Goal: Task Accomplishment & Management: Manage account settings

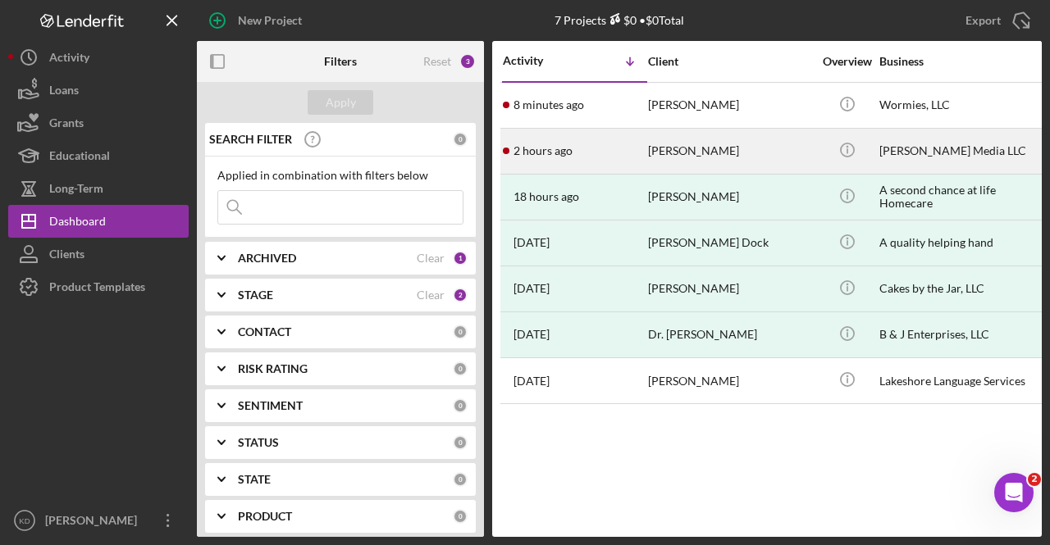
click at [705, 158] on div "[PERSON_NAME]" at bounding box center [730, 151] width 164 height 43
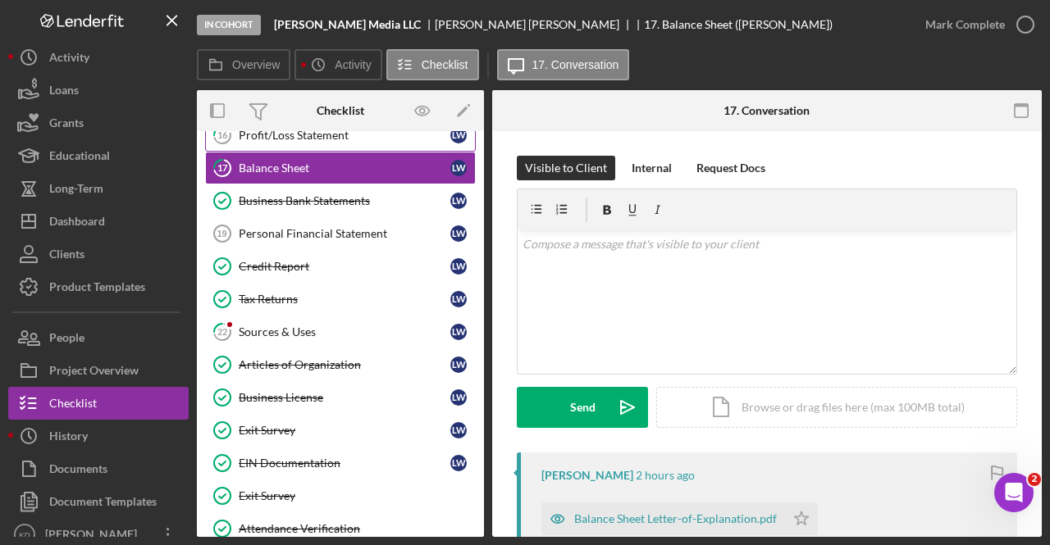
scroll to position [477, 0]
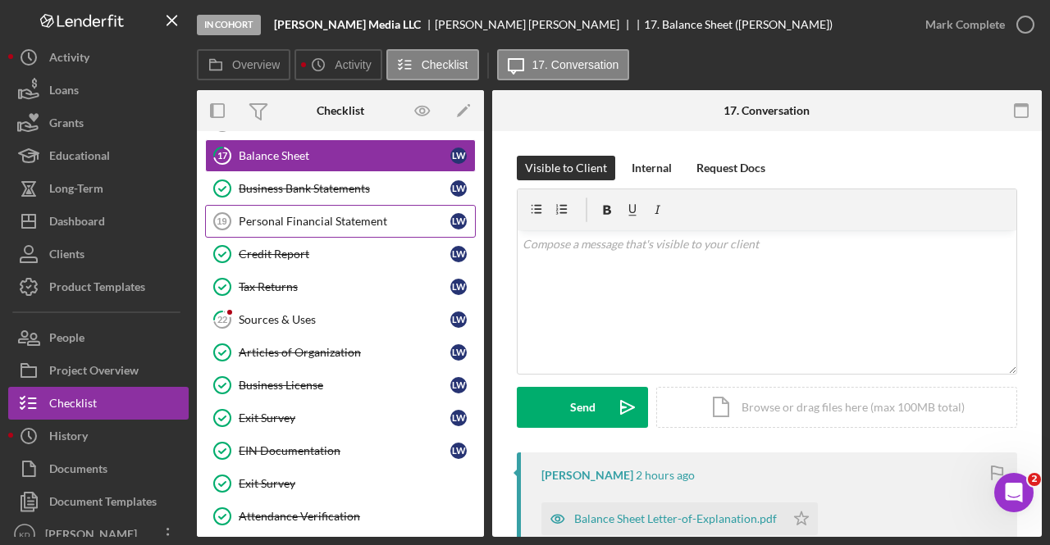
click at [339, 205] on link "Personal Financial Statement 19 Personal Financial Statement [PERSON_NAME]" at bounding box center [340, 221] width 271 height 33
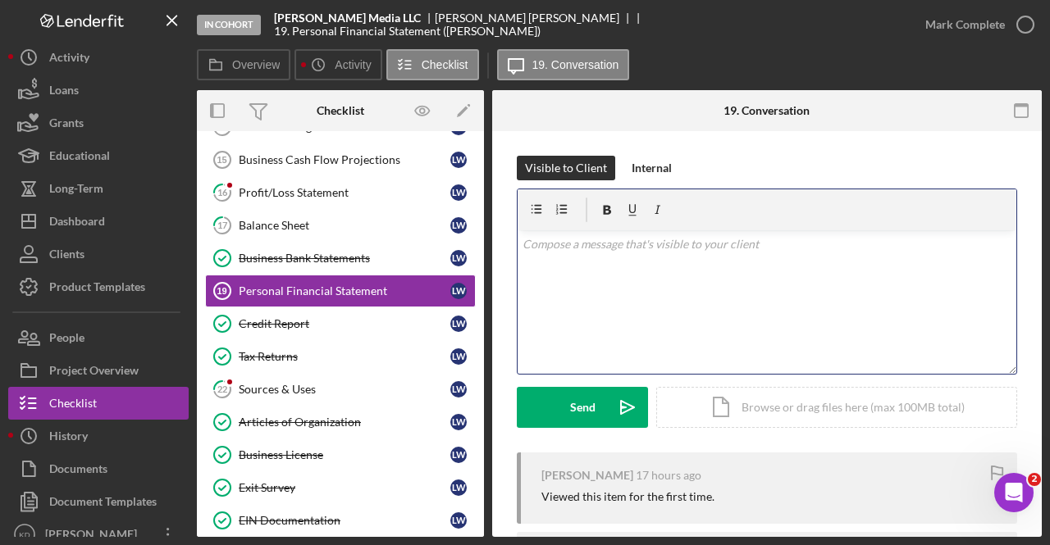
click at [696, 260] on div "v Color teal Color pink Remove color Add row above Add row below Add column bef…" at bounding box center [767, 302] width 499 height 144
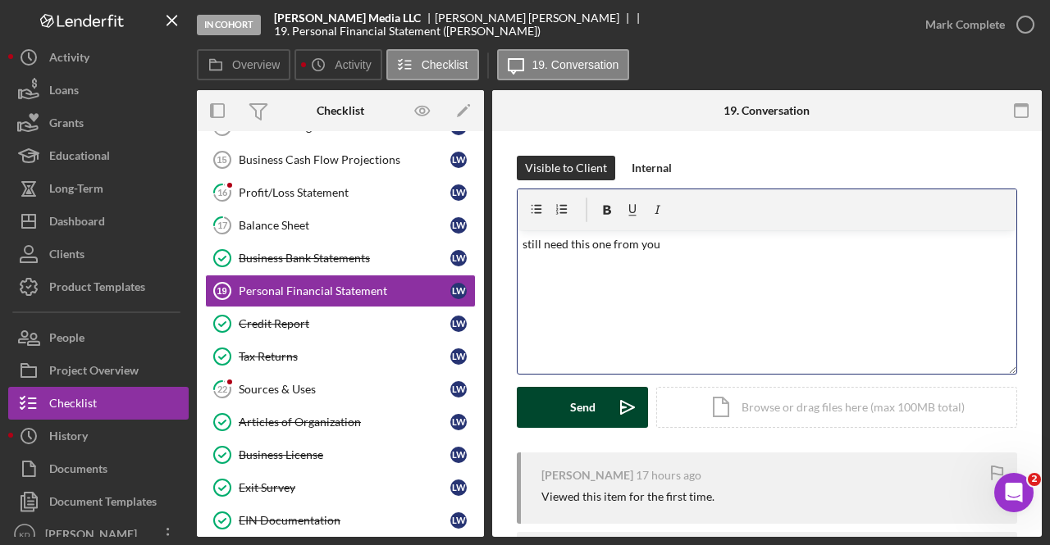
click at [552, 415] on button "Send Icon/icon-invite-send" at bounding box center [582, 407] width 131 height 41
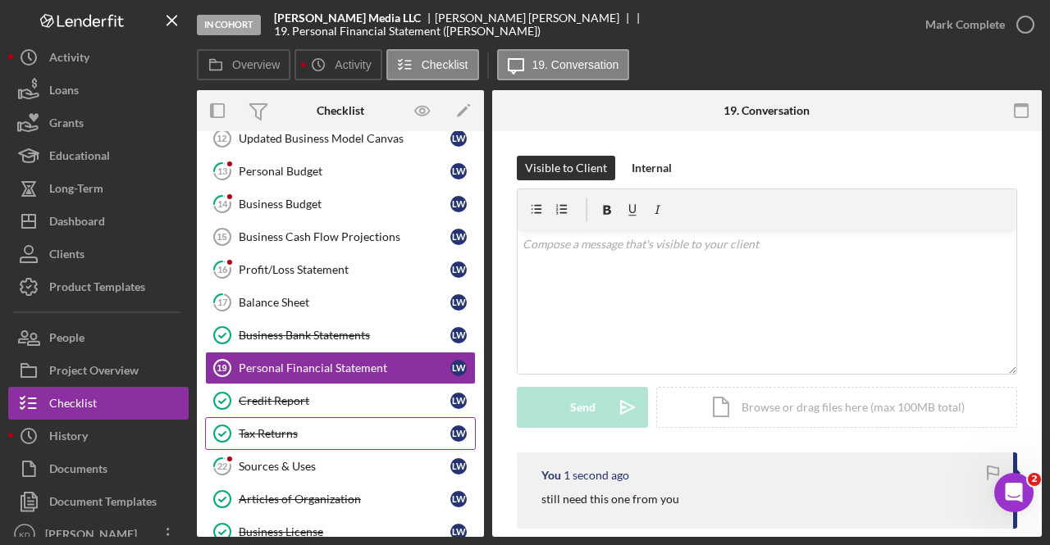
scroll to position [322, 0]
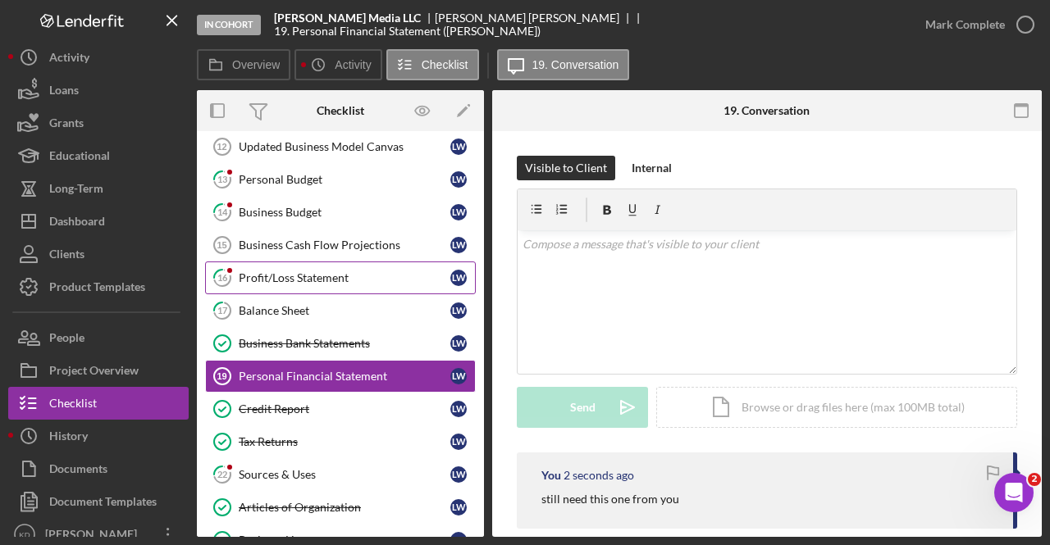
click at [314, 271] on div "Profit/Loss Statement" at bounding box center [345, 277] width 212 height 13
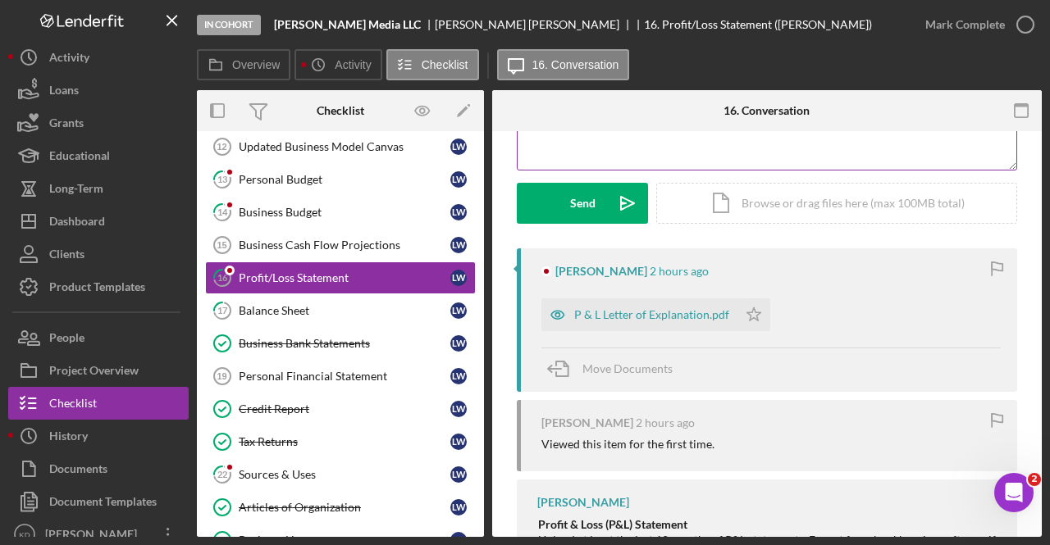
scroll to position [207, 0]
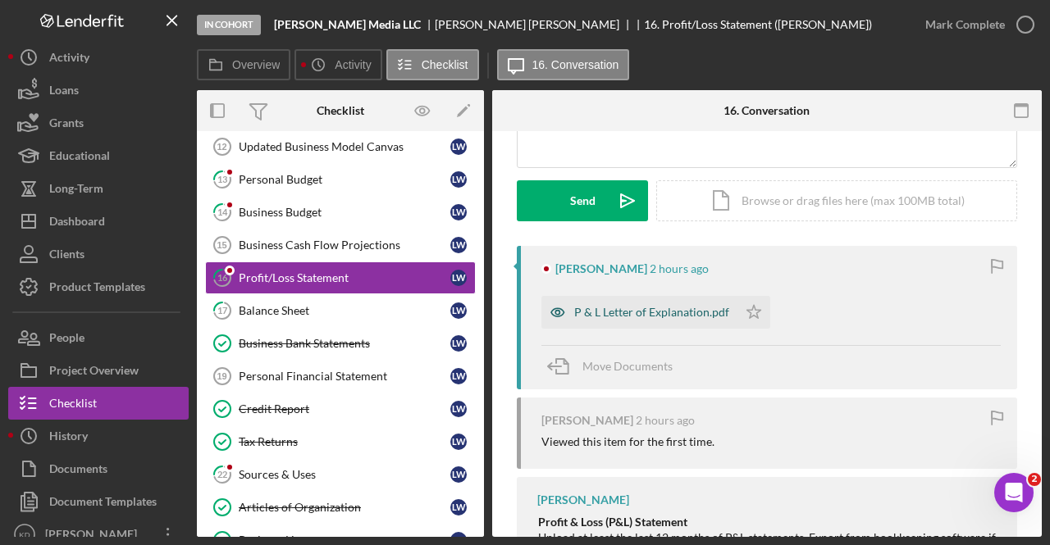
click at [657, 319] on div "P & L Letter of Explanation.pdf" at bounding box center [639, 312] width 196 height 33
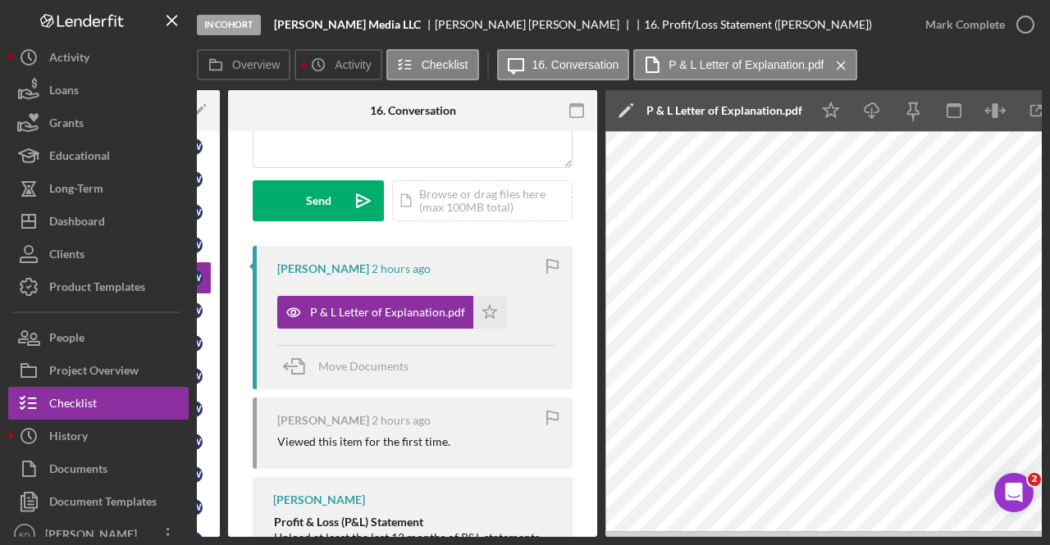
scroll to position [0, 320]
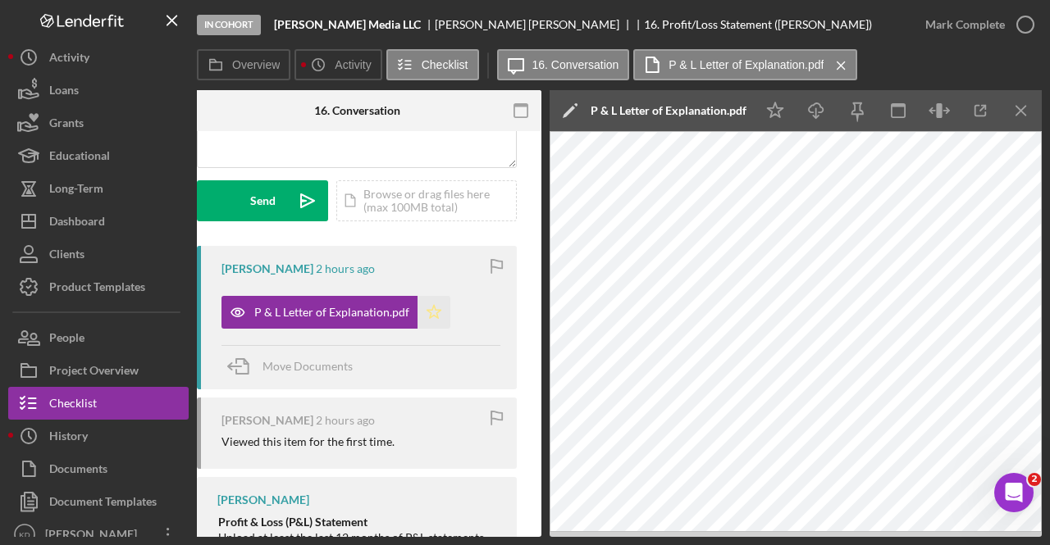
click at [428, 316] on polygon "button" at bounding box center [434, 311] width 14 height 13
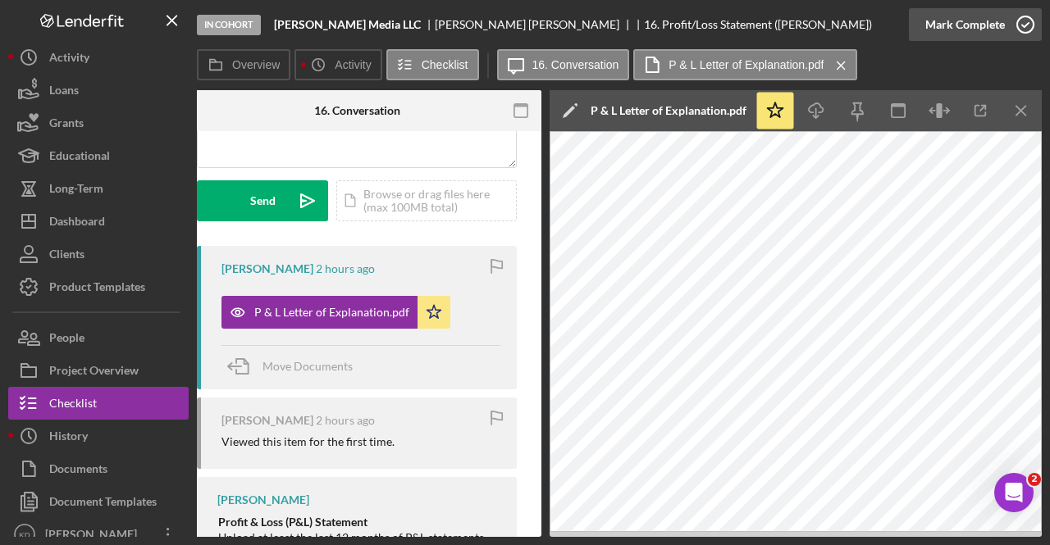
click at [994, 30] on div "Mark Complete" at bounding box center [965, 24] width 80 height 33
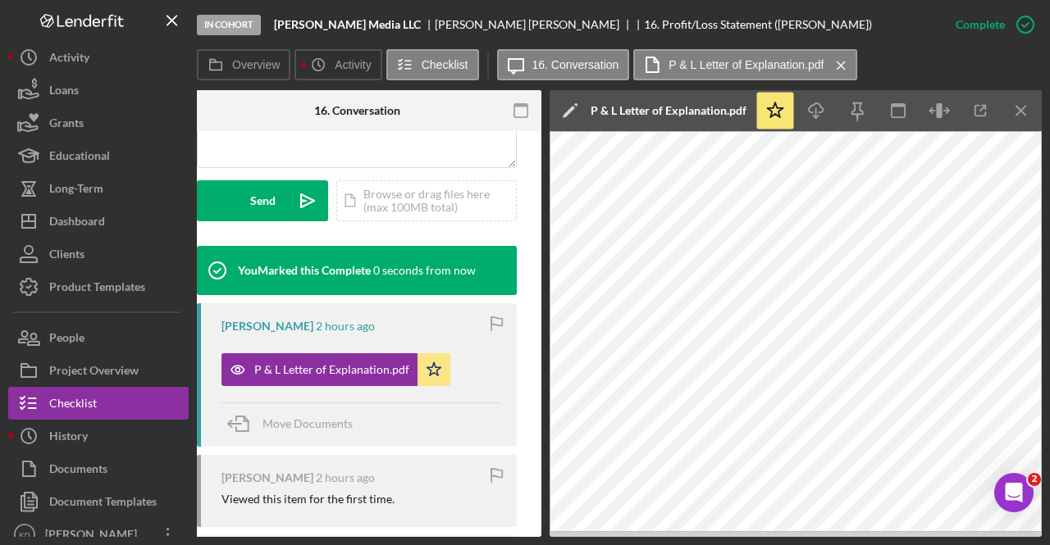
scroll to position [0, 0]
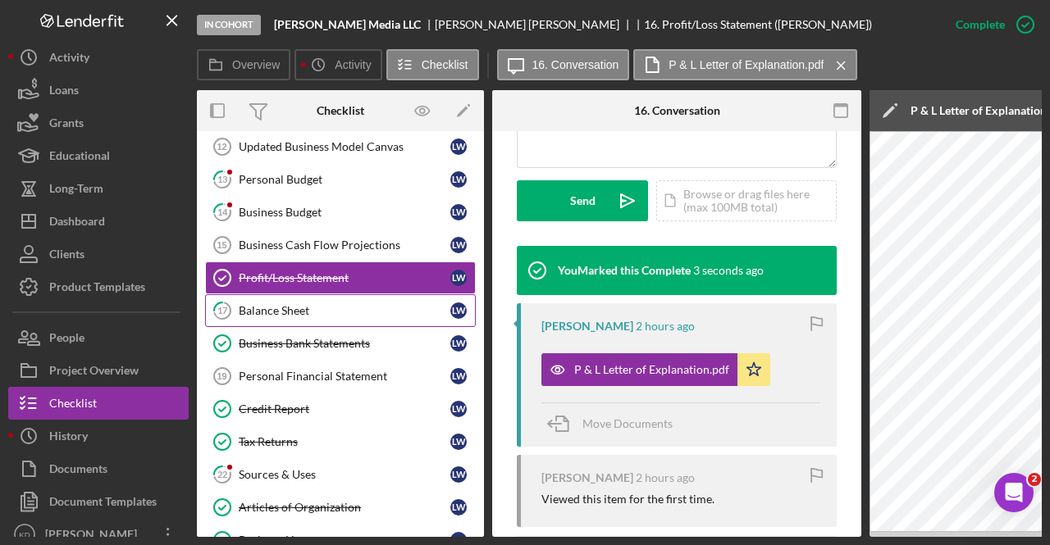
click at [310, 311] on div "Balance Sheet" at bounding box center [345, 310] width 212 height 13
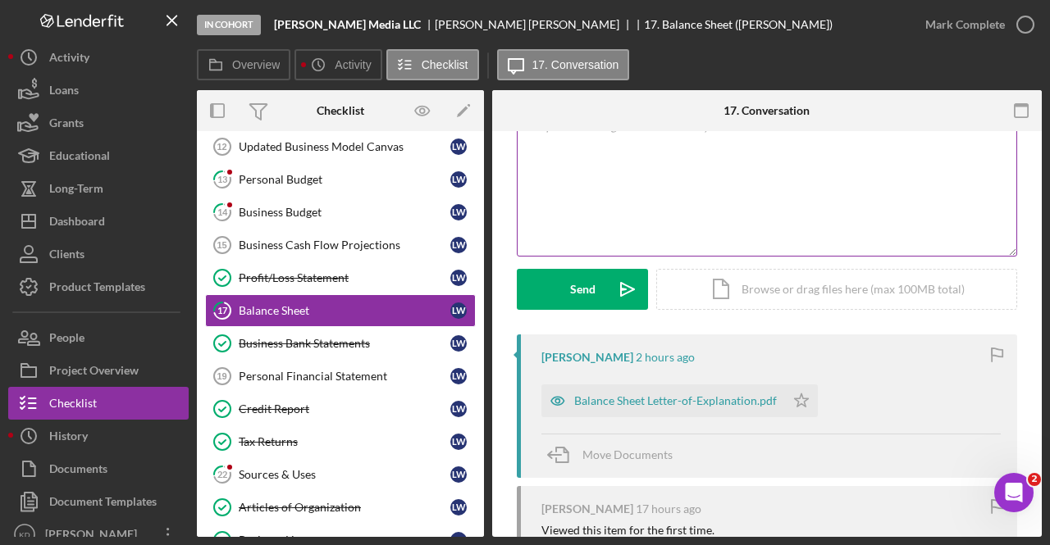
scroll to position [121, 0]
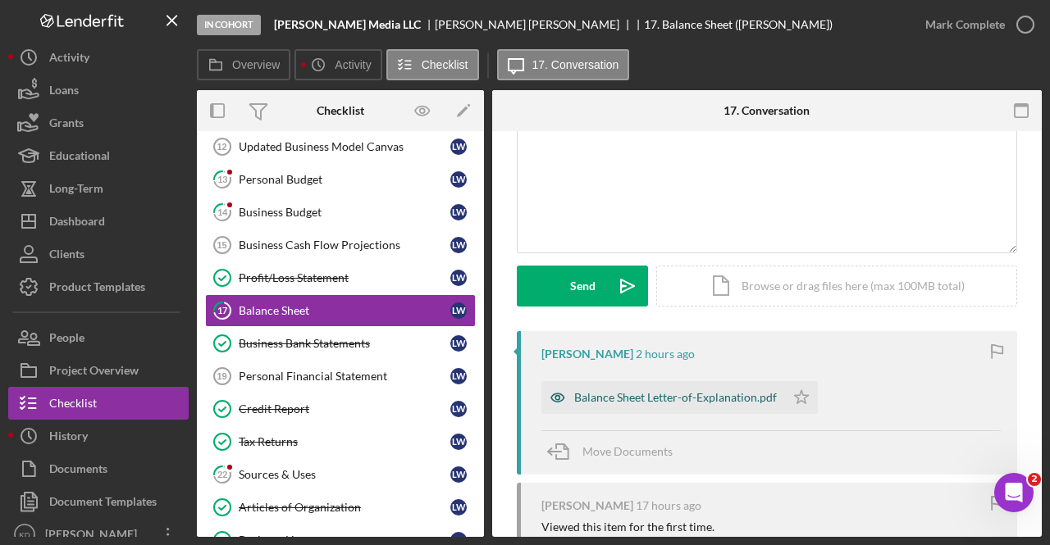
click at [669, 403] on div "Balance Sheet Letter-of-Explanation.pdf" at bounding box center [675, 397] width 203 height 13
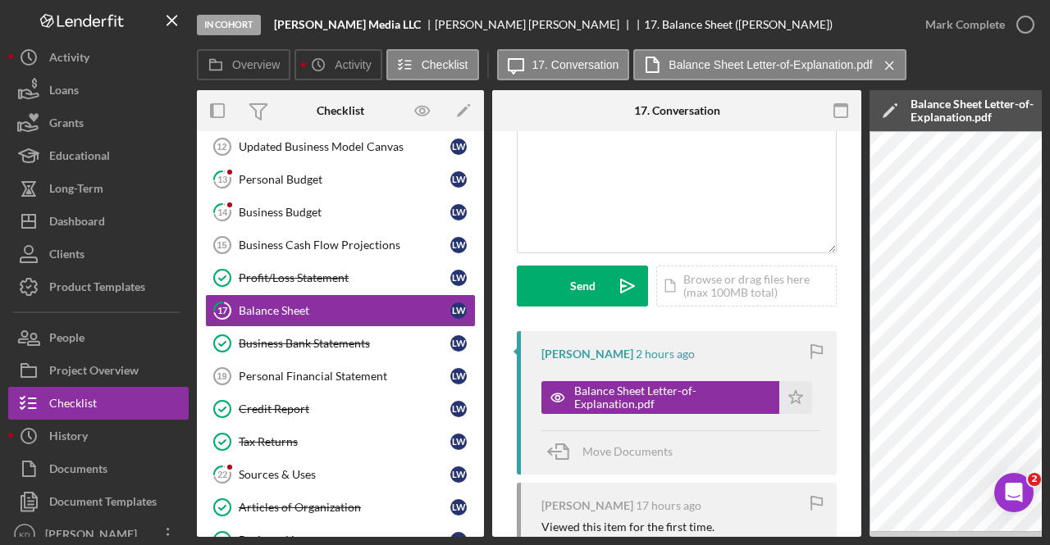
scroll to position [0, 320]
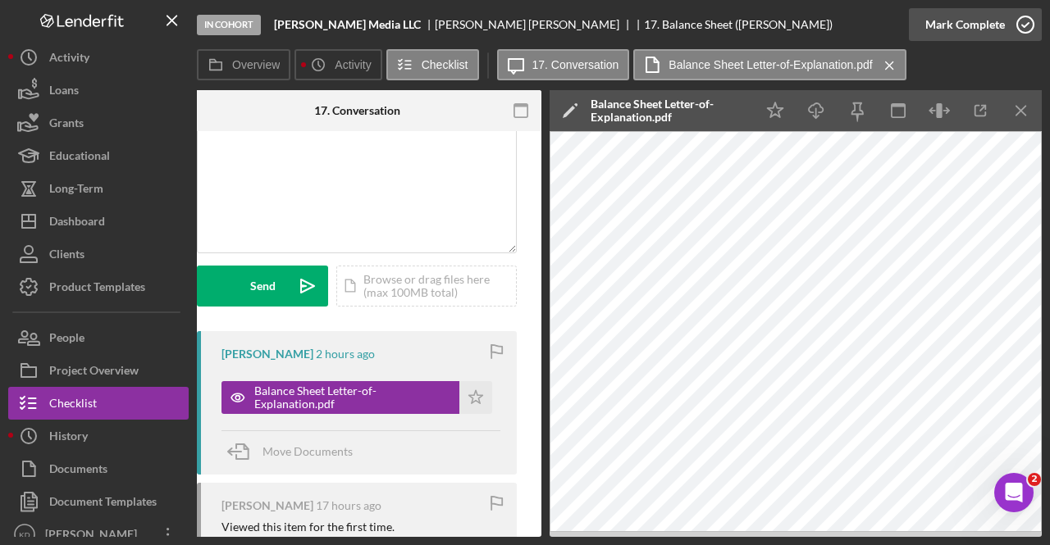
click at [1000, 16] on div "Mark Complete" at bounding box center [965, 24] width 80 height 33
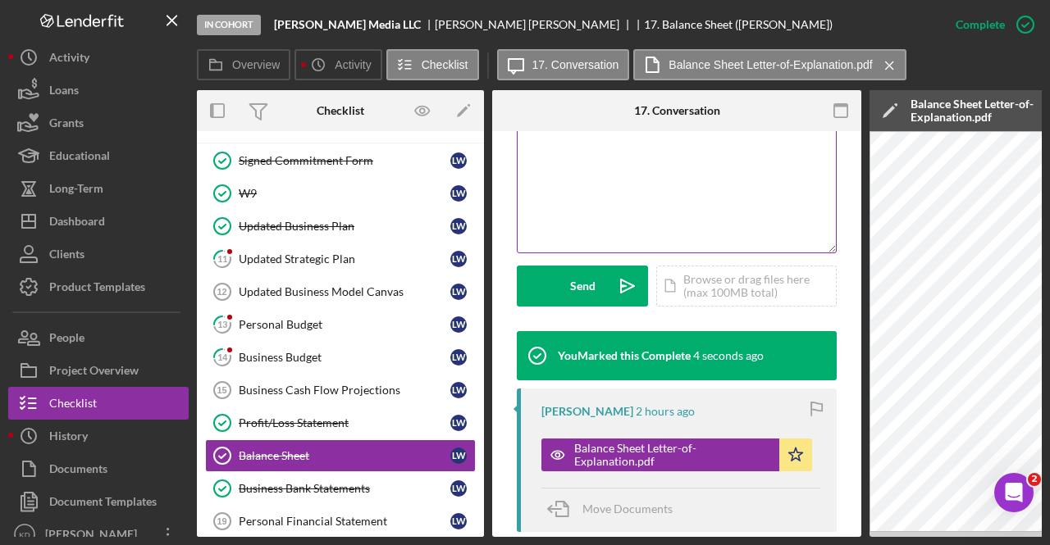
scroll to position [176, 0]
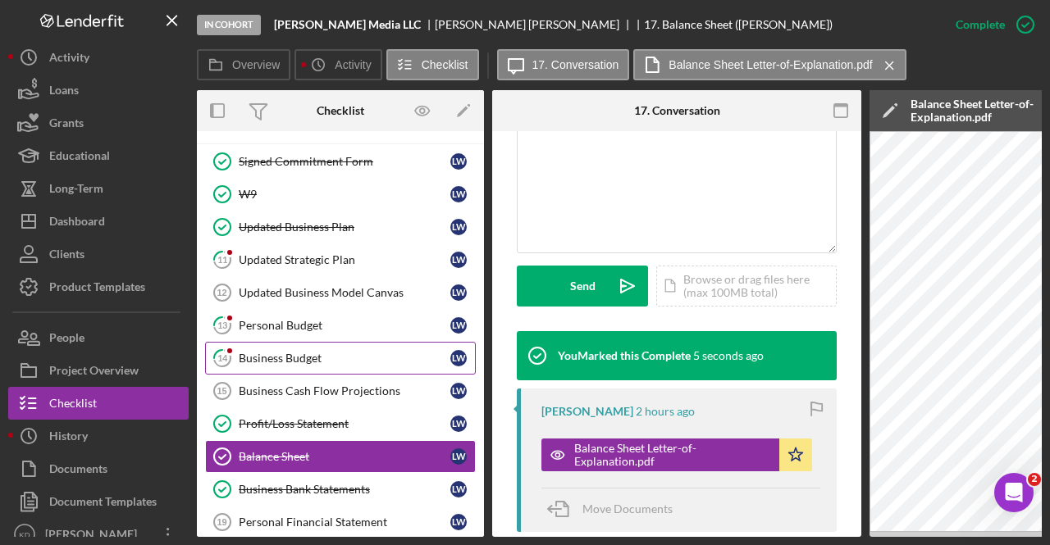
click at [292, 363] on link "14 Business Budget [PERSON_NAME]" at bounding box center [340, 358] width 271 height 33
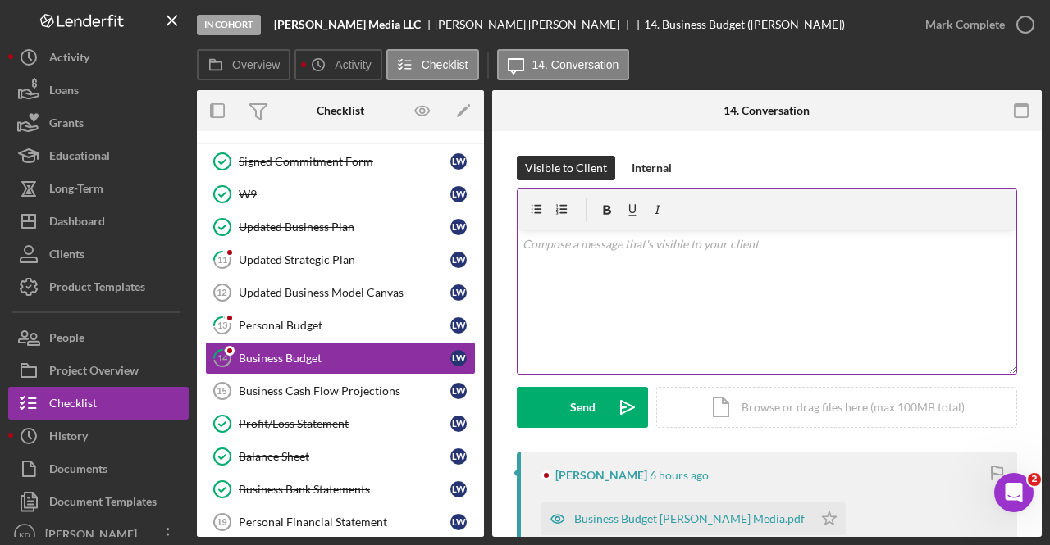
scroll to position [203, 0]
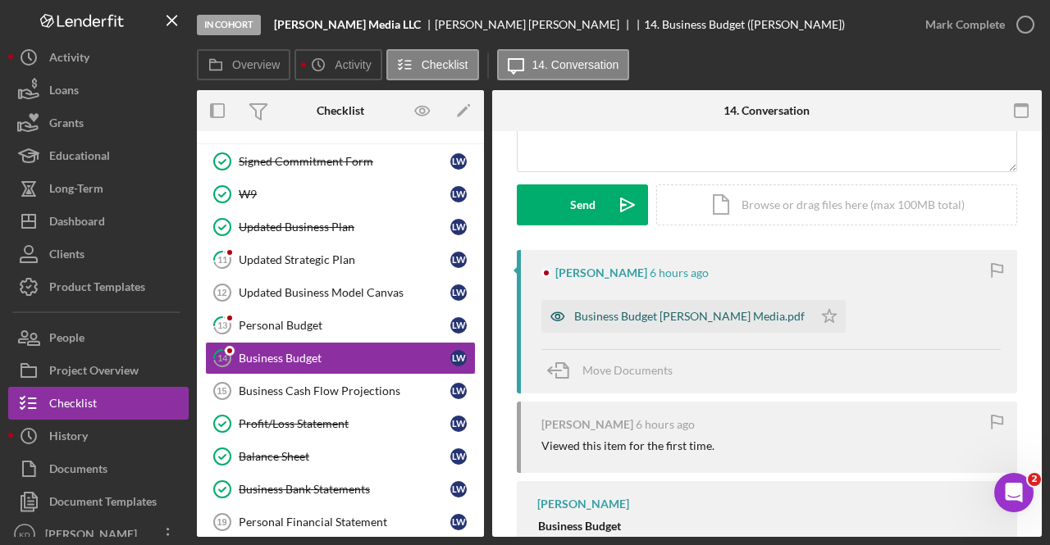
click at [695, 315] on div "Business Budget [PERSON_NAME] Media.pdf" at bounding box center [689, 316] width 230 height 13
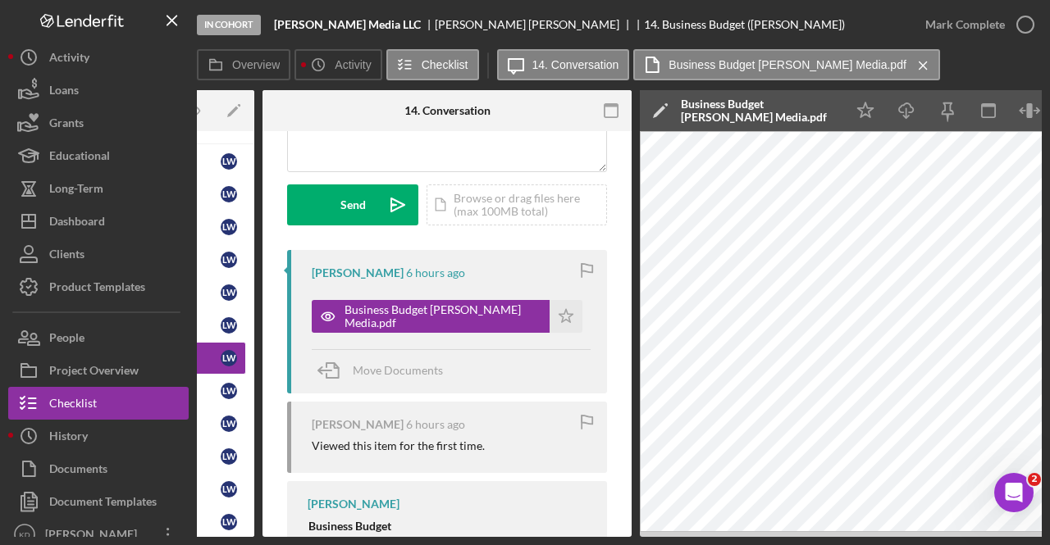
scroll to position [0, 320]
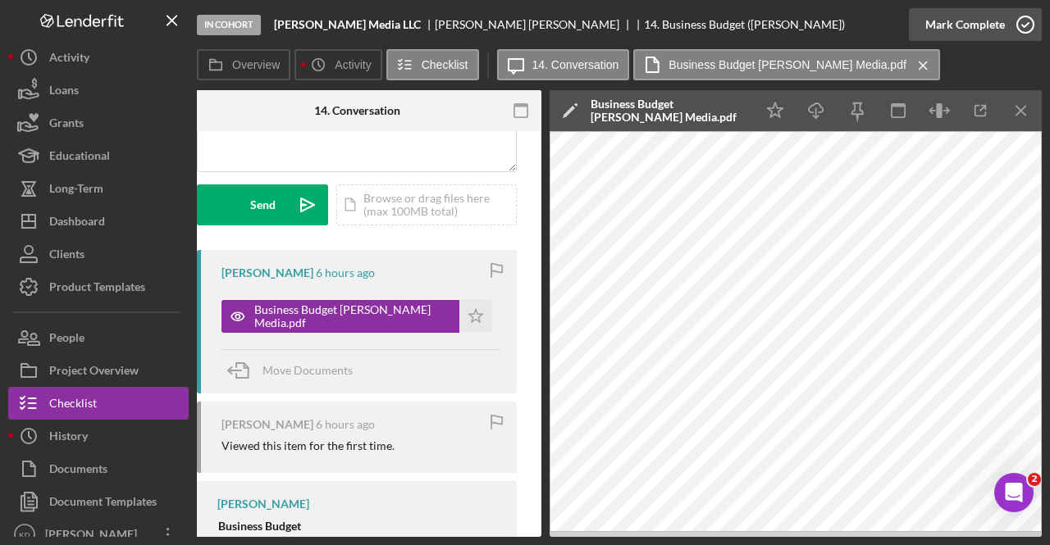
click at [1010, 27] on icon "button" at bounding box center [1025, 24] width 41 height 41
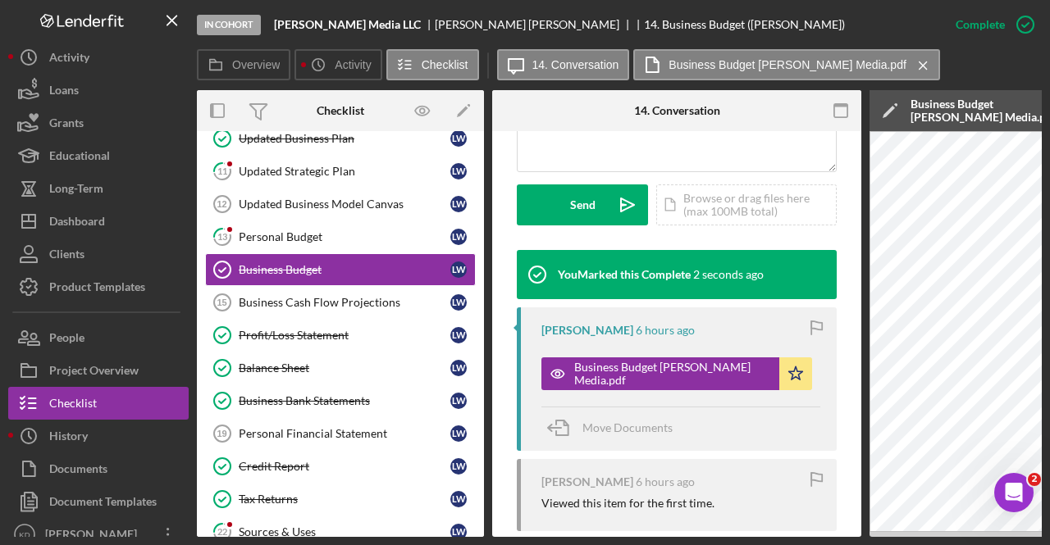
scroll to position [290, 0]
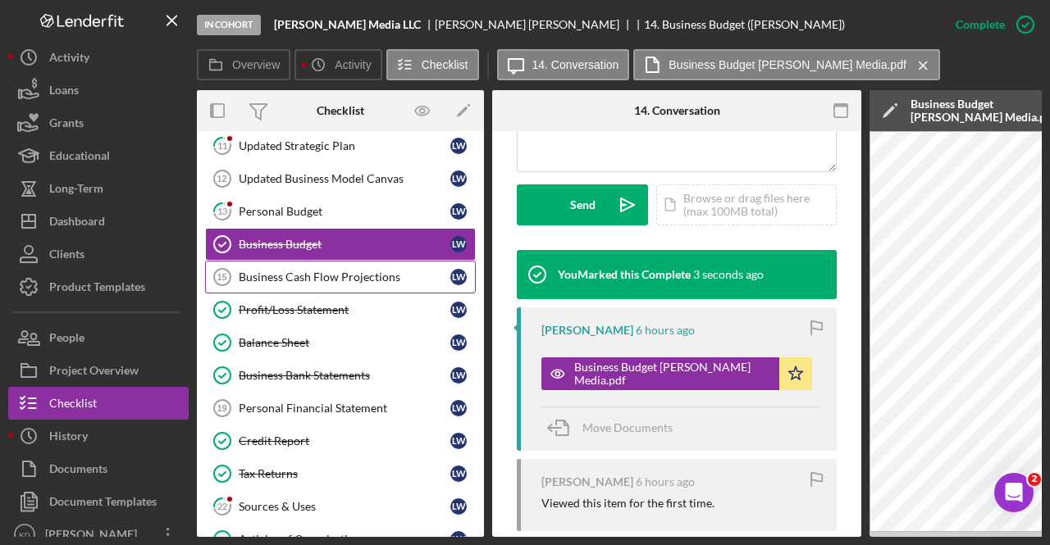
click at [344, 271] on div "Business Cash Flow Projections" at bounding box center [345, 277] width 212 height 13
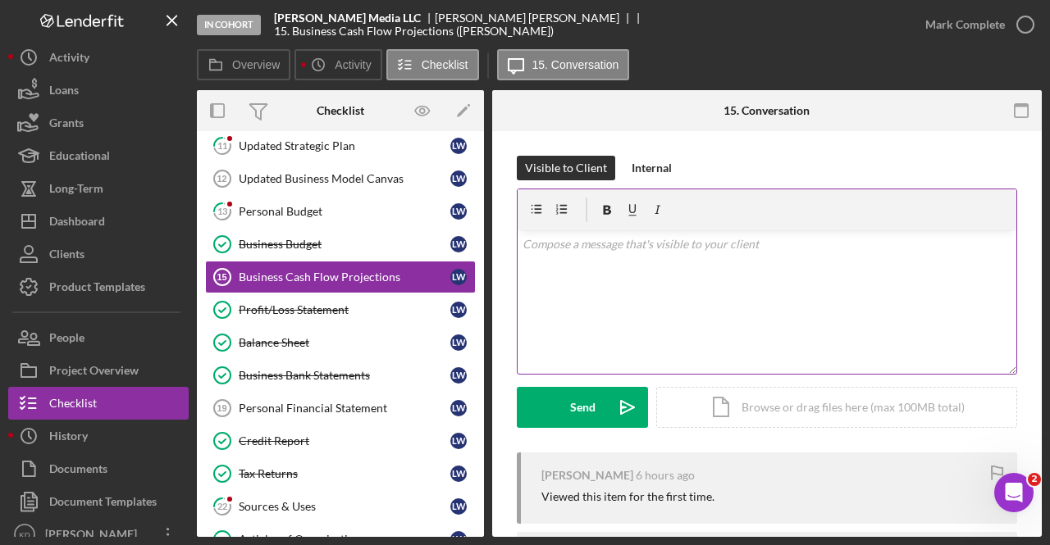
click at [701, 305] on div "v Color teal Color pink Remove color Add row above Add row below Add column bef…" at bounding box center [767, 302] width 499 height 144
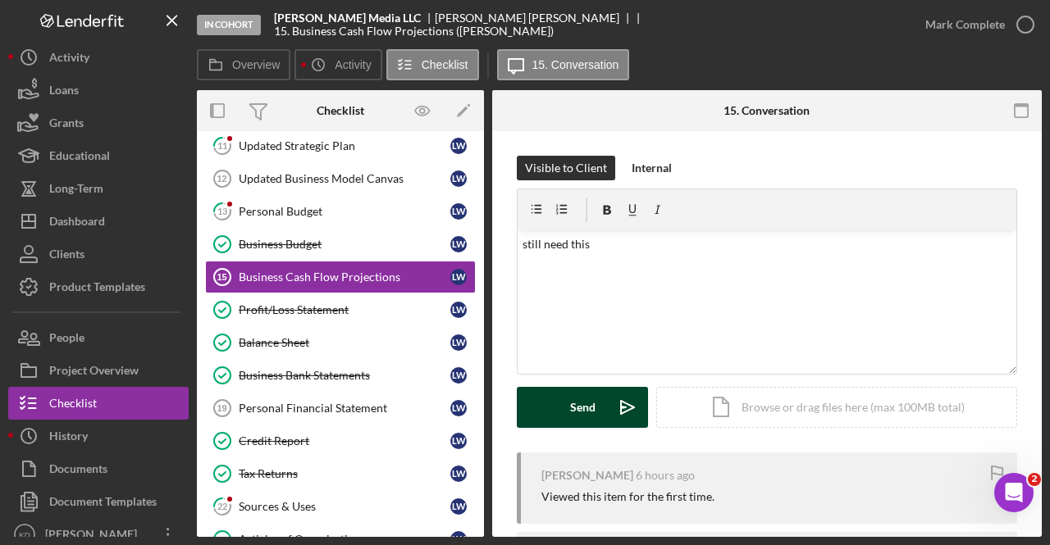
click at [600, 421] on button "Send Icon/icon-invite-send" at bounding box center [582, 407] width 131 height 41
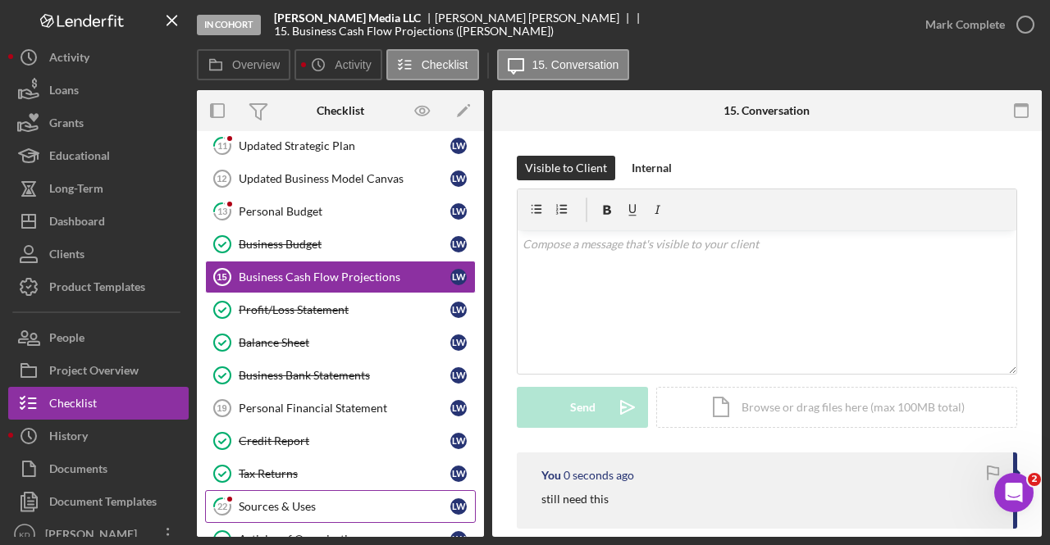
click at [289, 504] on div "Sources & Uses" at bounding box center [345, 506] width 212 height 13
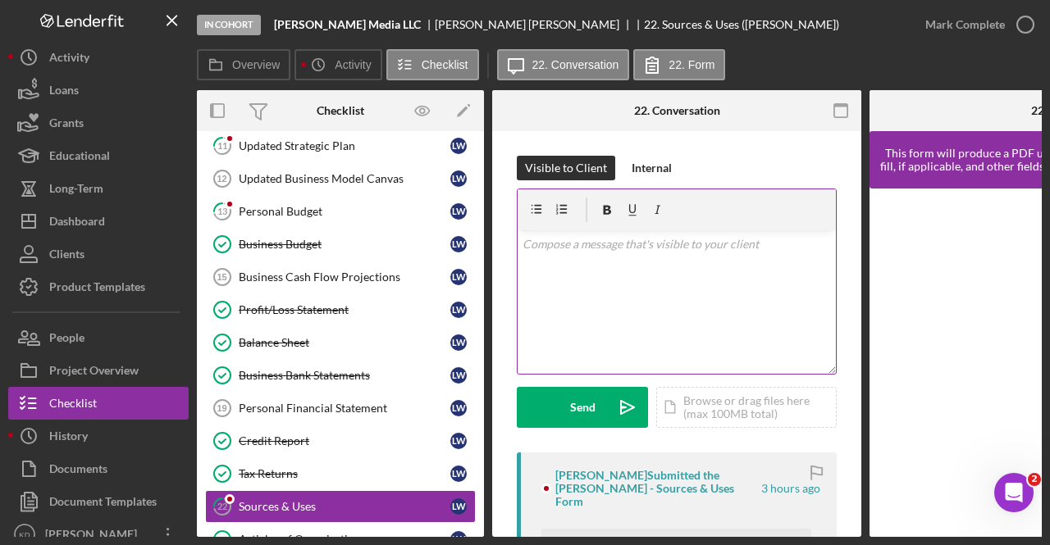
scroll to position [213, 0]
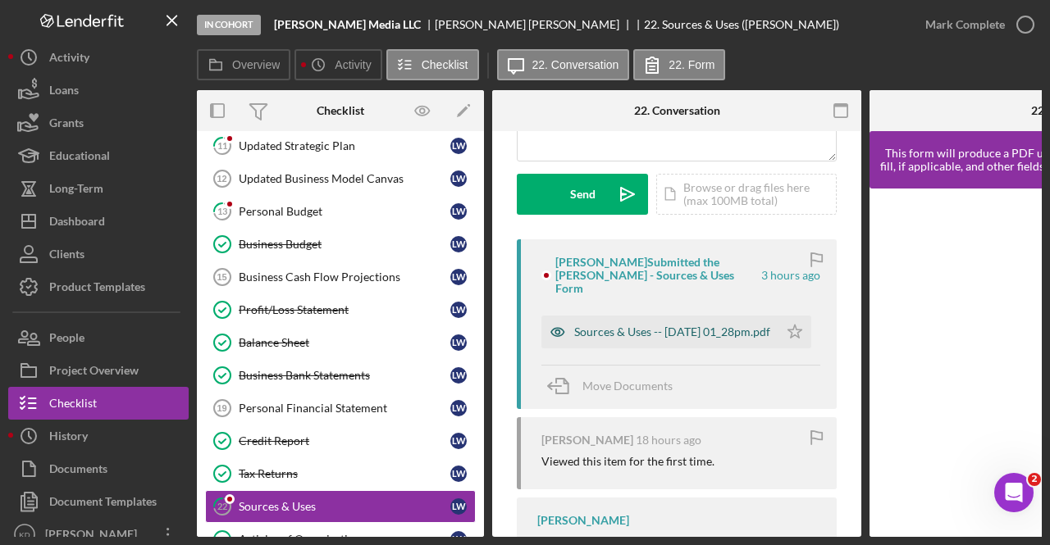
click at [681, 326] on div "Sources & Uses -- [DATE] 01_28pm.pdf" at bounding box center [672, 332] width 196 height 13
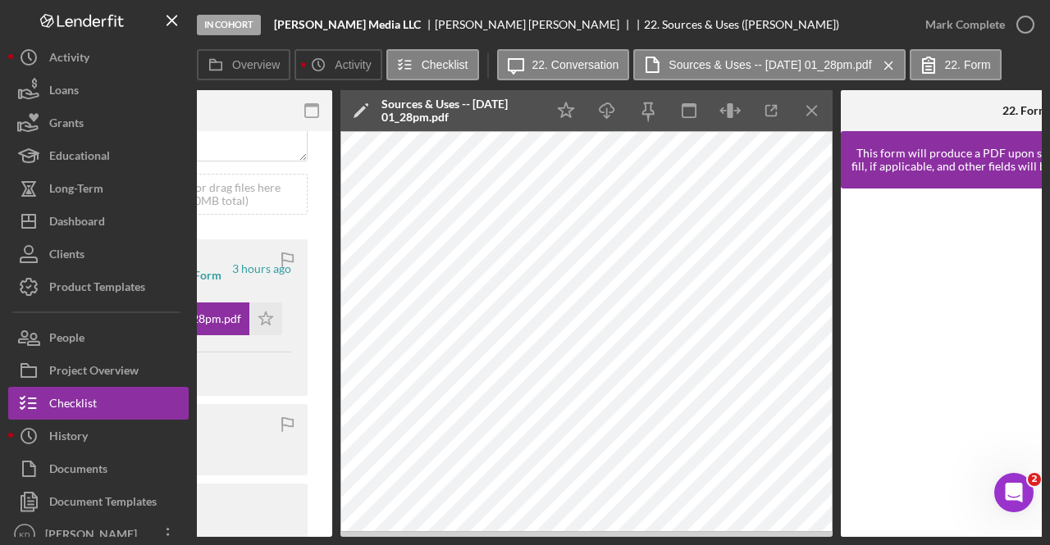
scroll to position [0, 527]
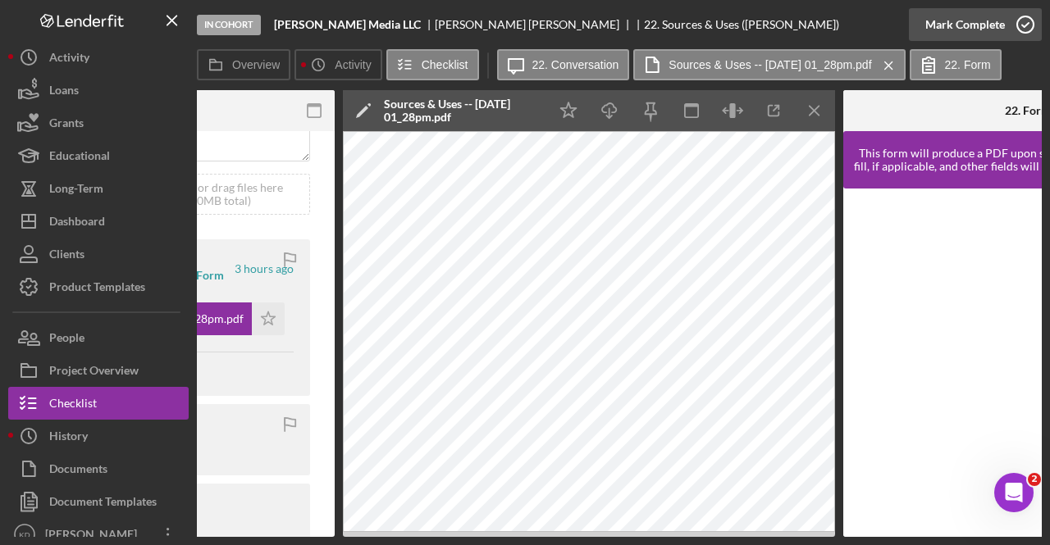
click at [981, 19] on div "Mark Complete" at bounding box center [965, 24] width 80 height 33
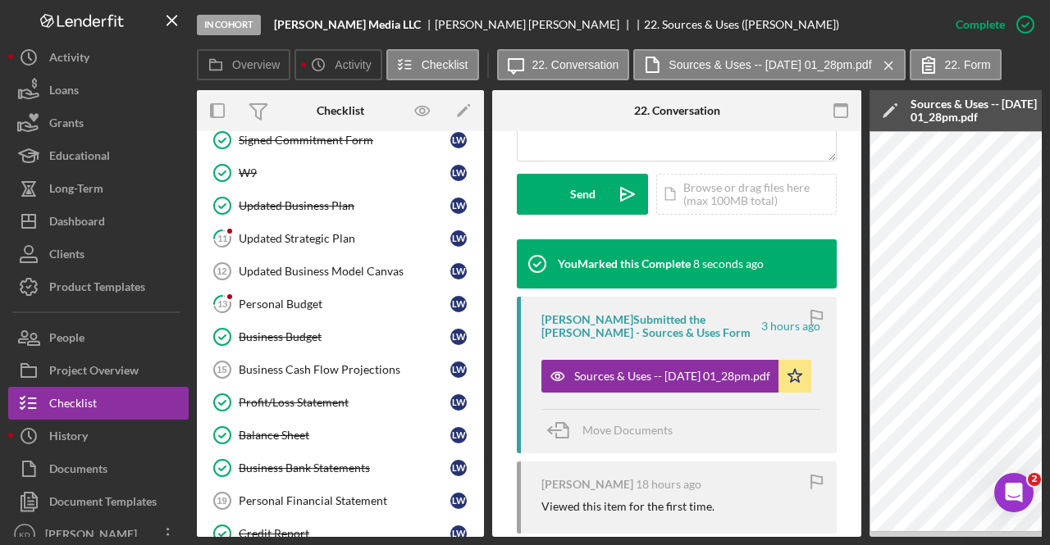
scroll to position [208, 0]
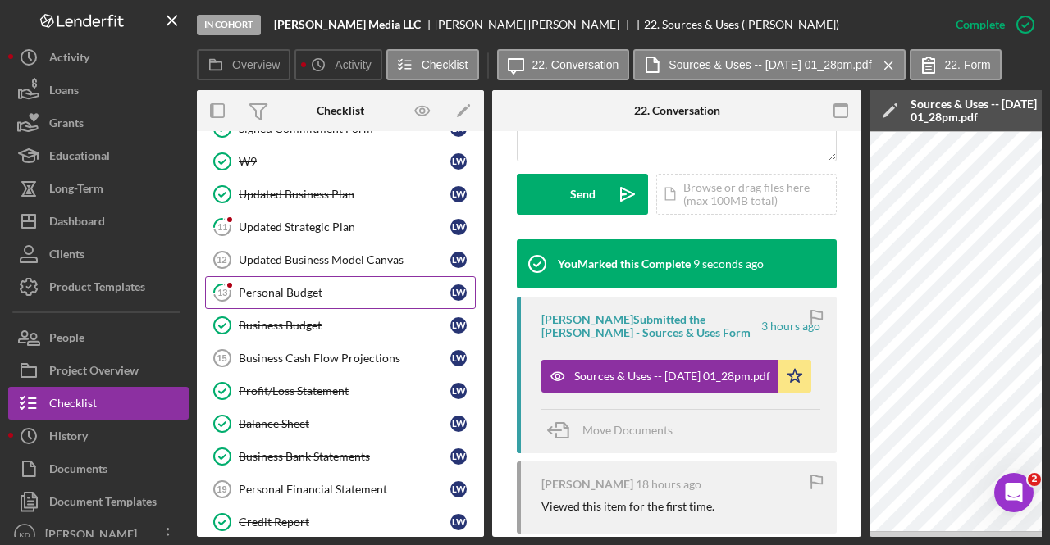
click at [249, 290] on div "Personal Budget" at bounding box center [345, 292] width 212 height 13
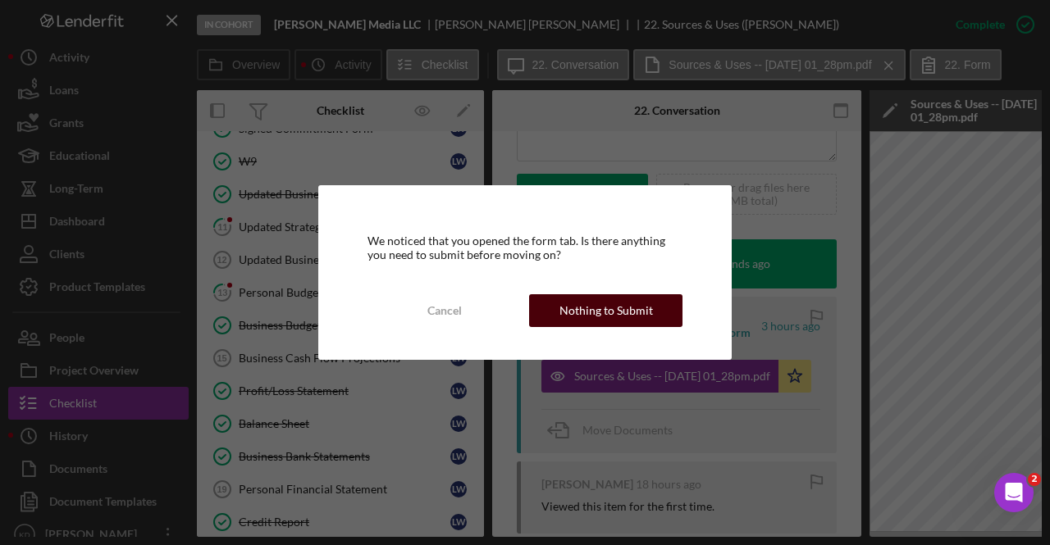
click at [595, 299] on div "Nothing to Submit" at bounding box center [606, 310] width 94 height 33
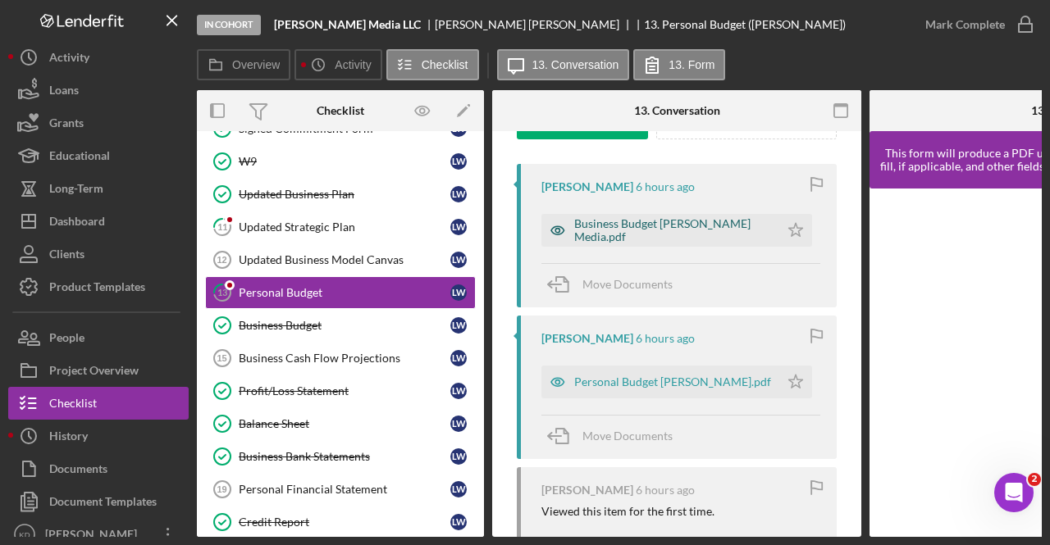
scroll to position [290, 0]
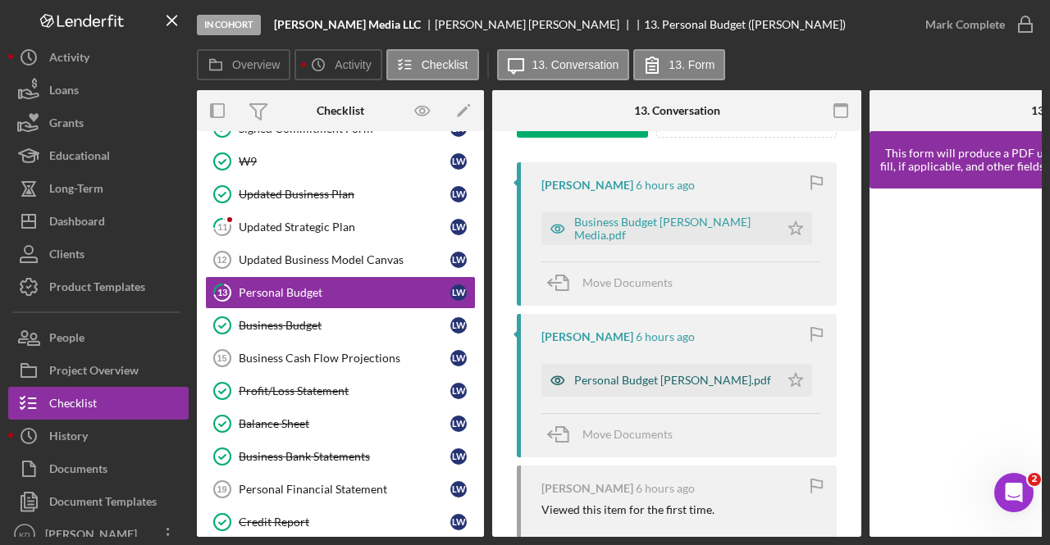
click at [584, 380] on div "Personal Budget [PERSON_NAME].pdf" at bounding box center [672, 380] width 197 height 13
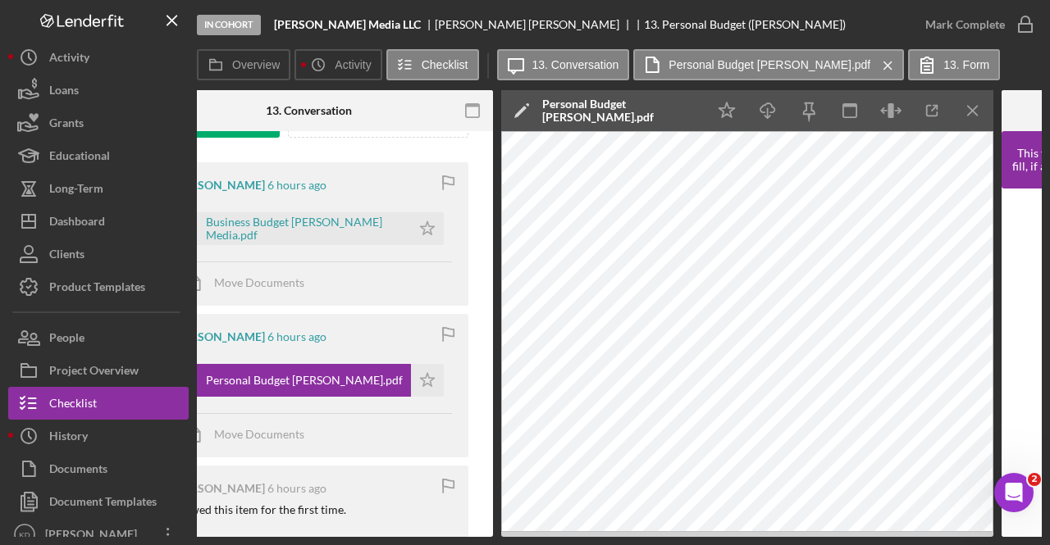
scroll to position [0, 370]
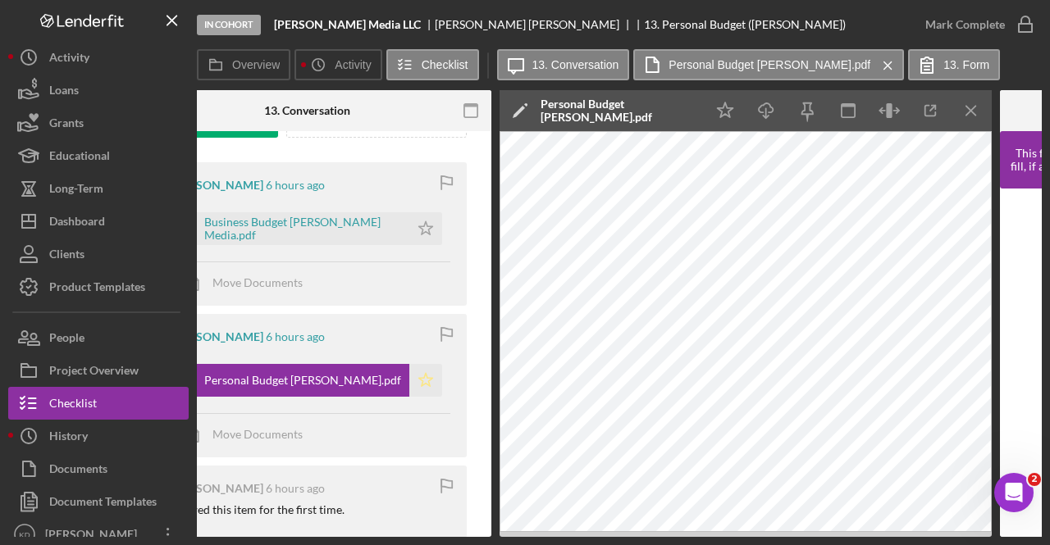
click at [419, 373] on polygon "button" at bounding box center [426, 379] width 14 height 13
click at [766, 109] on line "button" at bounding box center [766, 112] width 0 height 9
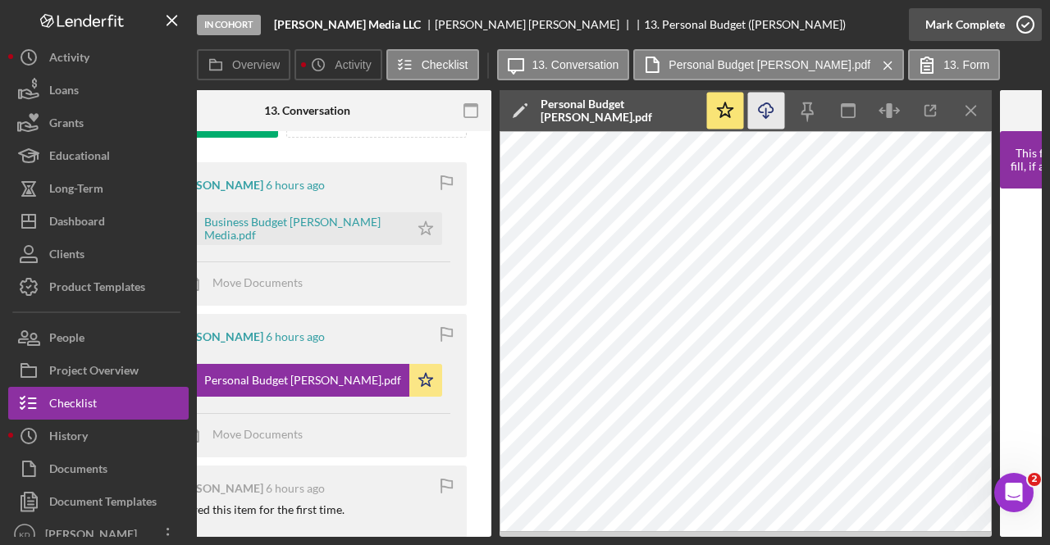
click at [1018, 27] on icon "button" at bounding box center [1025, 24] width 41 height 41
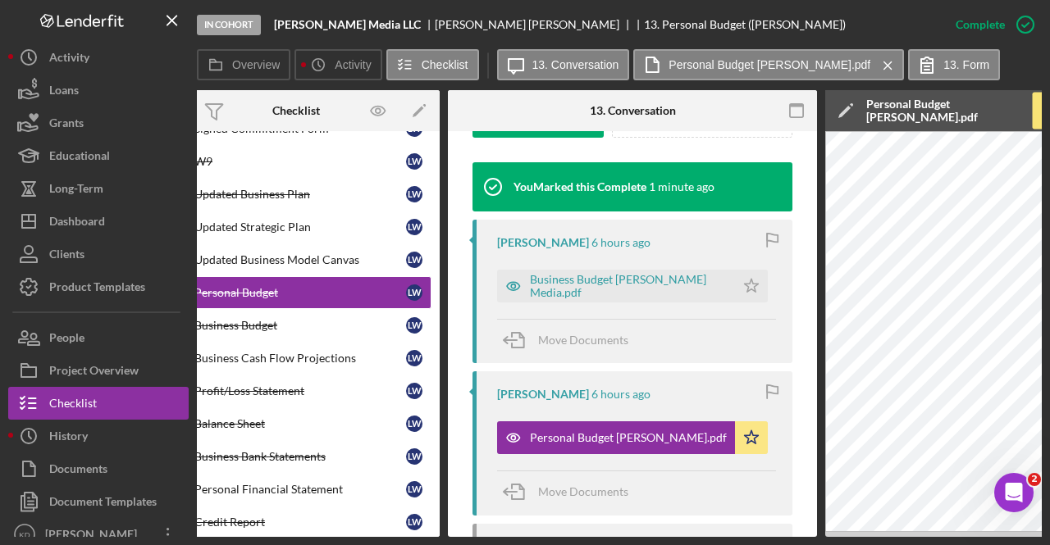
scroll to position [0, 0]
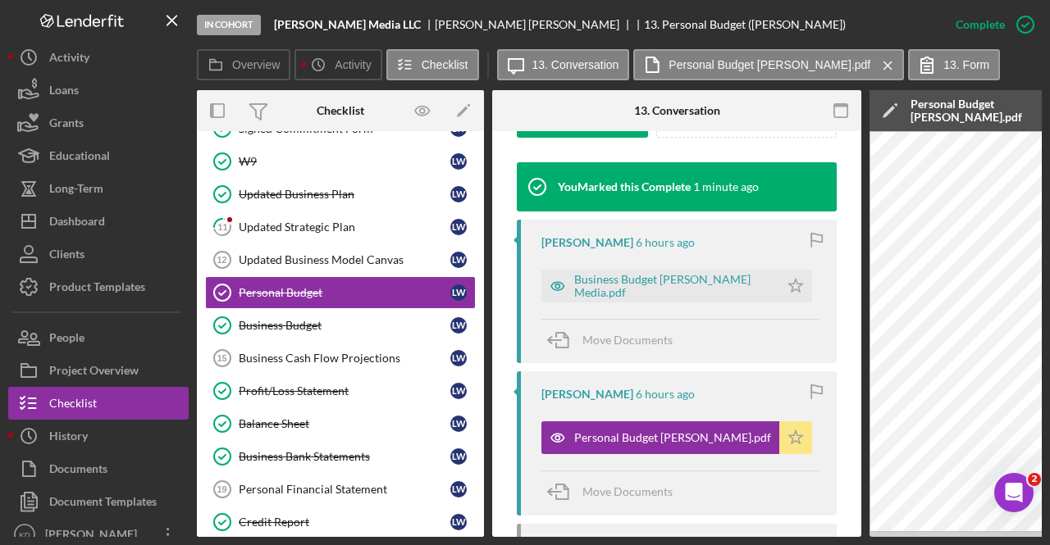
click at [779, 445] on icon "Icon/Star" at bounding box center [795, 438] width 33 height 33
click at [779, 436] on icon "Icon/Star" at bounding box center [795, 438] width 33 height 33
click at [307, 255] on div "Updated Business Model Canvas" at bounding box center [345, 259] width 212 height 13
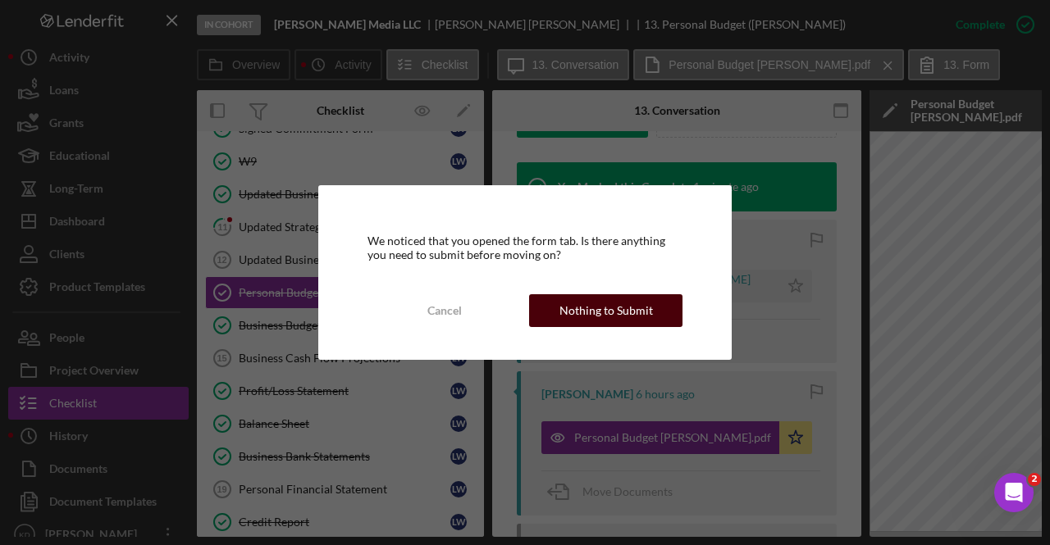
click at [622, 316] on div "Nothing to Submit" at bounding box center [606, 310] width 94 height 33
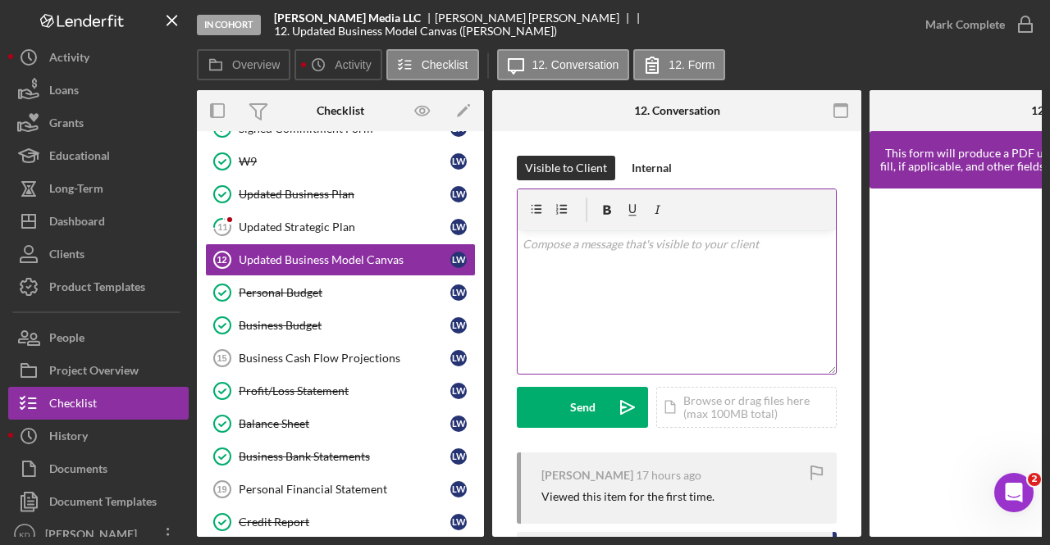
click at [622, 321] on div "v Color teal Color pink Remove color Add row above Add row below Add column bef…" at bounding box center [677, 302] width 318 height 144
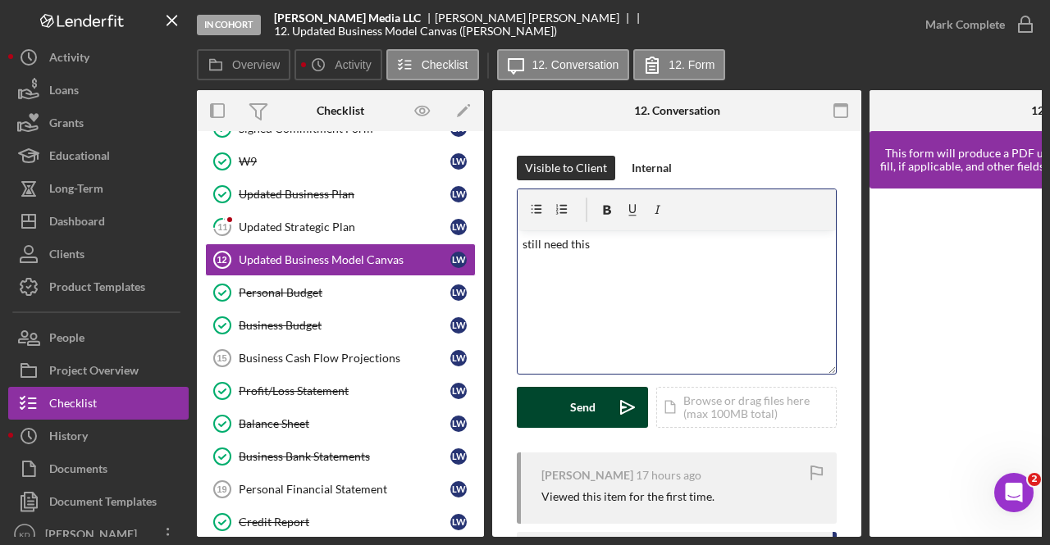
click at [556, 404] on button "Send Icon/icon-invite-send" at bounding box center [582, 407] width 131 height 41
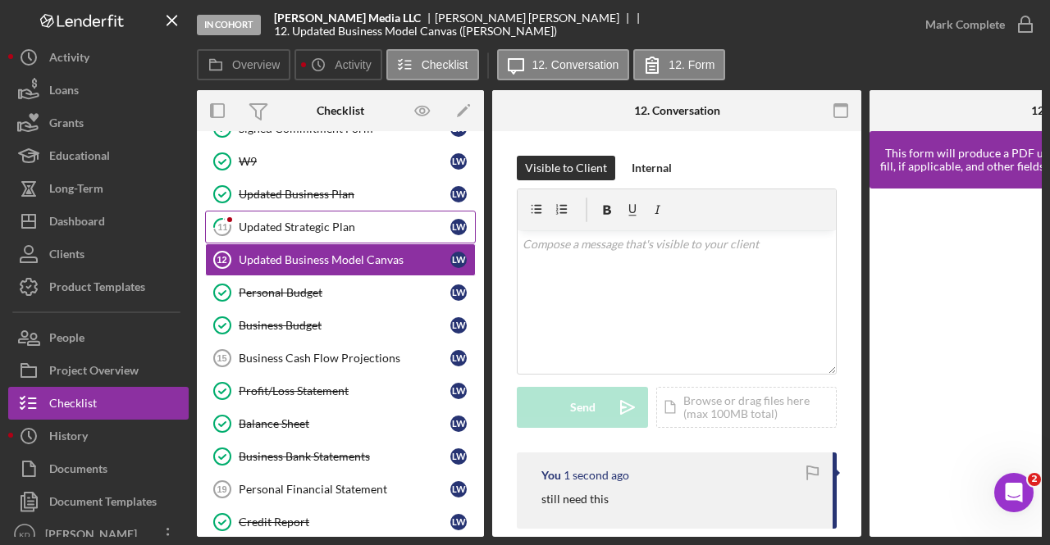
click at [326, 232] on link "11 Updated Strategic Plan [PERSON_NAME]" at bounding box center [340, 227] width 271 height 33
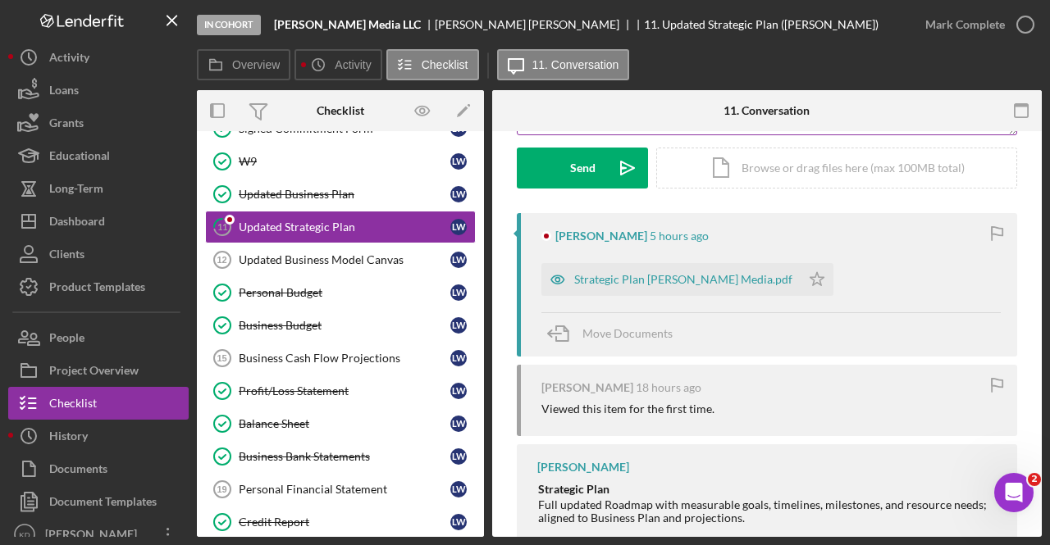
scroll to position [240, 0]
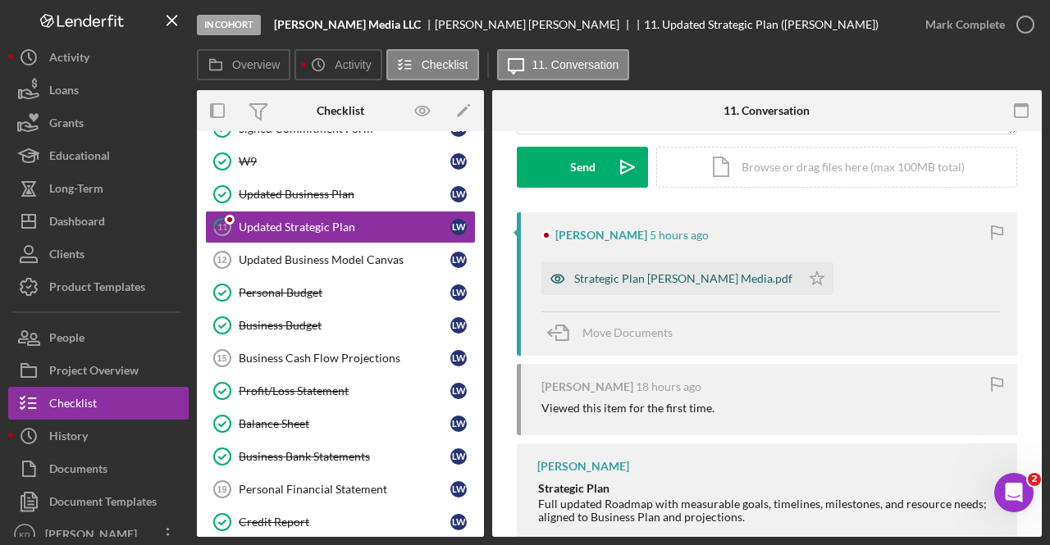
click at [623, 285] on div "Strategic Plan [PERSON_NAME] Media.pdf" at bounding box center [670, 278] width 259 height 33
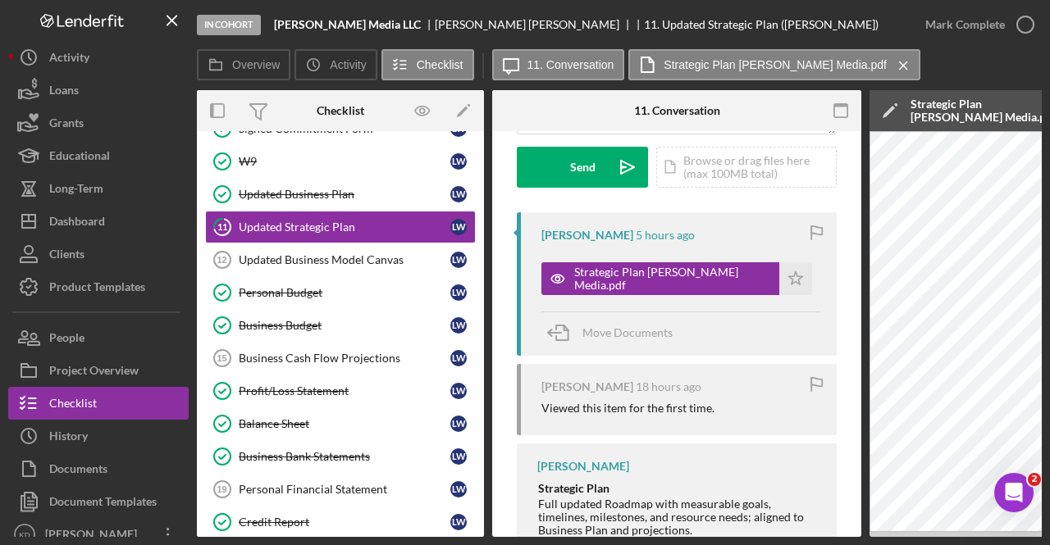
scroll to position [0, 320]
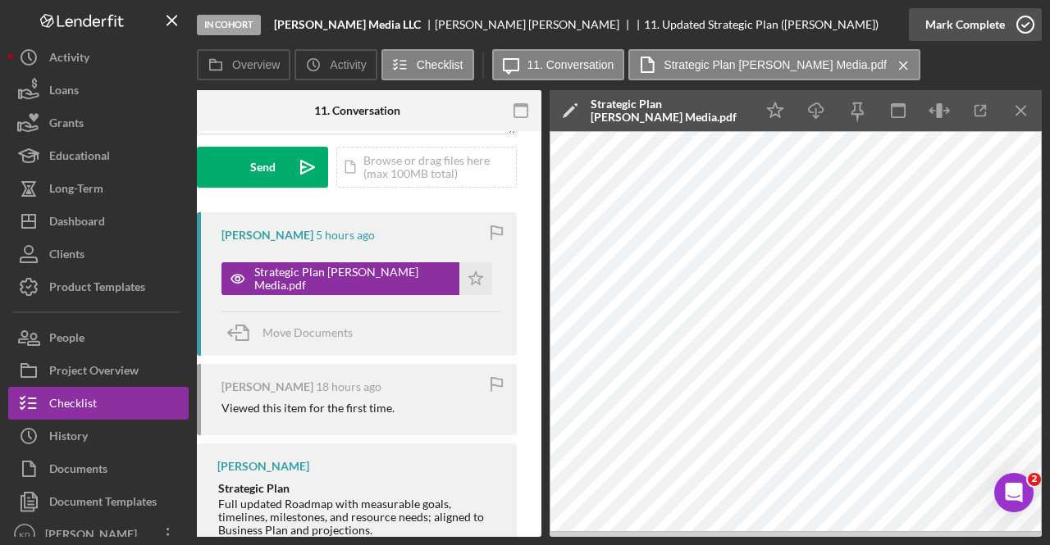
click at [1012, 26] on icon "button" at bounding box center [1025, 24] width 41 height 41
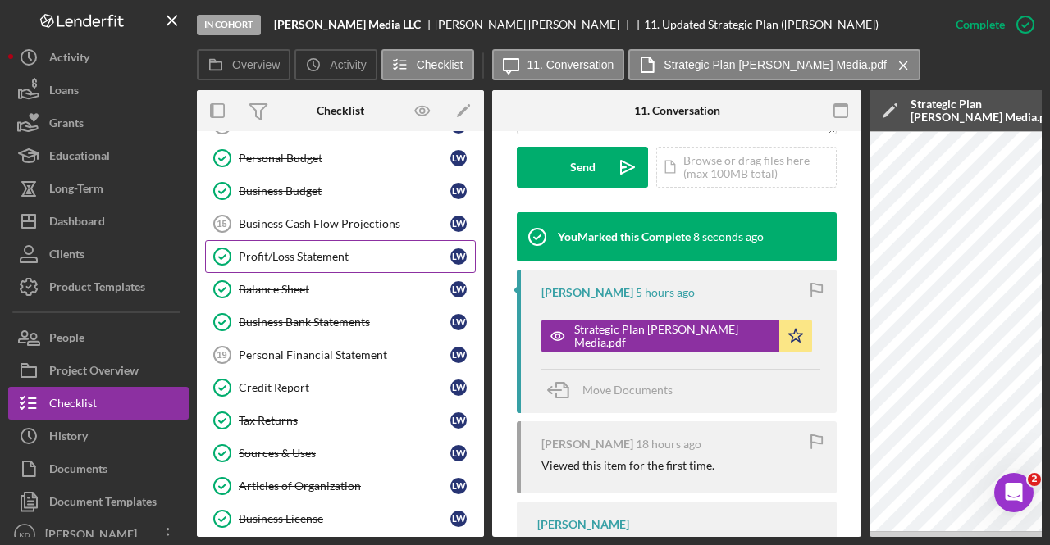
scroll to position [344, 0]
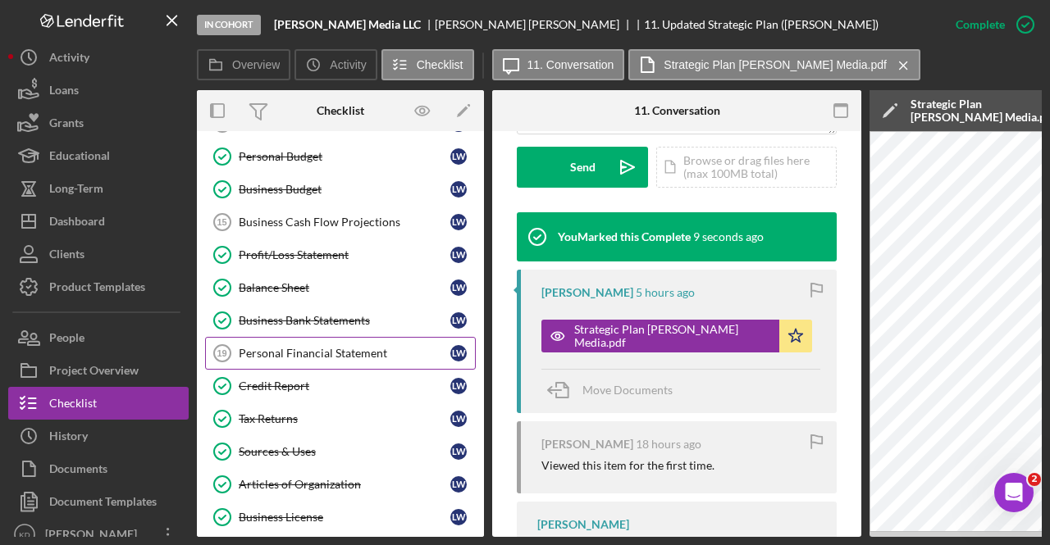
click at [326, 337] on link "Personal Financial Statement 19 Personal Financial Statement [PERSON_NAME]" at bounding box center [340, 353] width 271 height 33
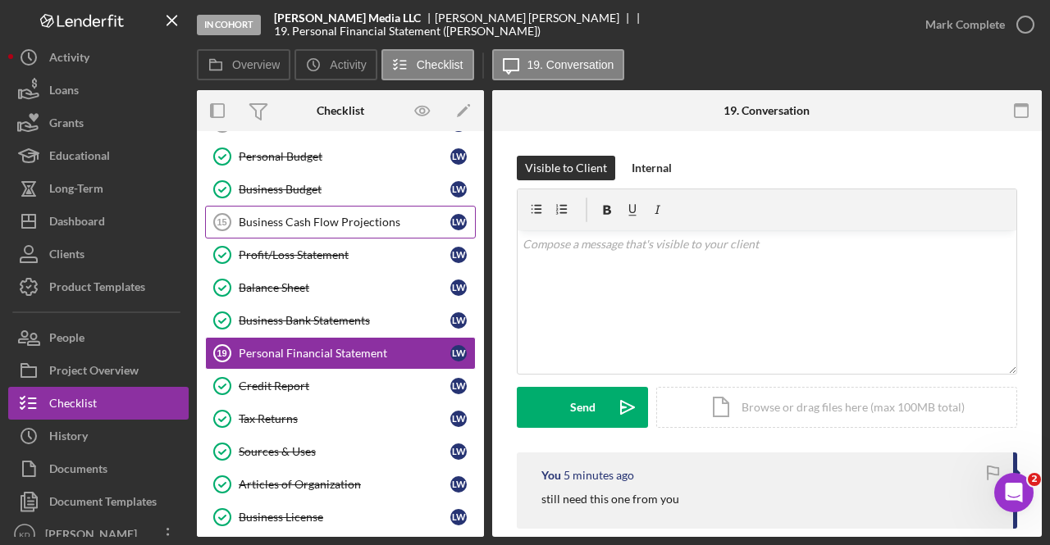
click at [355, 208] on link "Business Cash Flow Projections 15 Business Cash Flow Projections [PERSON_NAME]" at bounding box center [340, 222] width 271 height 33
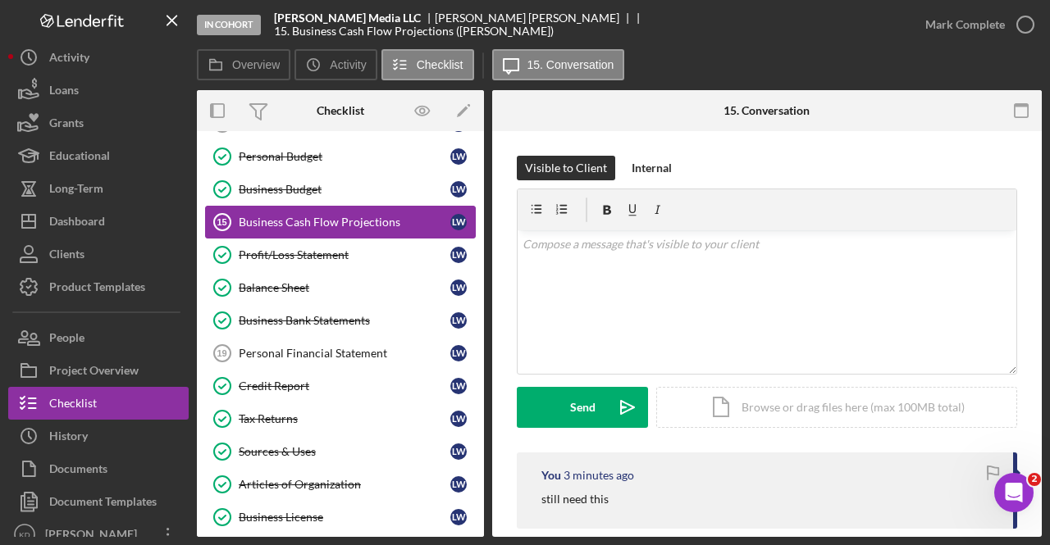
scroll to position [212, 0]
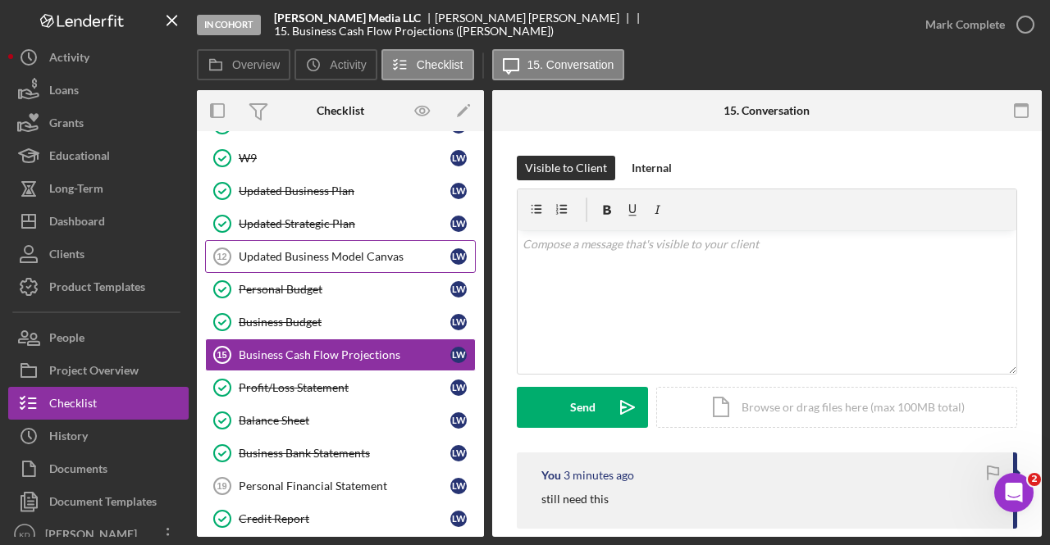
click at [249, 262] on link "Updated Business Model Canvas 12 Updated Business Model Canvas [PERSON_NAME]" at bounding box center [340, 256] width 271 height 33
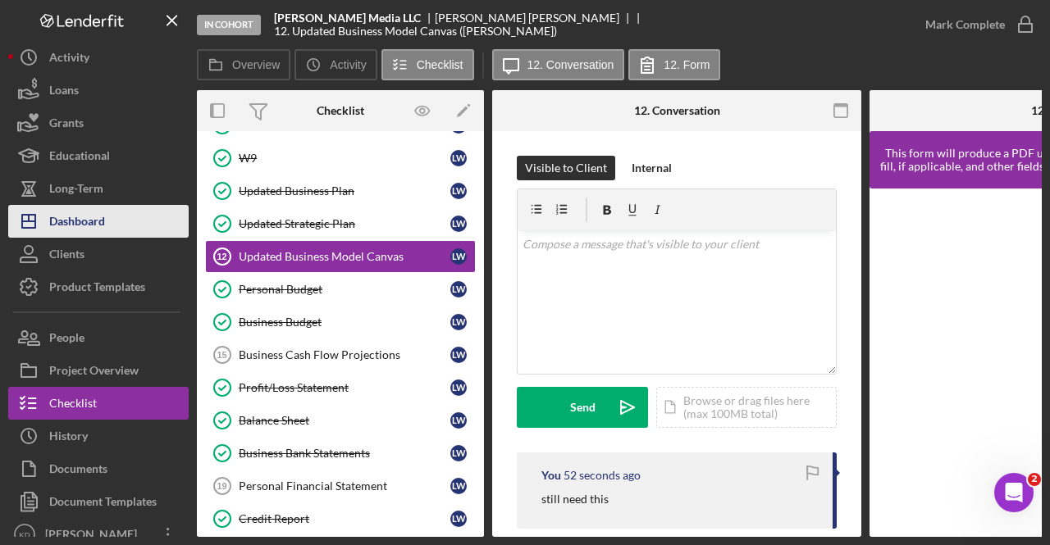
click at [77, 227] on div "Dashboard" at bounding box center [77, 223] width 56 height 37
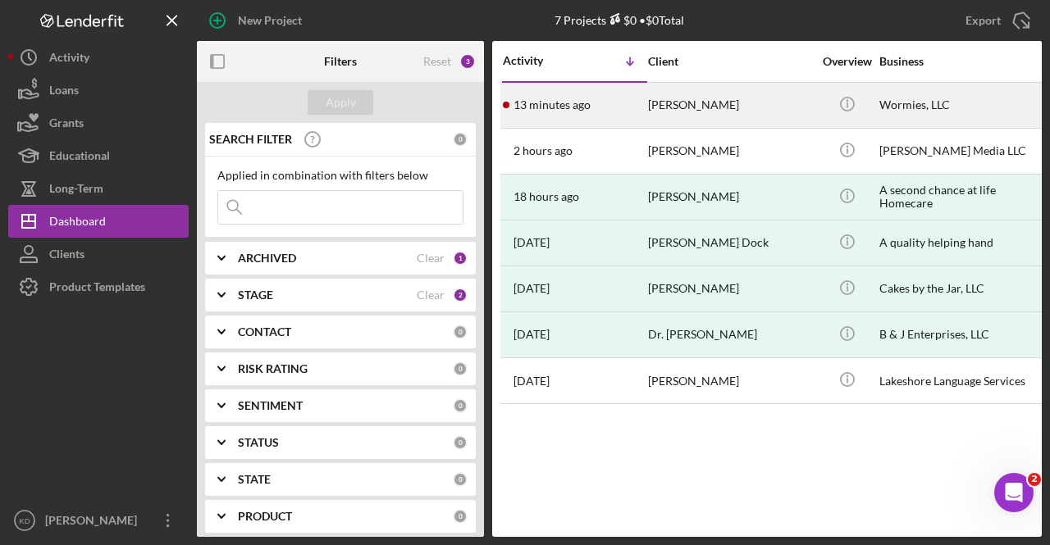
click at [718, 122] on div "[PERSON_NAME]" at bounding box center [730, 105] width 164 height 43
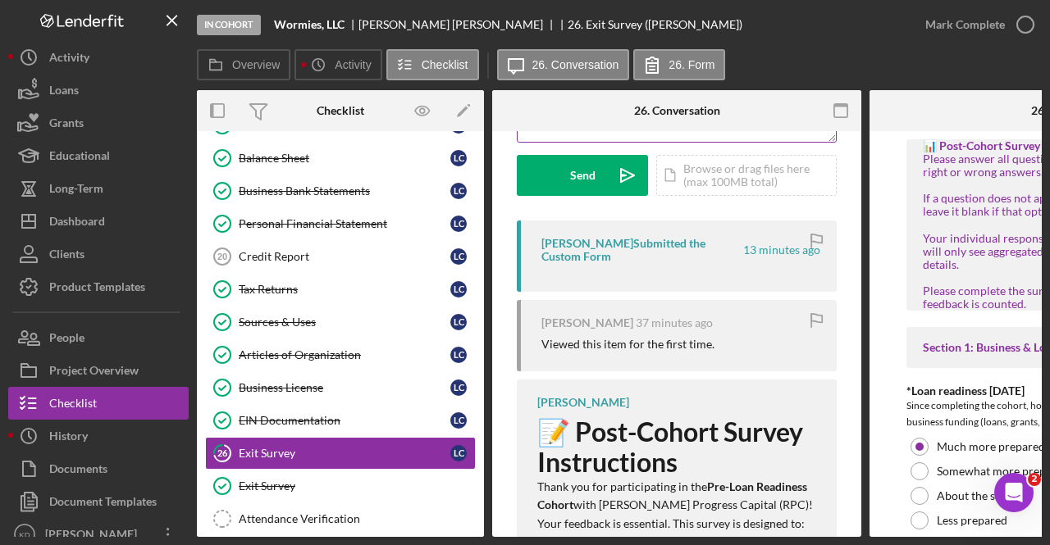
scroll to position [239, 0]
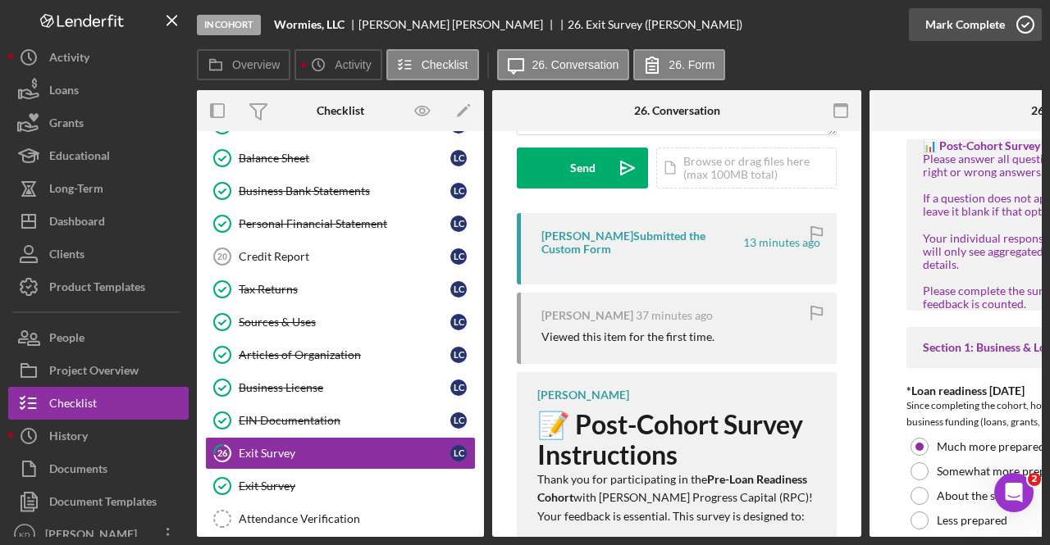
click at [978, 24] on div "Mark Complete" at bounding box center [965, 24] width 80 height 33
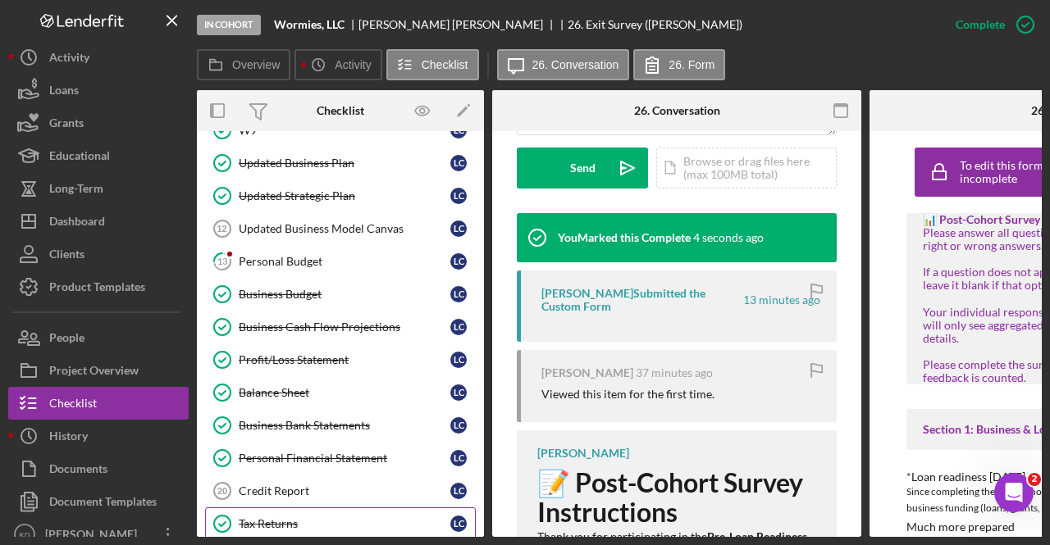
scroll to position [282, 0]
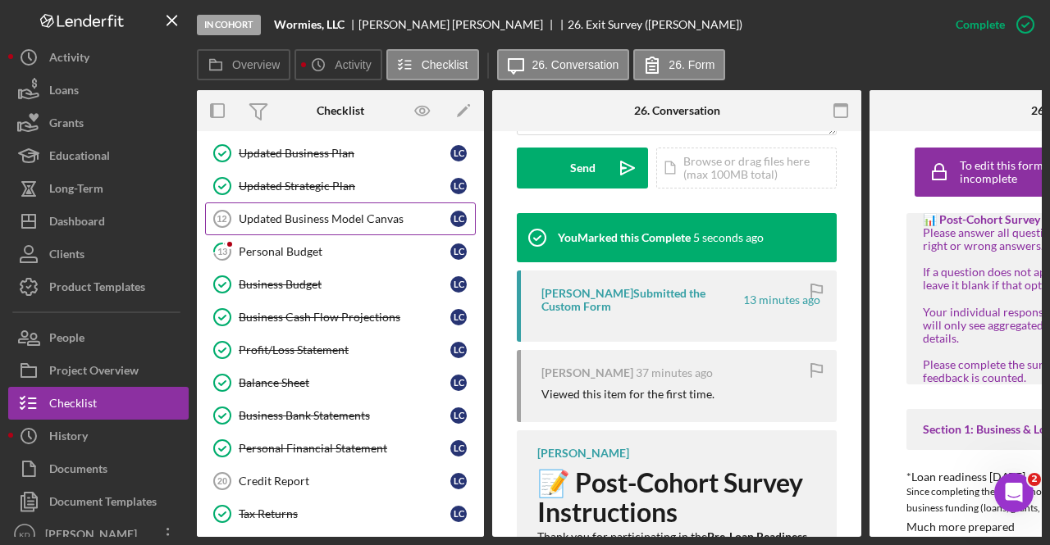
click at [369, 212] on div "Updated Business Model Canvas" at bounding box center [345, 218] width 212 height 13
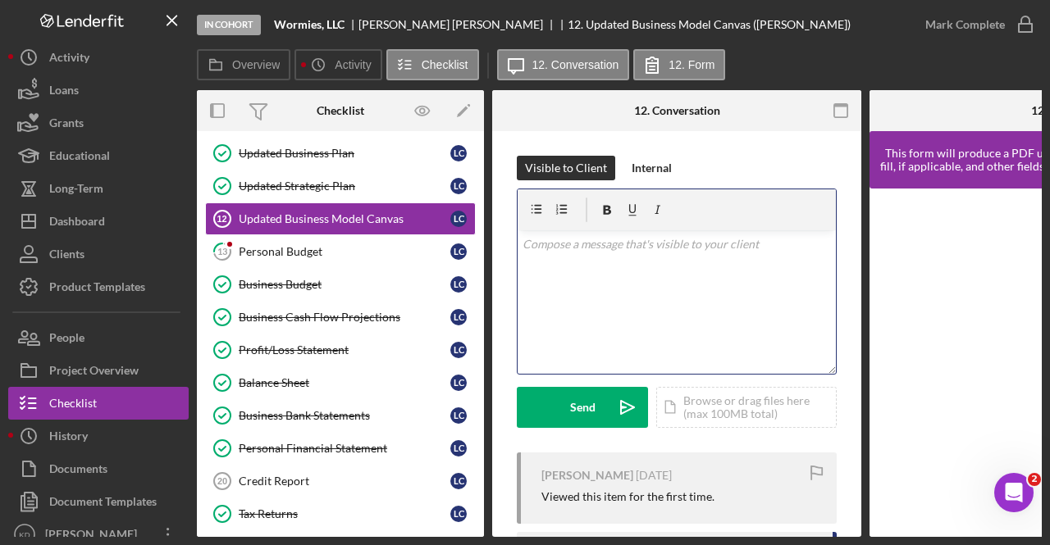
click at [687, 290] on div "v Color teal Color pink Remove color Add row above Add row below Add column bef…" at bounding box center [677, 302] width 318 height 144
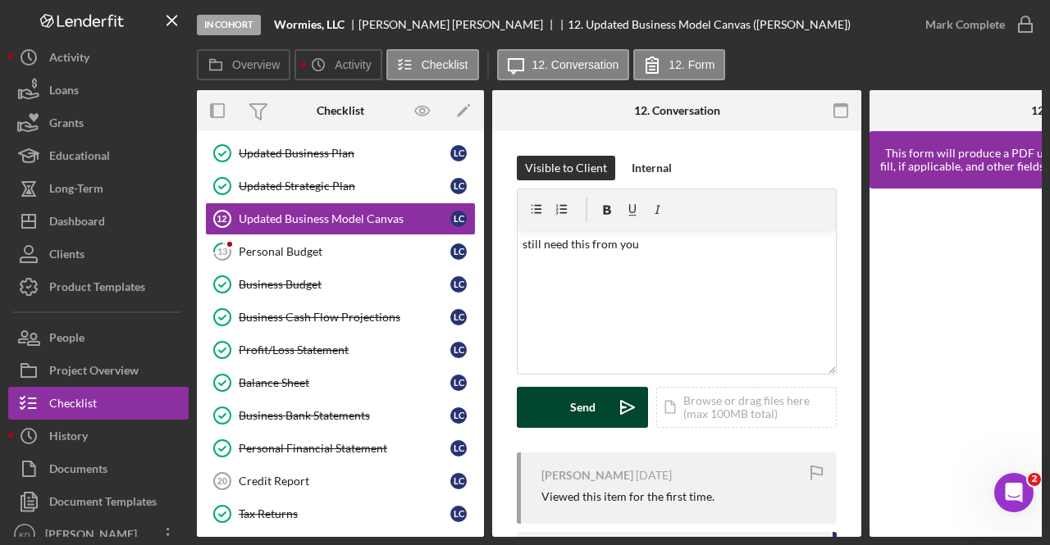
click at [577, 407] on div "Send" at bounding box center [582, 407] width 25 height 41
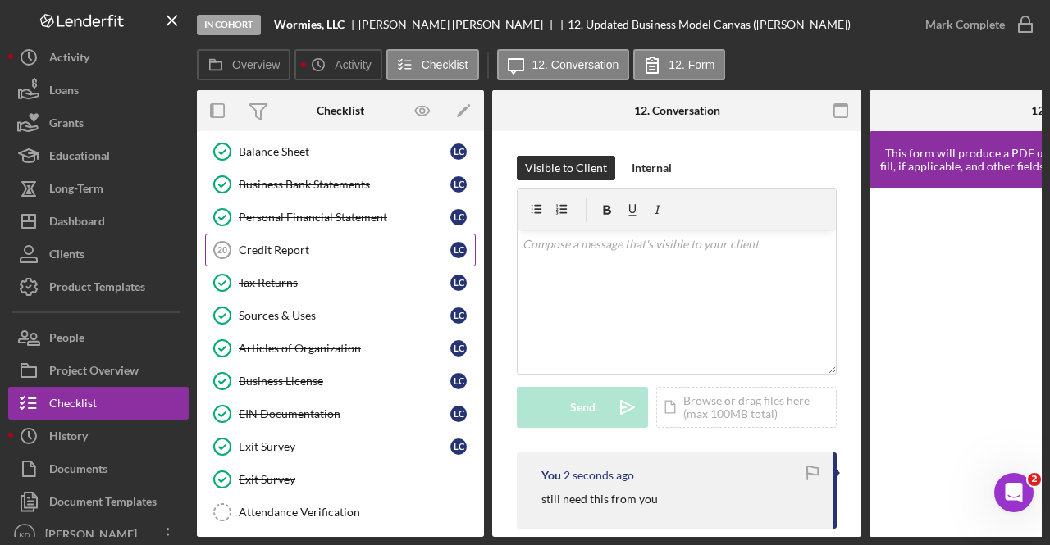
click at [303, 244] on div "Credit Report" at bounding box center [345, 250] width 212 height 13
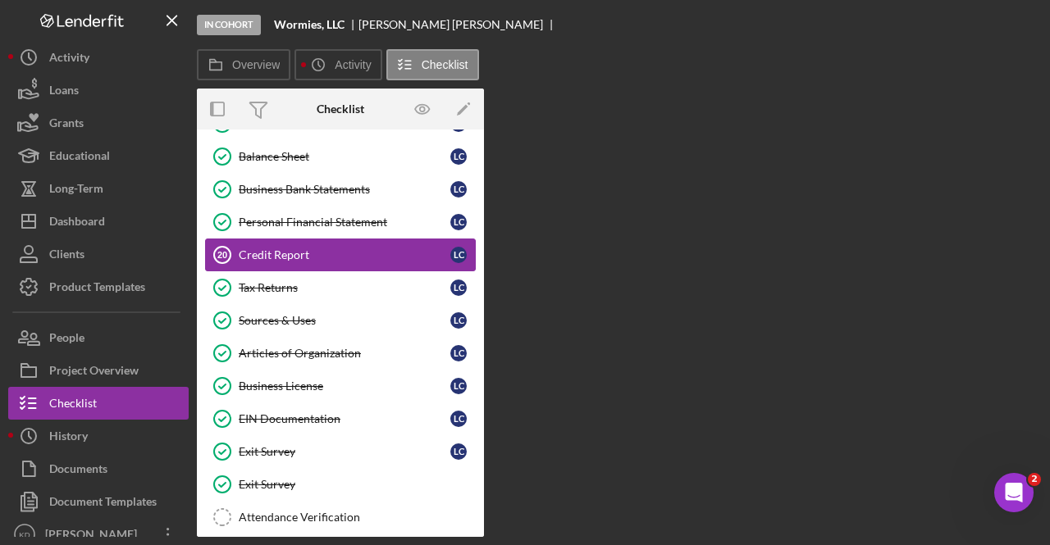
scroll to position [509, 0]
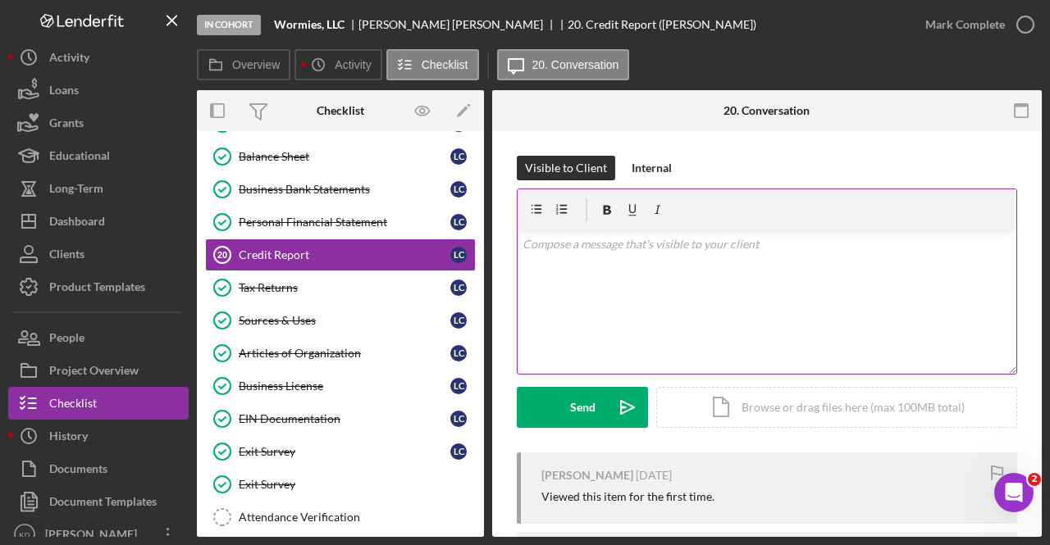
click at [679, 324] on div "v Color teal Color pink Remove color Add row above Add row below Add column bef…" at bounding box center [767, 302] width 499 height 144
click at [615, 281] on div "v Color teal Color pink Remove color Add row above Add row below Add column bef…" at bounding box center [767, 302] width 499 height 144
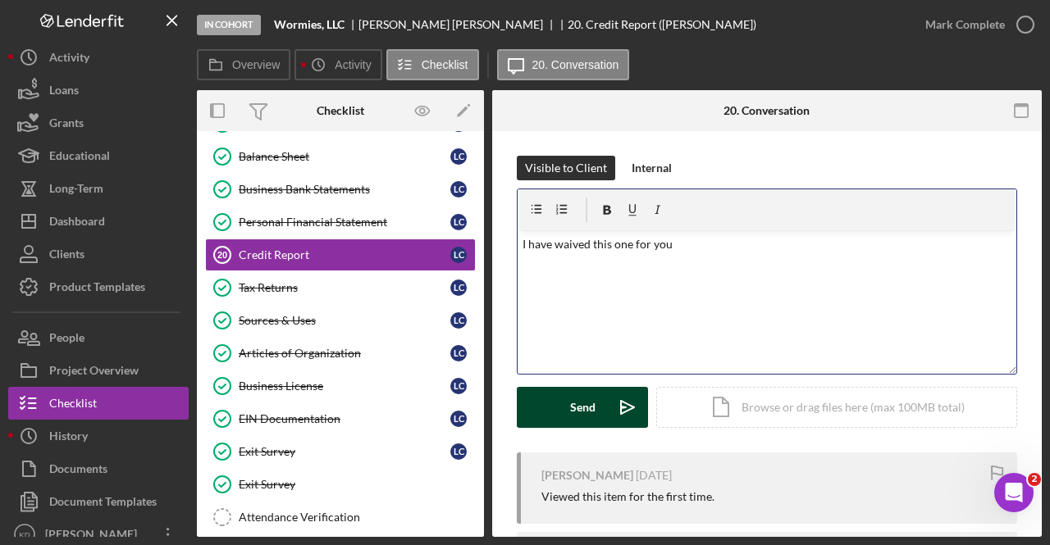
click at [586, 411] on div "Send" at bounding box center [582, 407] width 25 height 41
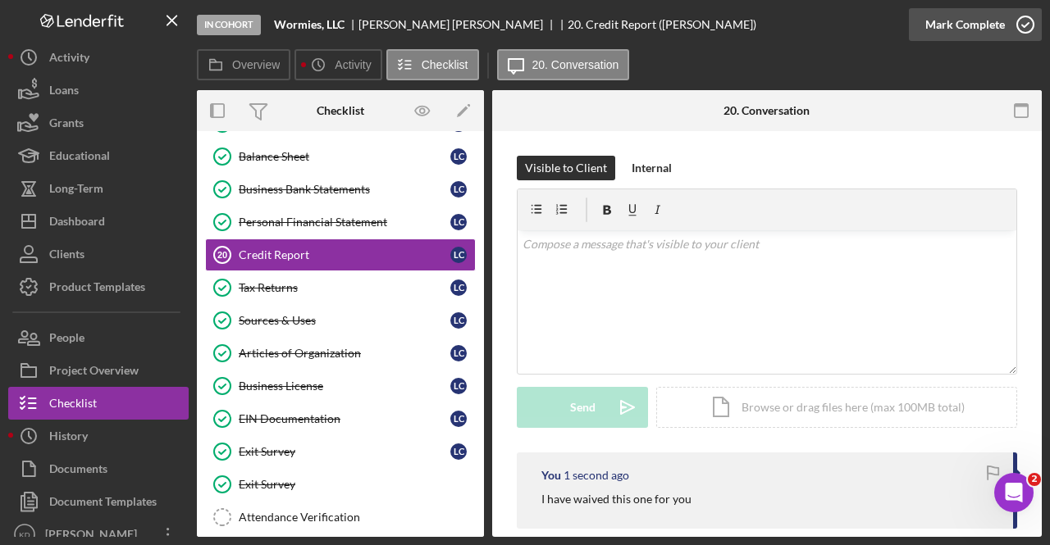
click at [986, 26] on div "Mark Complete" at bounding box center [965, 24] width 80 height 33
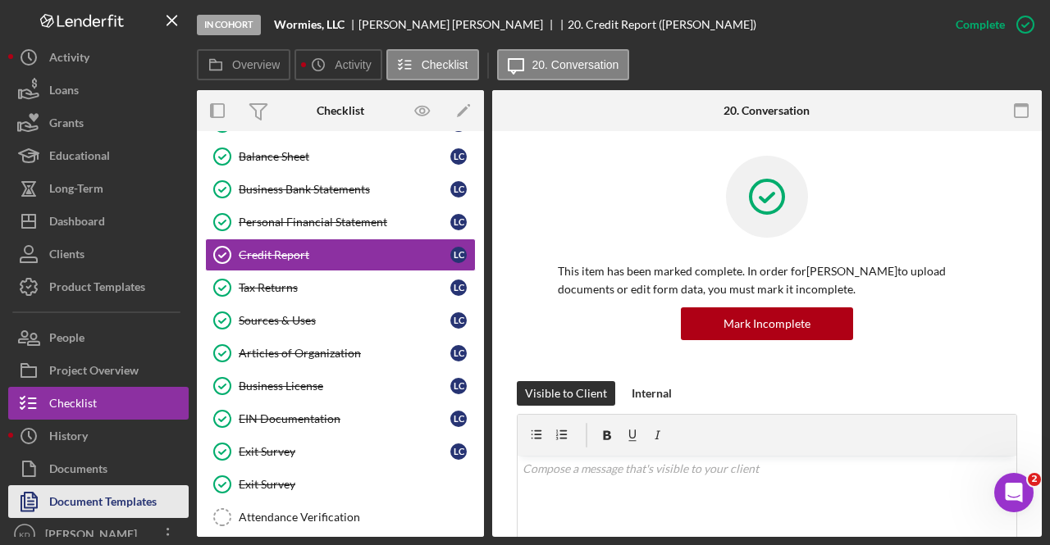
click at [57, 512] on div "Document Templates" at bounding box center [102, 504] width 107 height 37
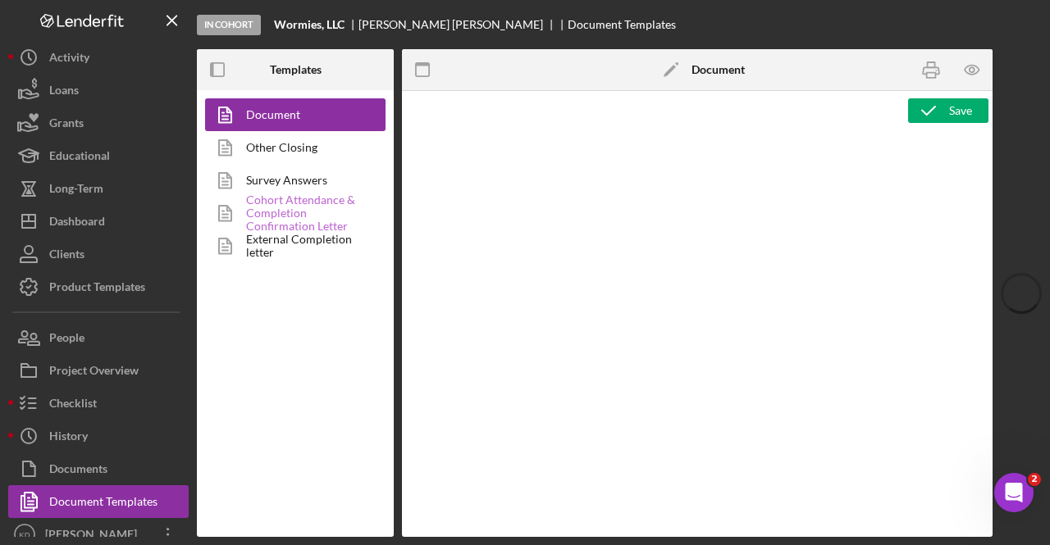
type textarea "<l0 ipsum="dolo-sitam: cons;"><adi elits="doeiu: temp;" inc="utlab://etdolo.mag…"
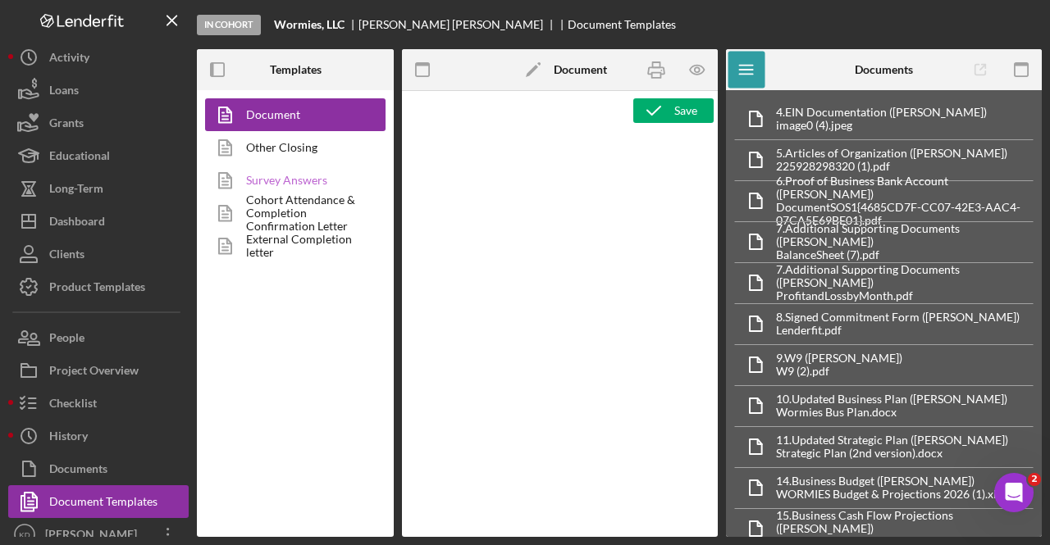
click at [299, 176] on link "Survey Answers" at bounding box center [291, 180] width 172 height 33
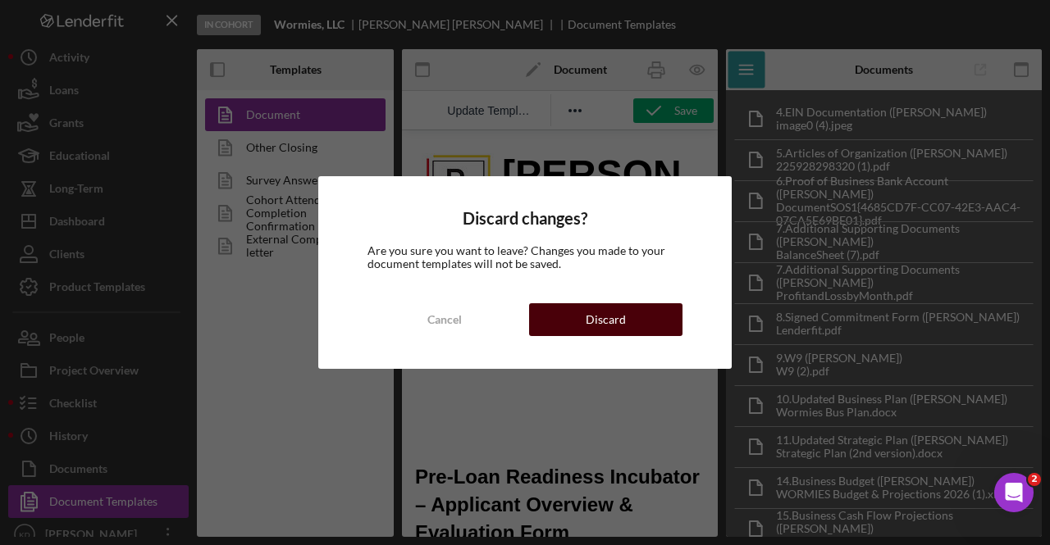
click at [597, 310] on div "Discard" at bounding box center [606, 319] width 40 height 33
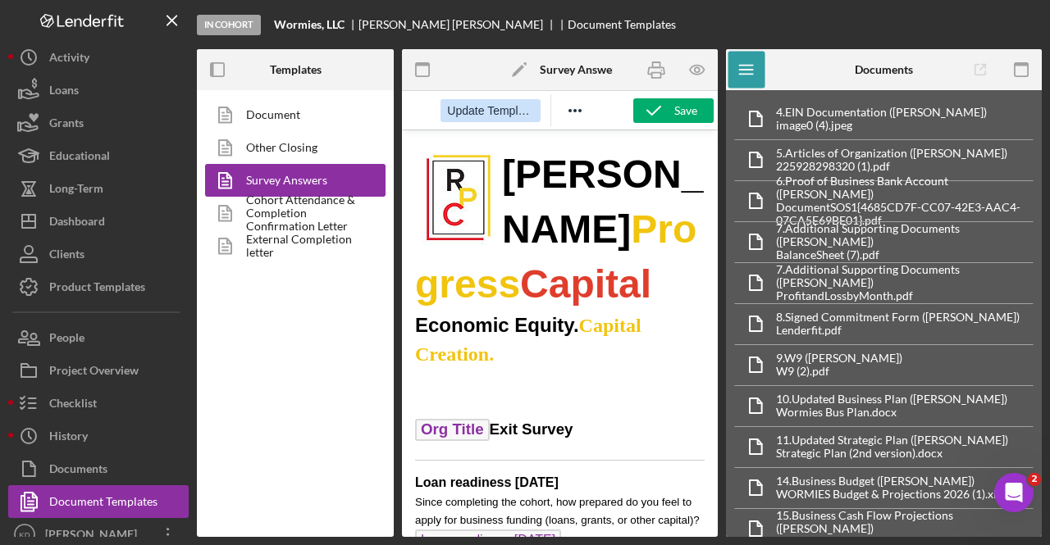
click at [476, 119] on button "Update Template" at bounding box center [489, 110] width 99 height 23
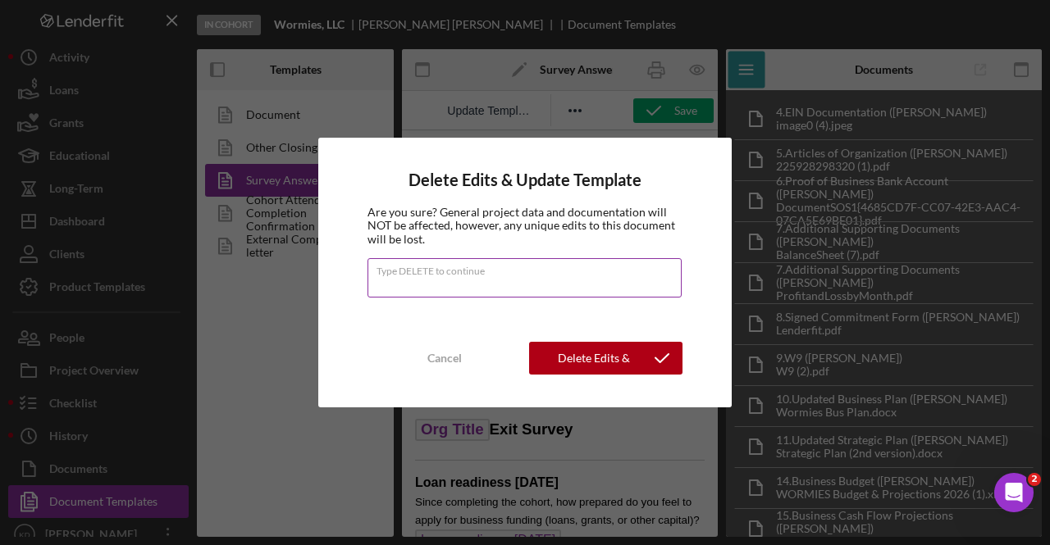
click at [487, 275] on label "Type DELETE to continue" at bounding box center [528, 268] width 305 height 18
click at [487, 275] on input "Type DELETE to continue" at bounding box center [524, 277] width 314 height 39
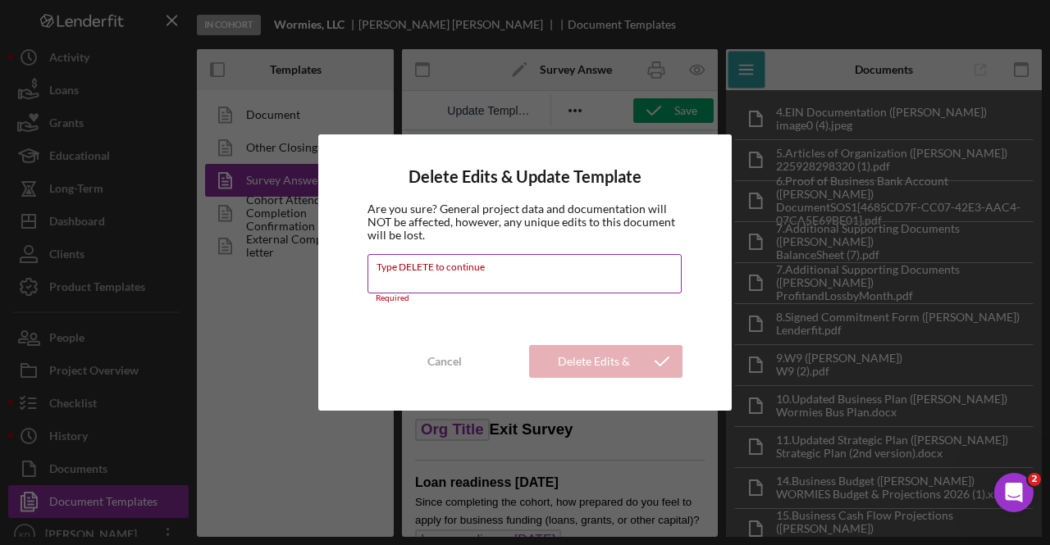
click at [486, 286] on input "Type DELETE to continue" at bounding box center [524, 273] width 314 height 39
type input "DELETE"
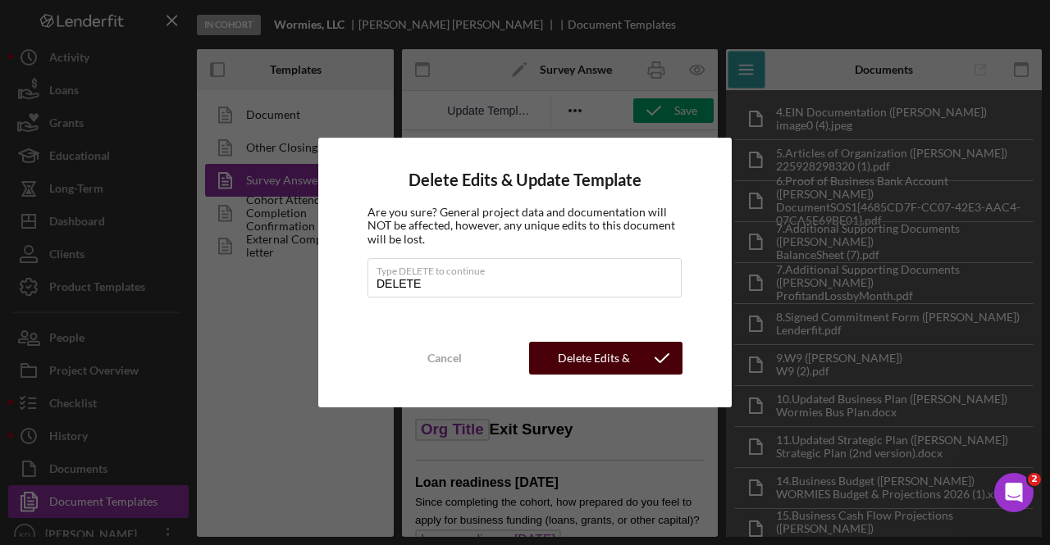
click at [576, 368] on div "Delete Edits & Update Template" at bounding box center [593, 358] width 96 height 33
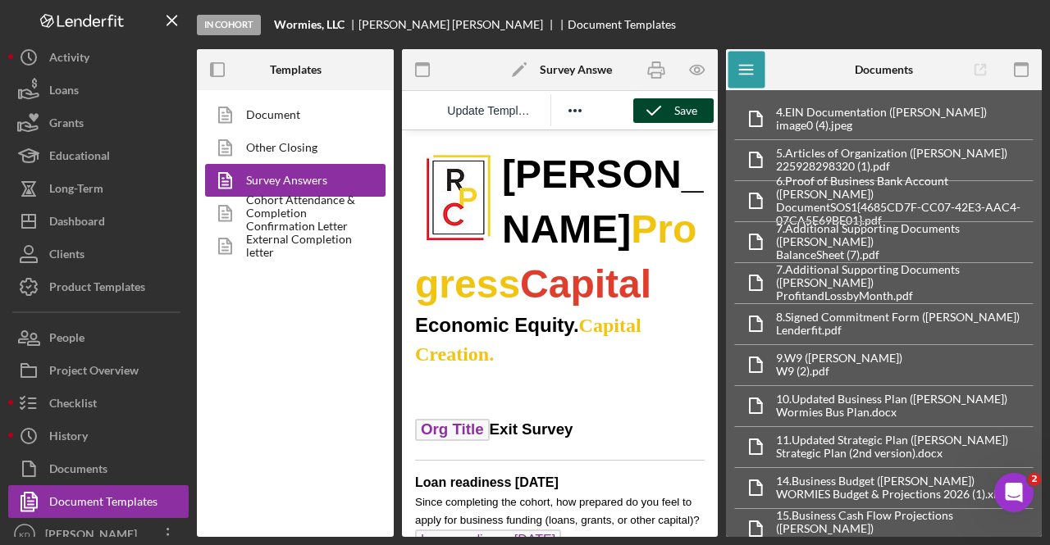
click at [669, 112] on icon "button" at bounding box center [653, 110] width 41 height 41
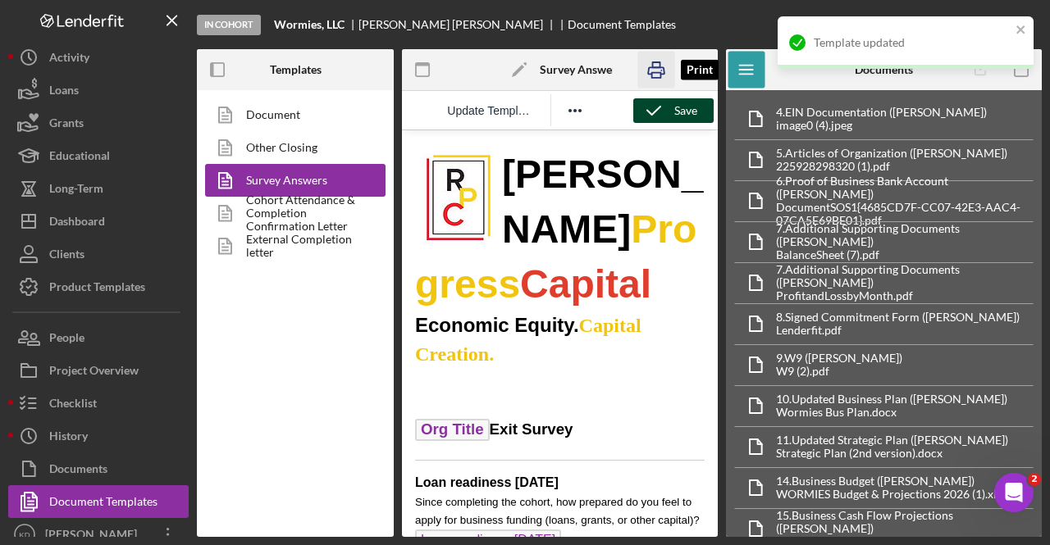
click at [658, 68] on icon "button" at bounding box center [656, 70] width 16 height 7
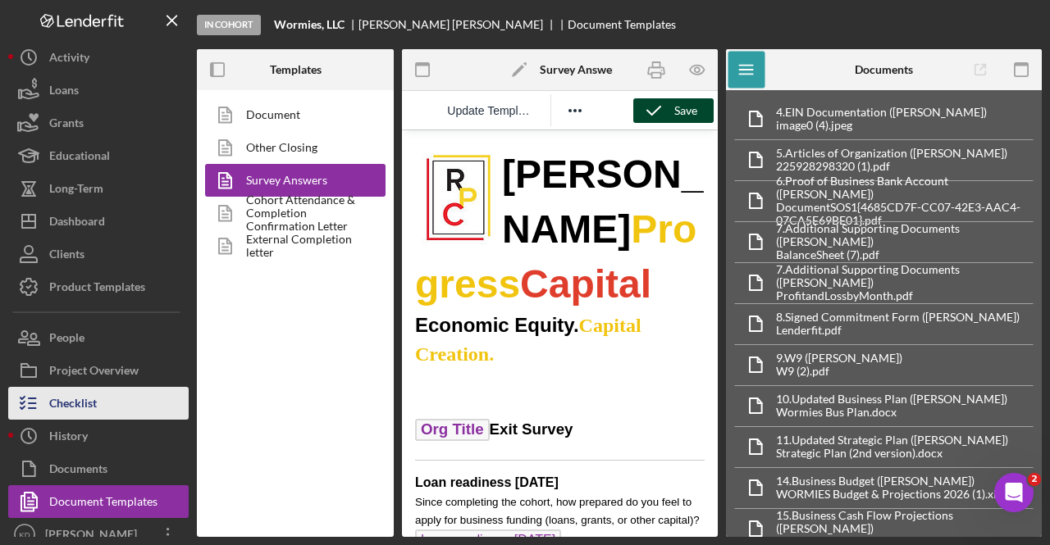
click at [68, 398] on div "Checklist" at bounding box center [73, 405] width 48 height 37
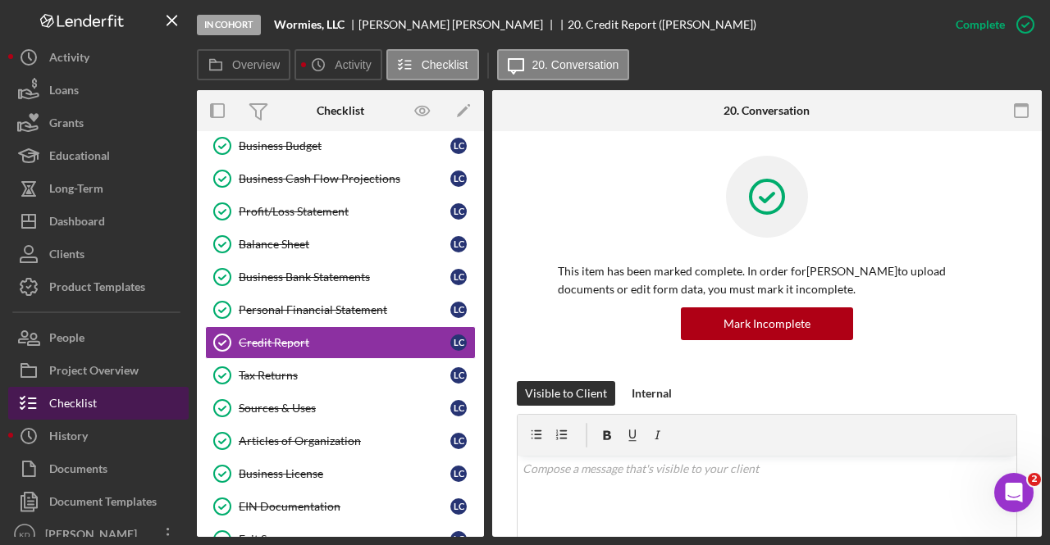
scroll to position [509, 0]
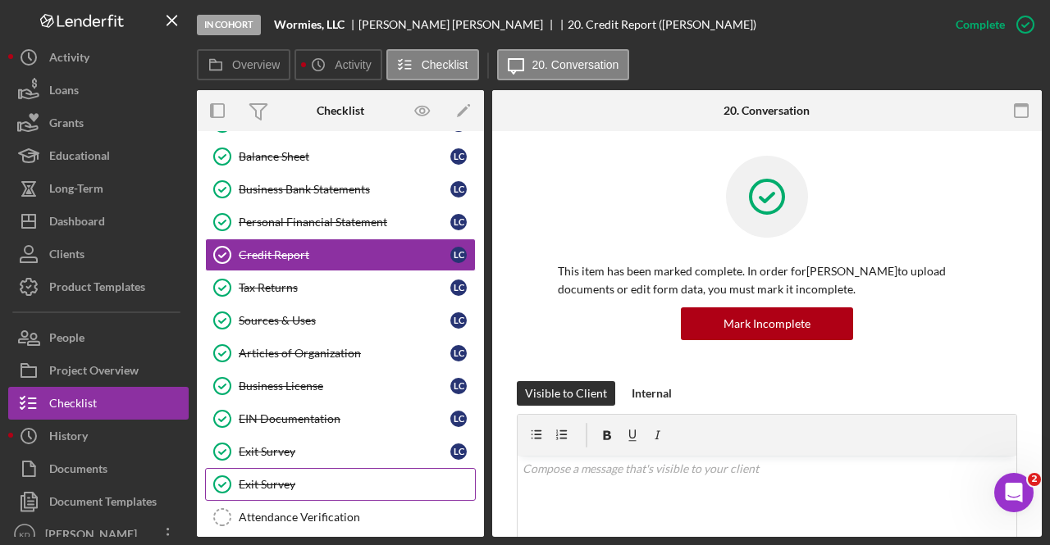
click at [317, 478] on div "Exit Survey" at bounding box center [357, 484] width 236 height 13
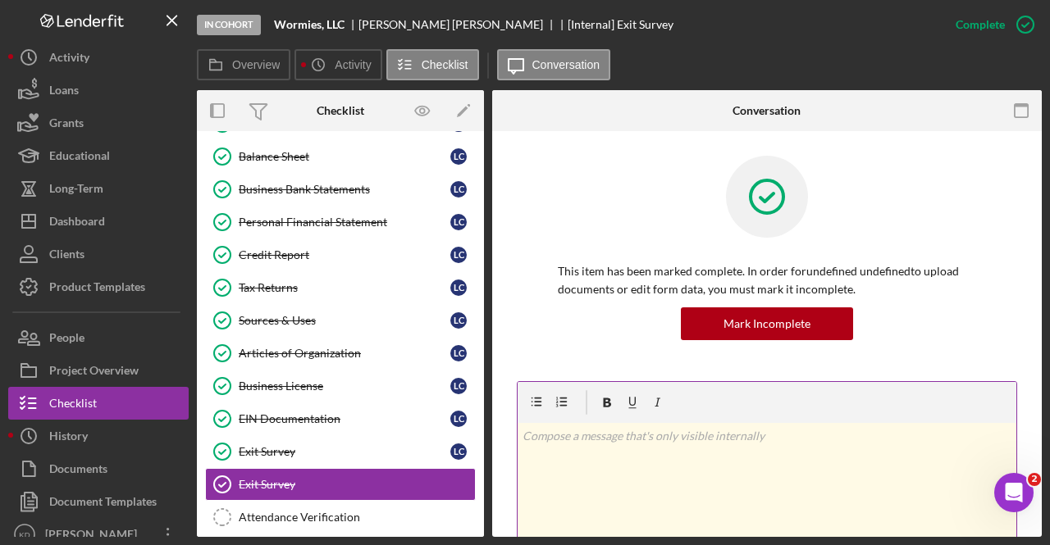
scroll to position [279, 0]
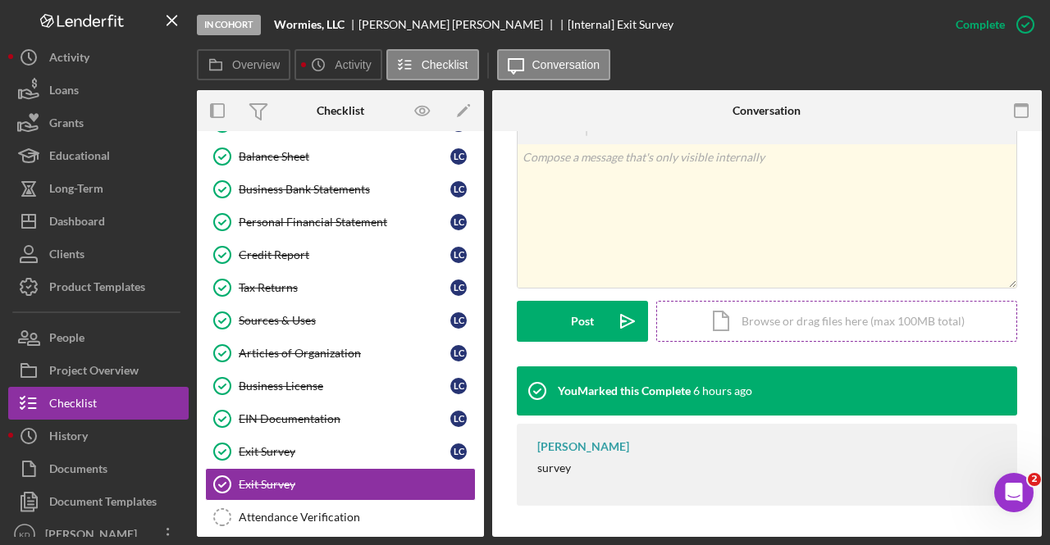
click at [771, 316] on div "Icon/Document Browse or drag files here (max 100MB total) Tap to choose files o…" at bounding box center [836, 321] width 361 height 41
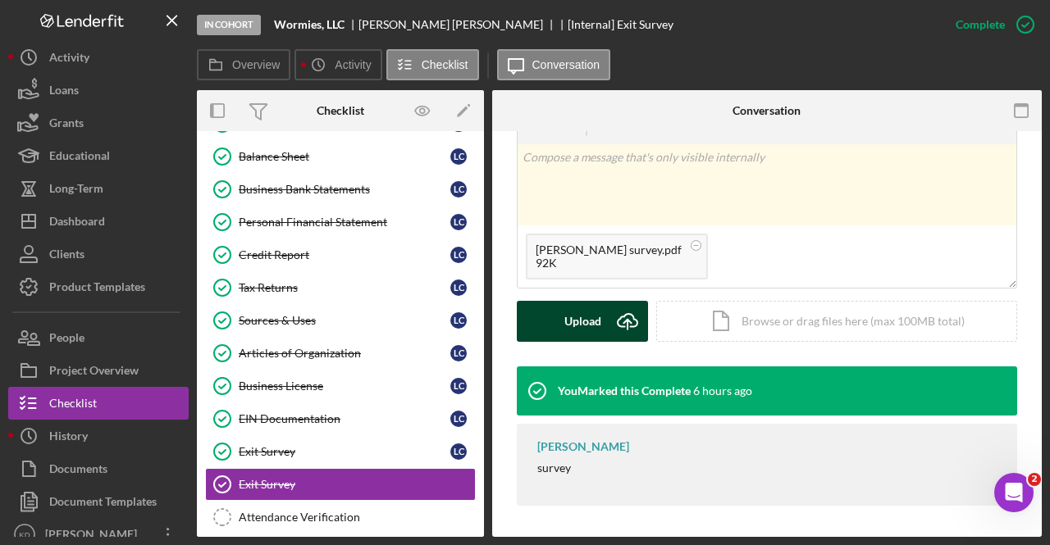
click at [575, 311] on div "Upload" at bounding box center [582, 321] width 37 height 41
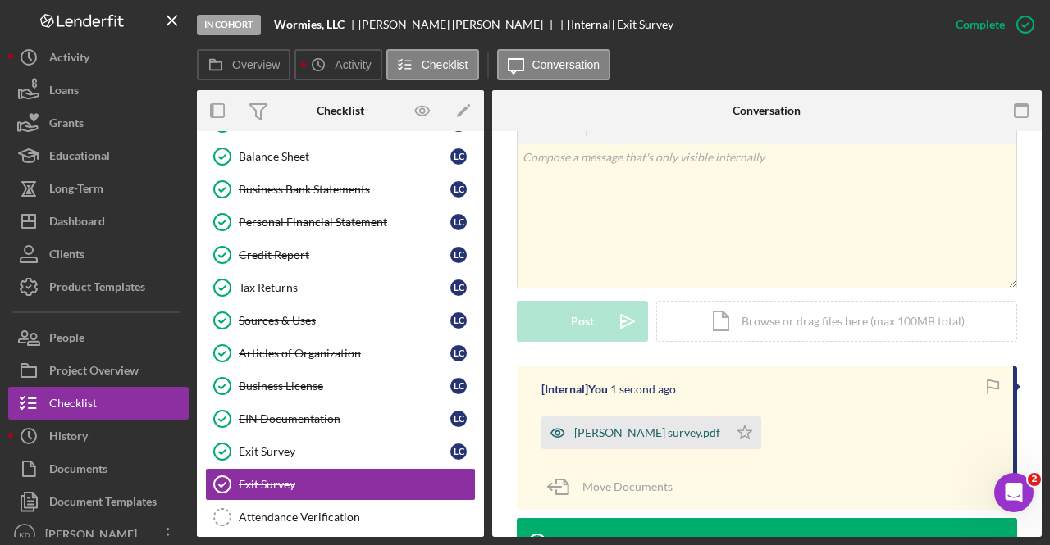
click at [588, 436] on div "[PERSON_NAME] survey.pdf" at bounding box center [647, 432] width 146 height 13
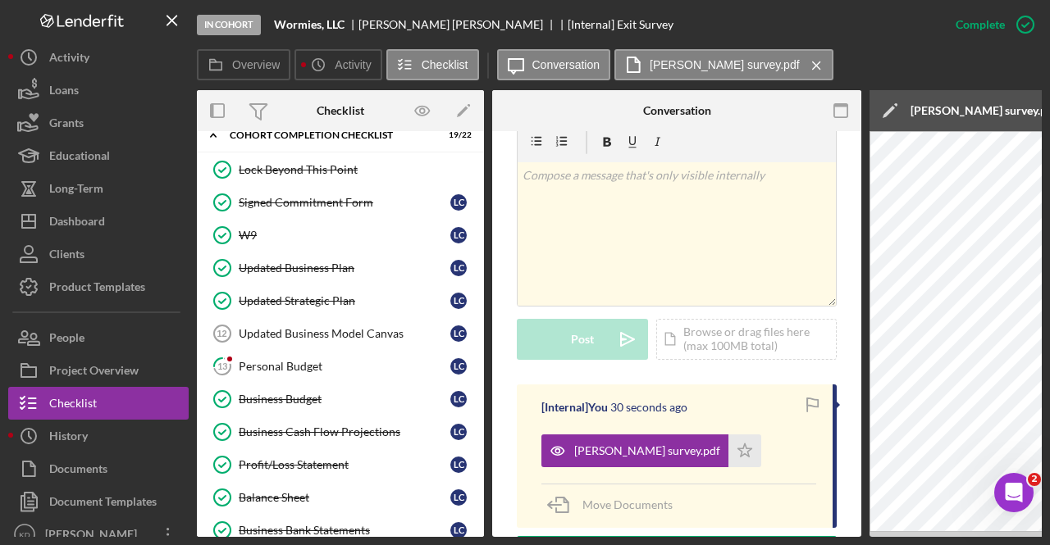
scroll to position [138, 0]
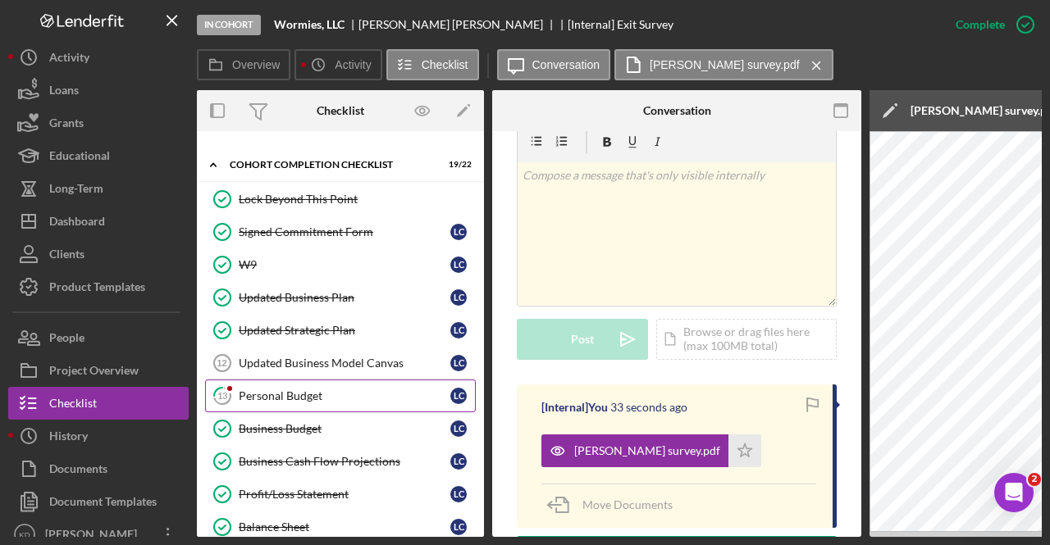
click at [264, 390] on div "Personal Budget" at bounding box center [345, 396] width 212 height 13
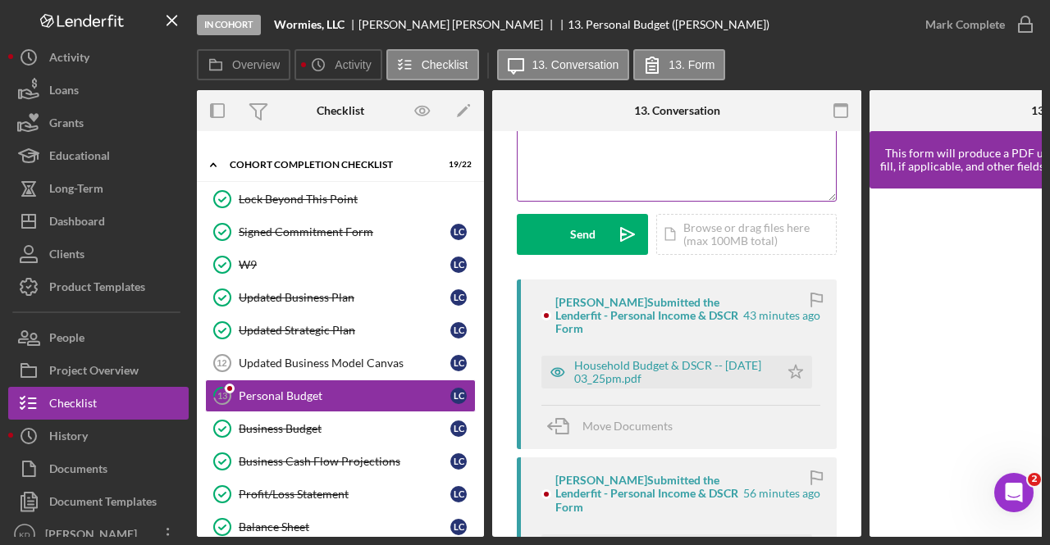
scroll to position [195, 0]
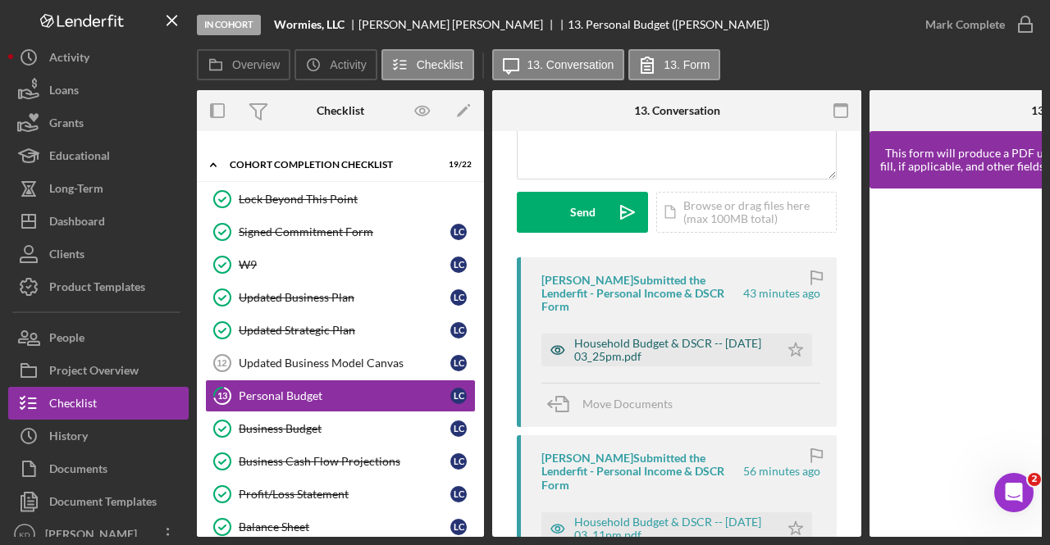
click at [679, 337] on div "Household Budget & DSCR -- [DATE] 03_25pm.pdf" at bounding box center [672, 350] width 197 height 26
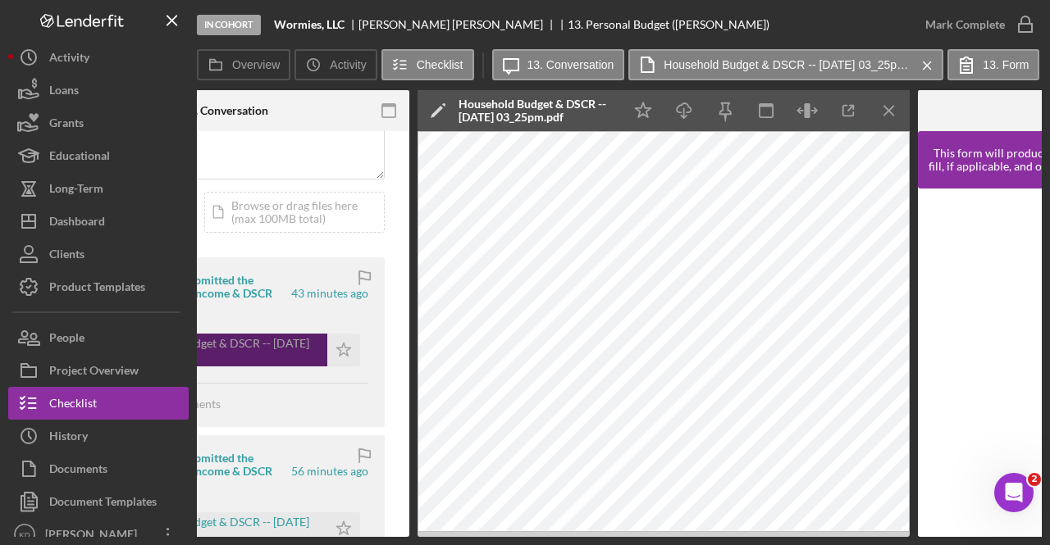
scroll to position [0, 454]
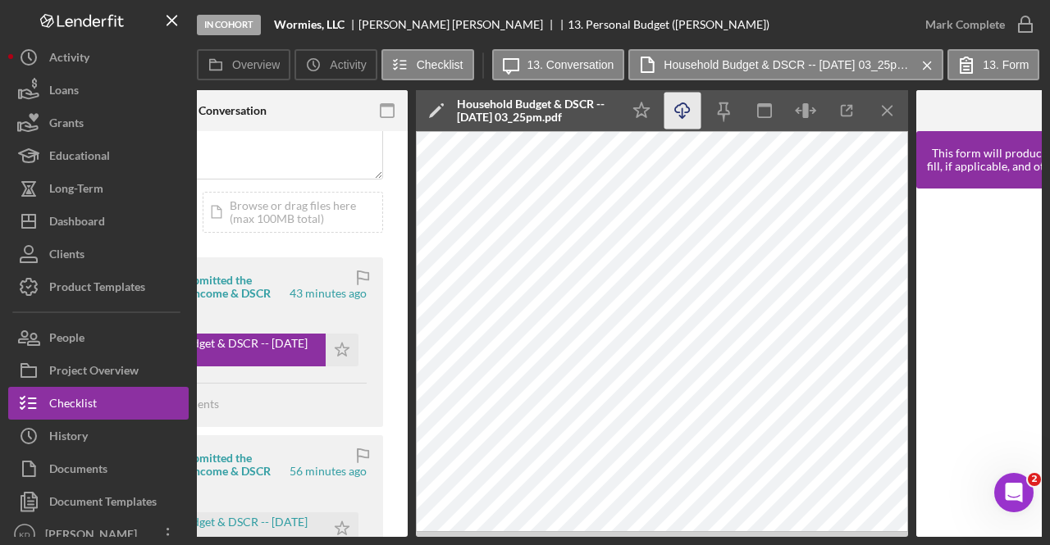
click at [687, 109] on icon "Icon/Download" at bounding box center [682, 111] width 37 height 37
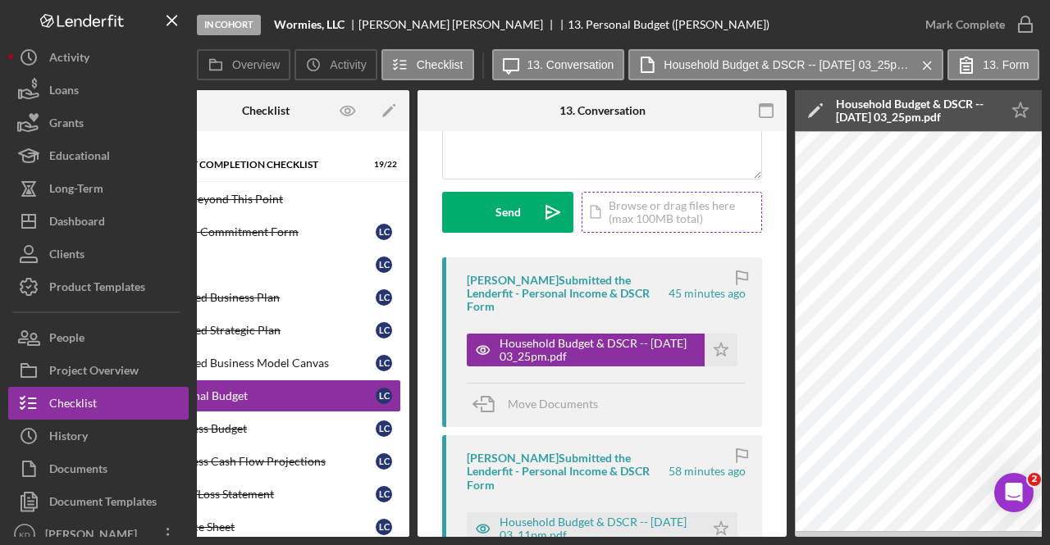
scroll to position [0, 0]
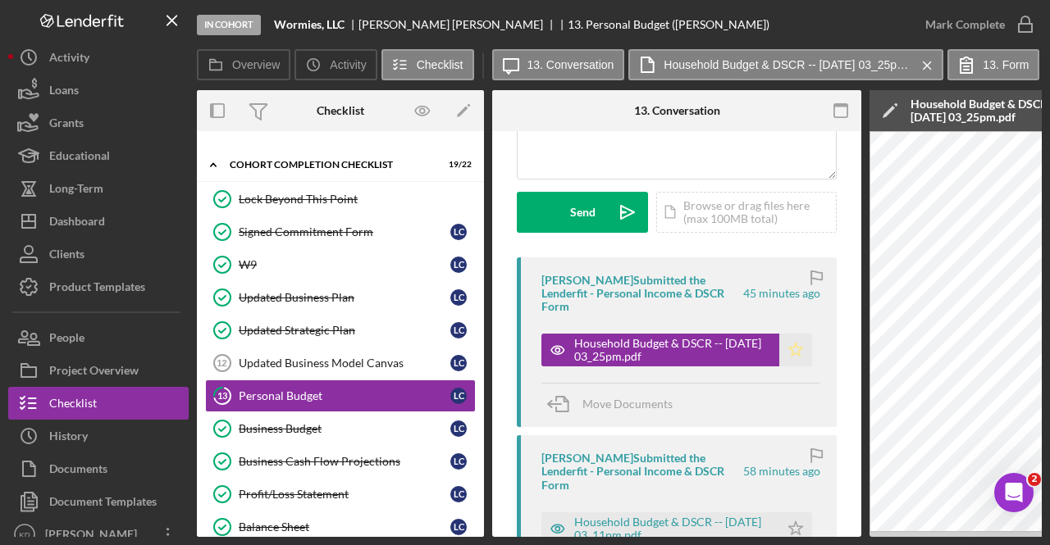
click at [792, 339] on icon "Icon/Star" at bounding box center [795, 350] width 33 height 33
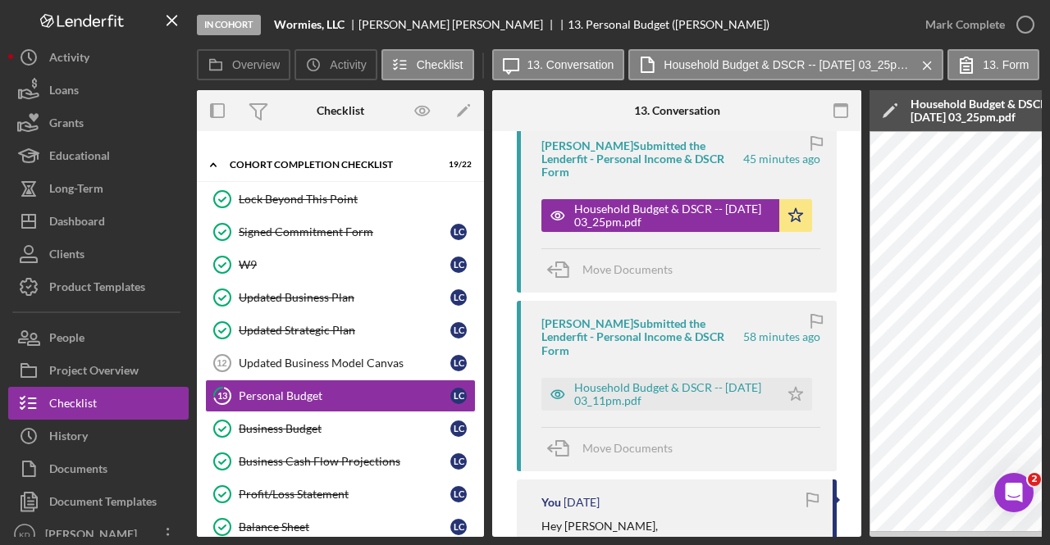
scroll to position [332, 0]
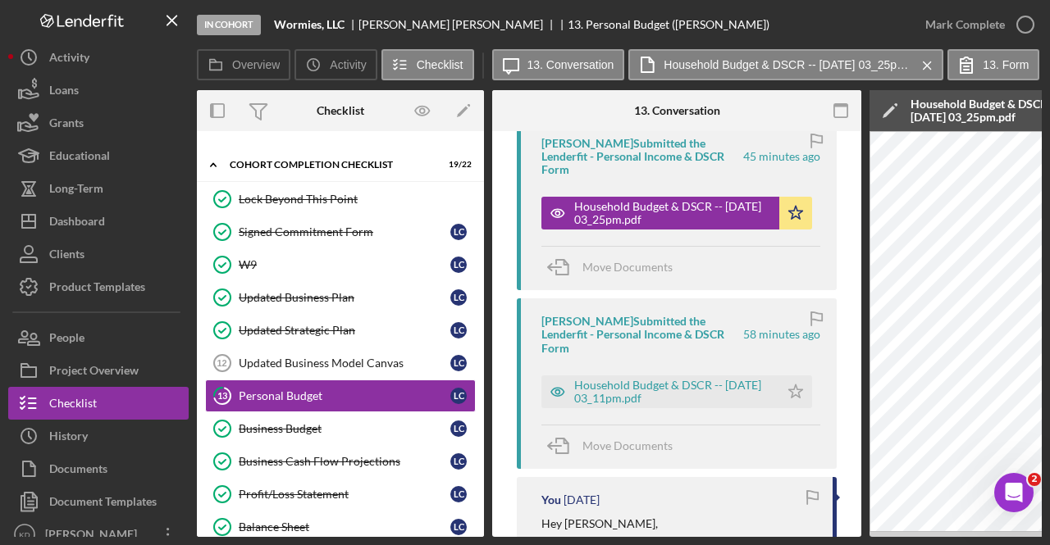
click at [792, 367] on div "Household Budget & DSCR -- [DATE] 03_11pm.pdf Icon/Star" at bounding box center [680, 387] width 279 height 41
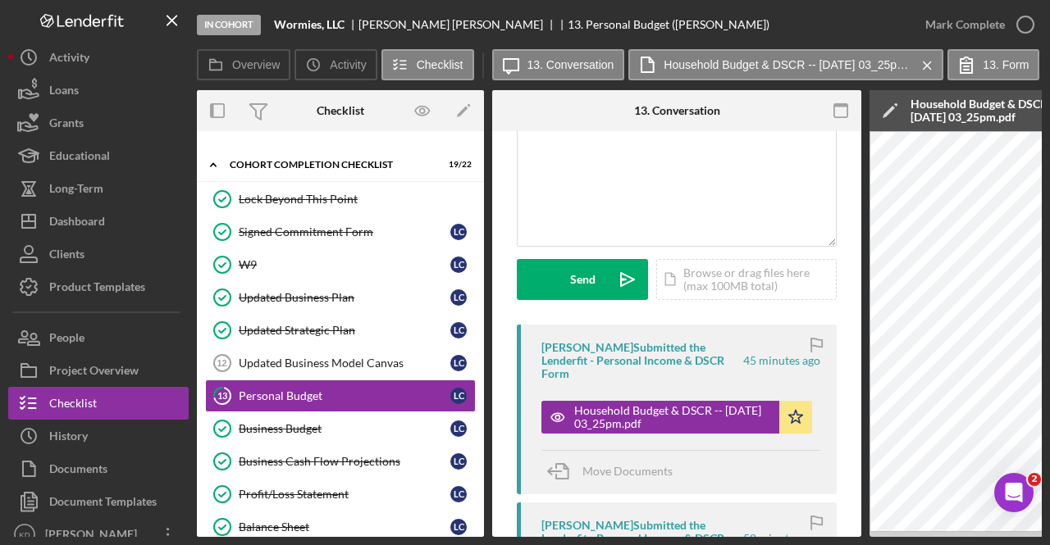
scroll to position [121, 0]
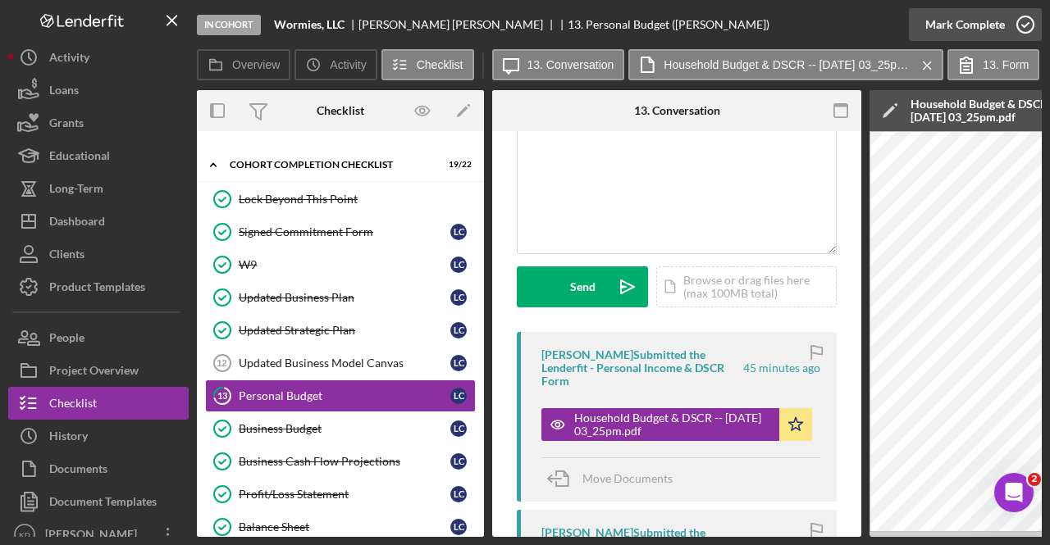
click at [1010, 20] on icon "button" at bounding box center [1025, 24] width 41 height 41
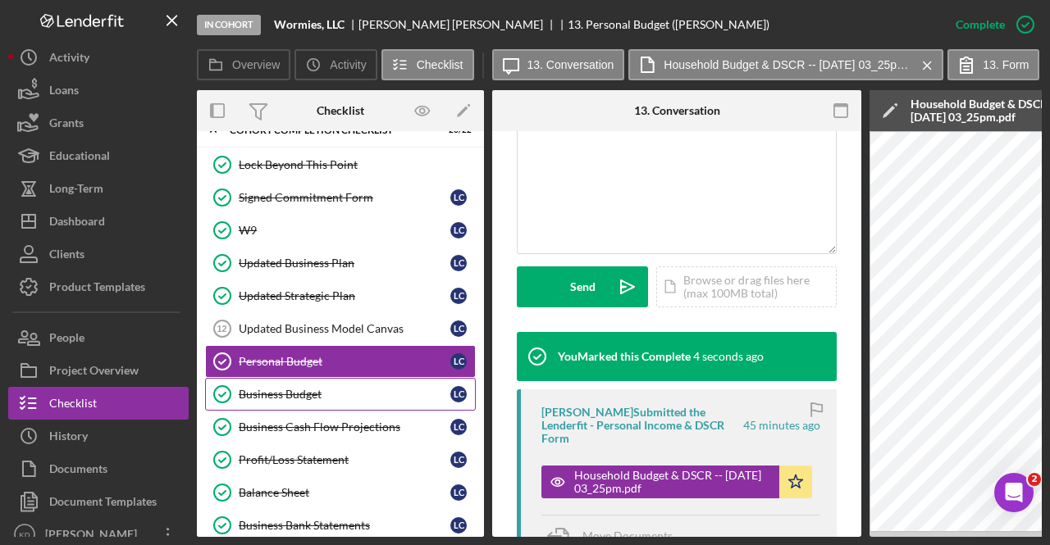
scroll to position [171, 0]
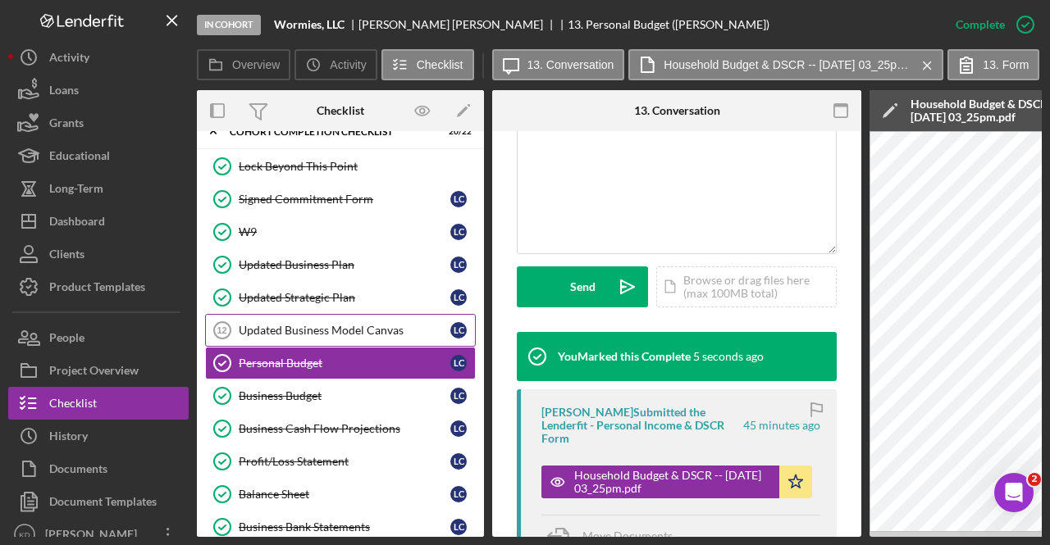
click at [326, 324] on div "Updated Business Model Canvas" at bounding box center [345, 330] width 212 height 13
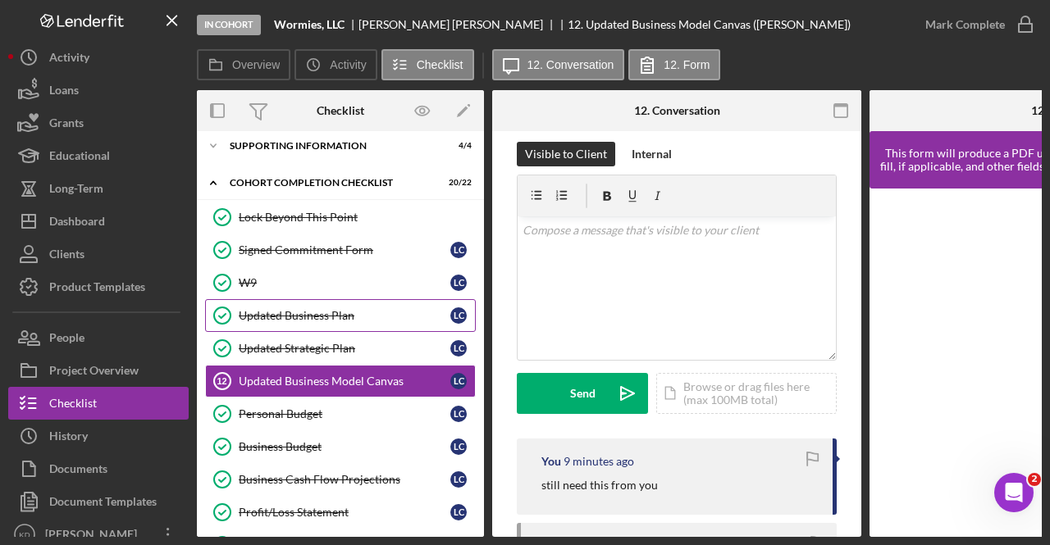
scroll to position [120, 0]
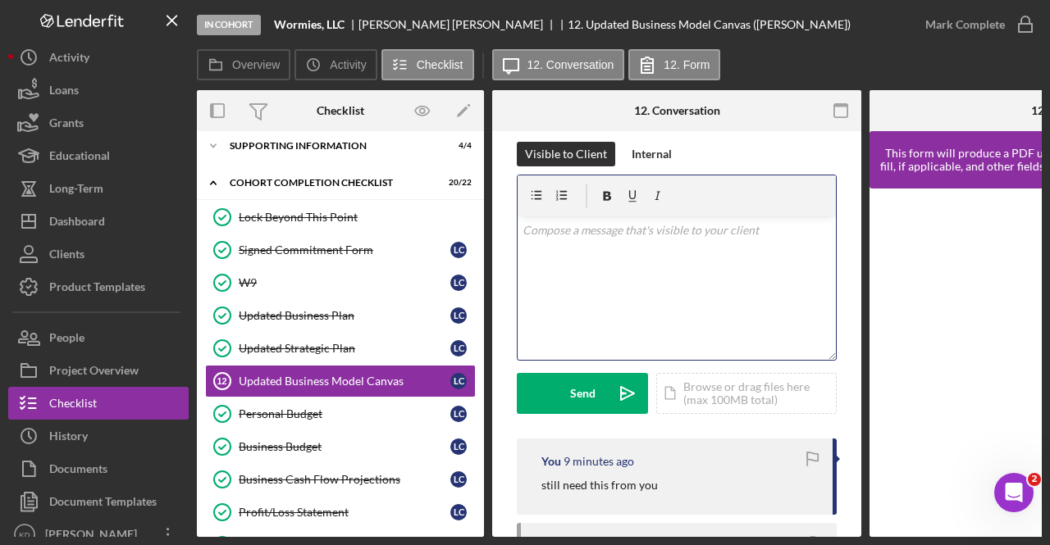
click at [702, 277] on div "v Color teal Color pink Remove color Add row above Add row below Add column bef…" at bounding box center [677, 289] width 318 height 144
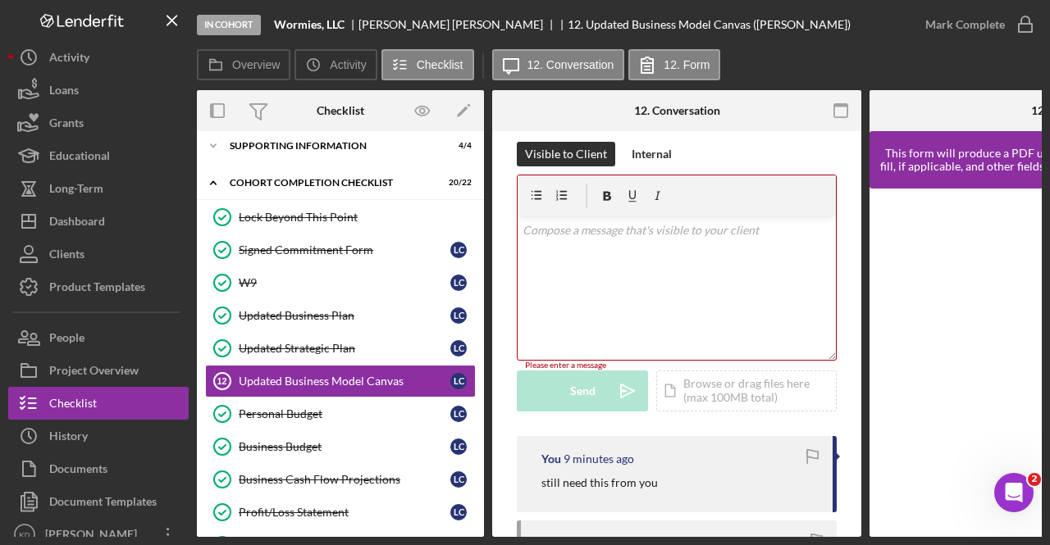
click at [333, 380] on div "Updated Business Model Canvas" at bounding box center [345, 381] width 212 height 13
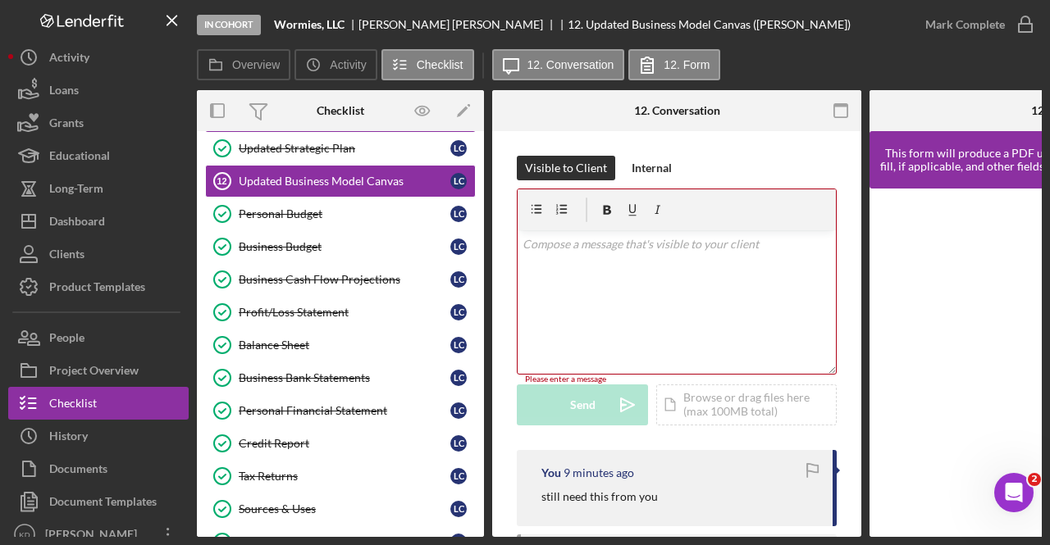
scroll to position [513, 0]
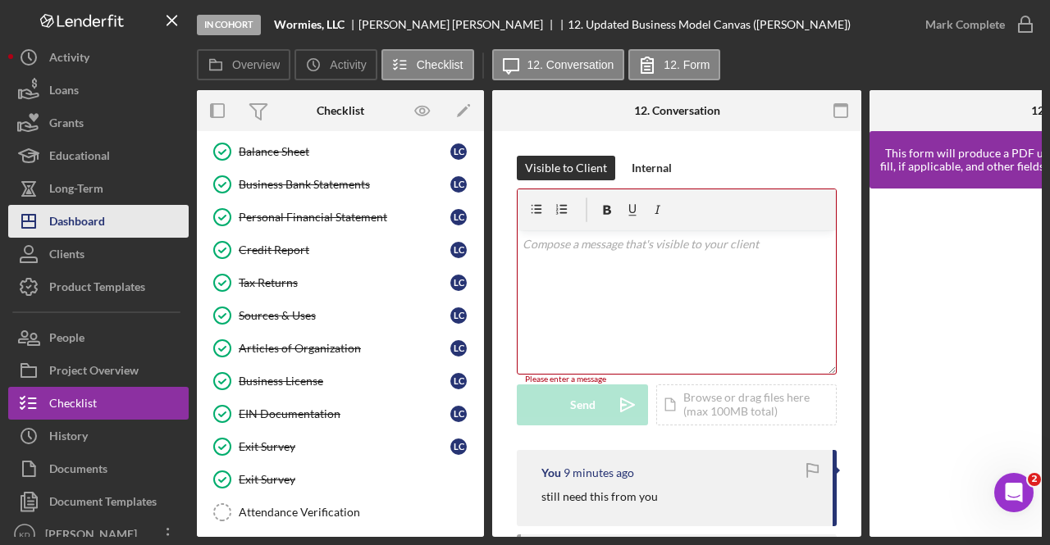
click at [72, 211] on div "Dashboard" at bounding box center [77, 223] width 56 height 37
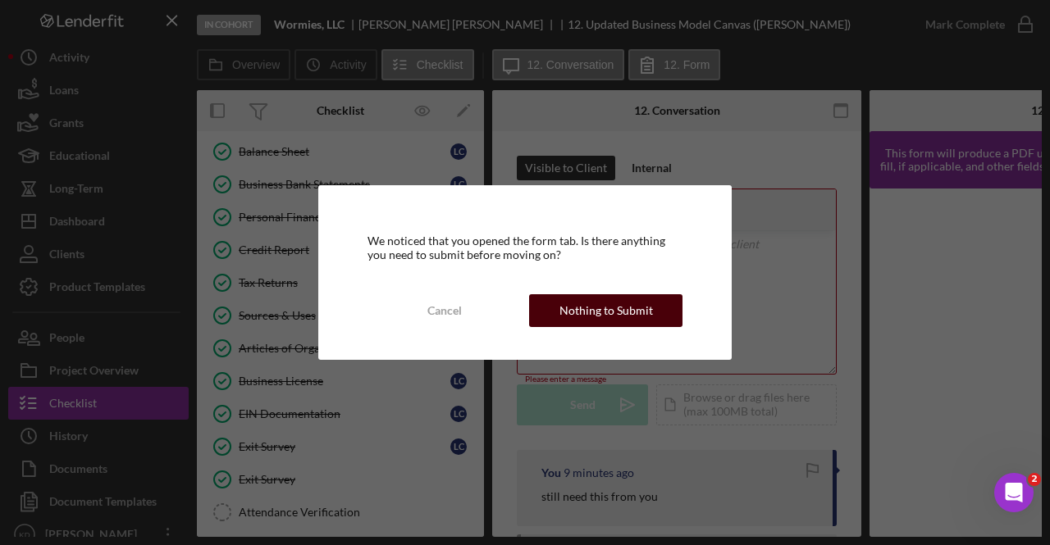
click at [624, 303] on div "Nothing to Submit" at bounding box center [606, 310] width 94 height 33
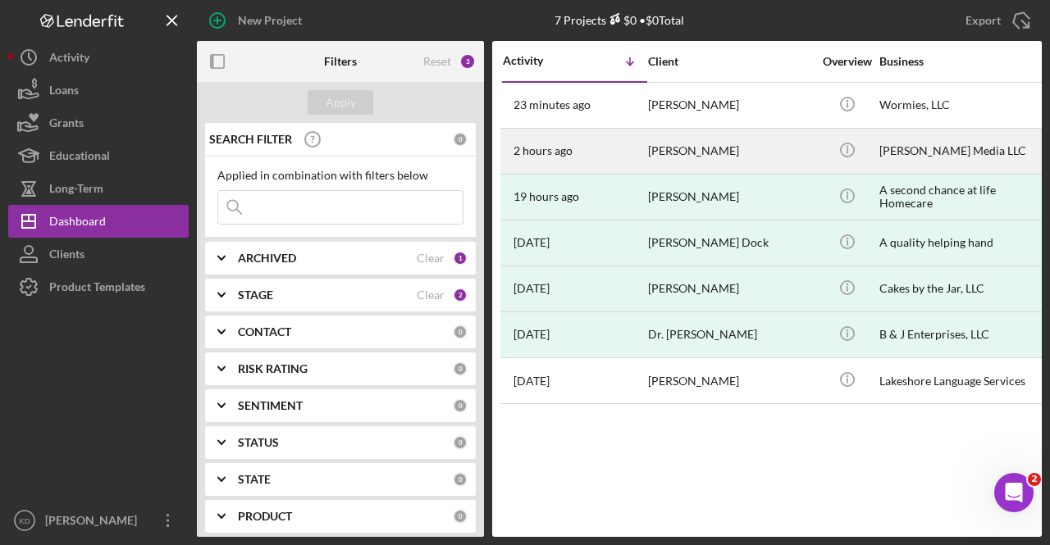
click at [605, 168] on div "2 hours ago [PERSON_NAME]" at bounding box center [575, 151] width 144 height 43
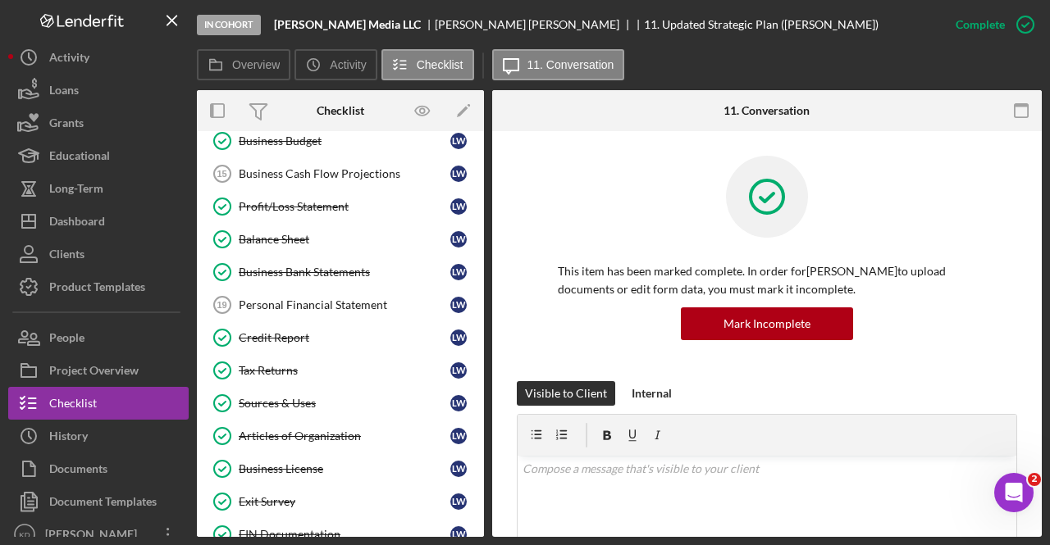
scroll to position [509, 0]
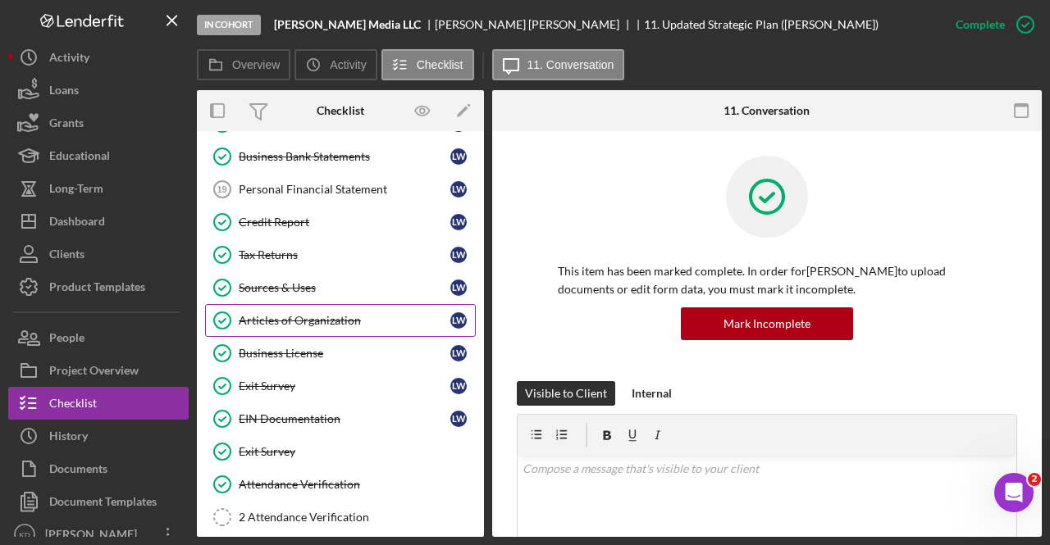
click at [296, 304] on link "Articles of Organization Articles of Organization [PERSON_NAME]" at bounding box center [340, 320] width 271 height 33
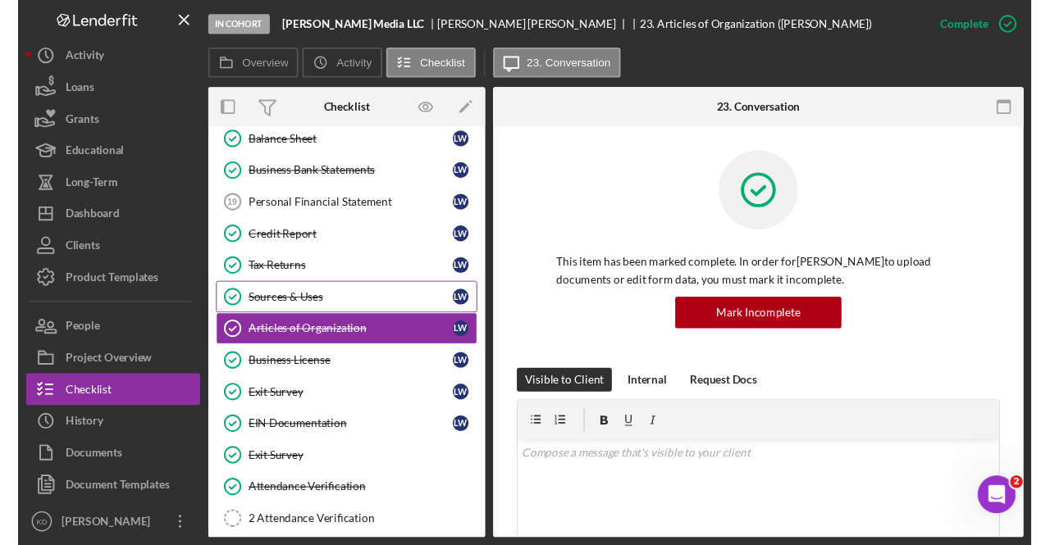
scroll to position [508, 0]
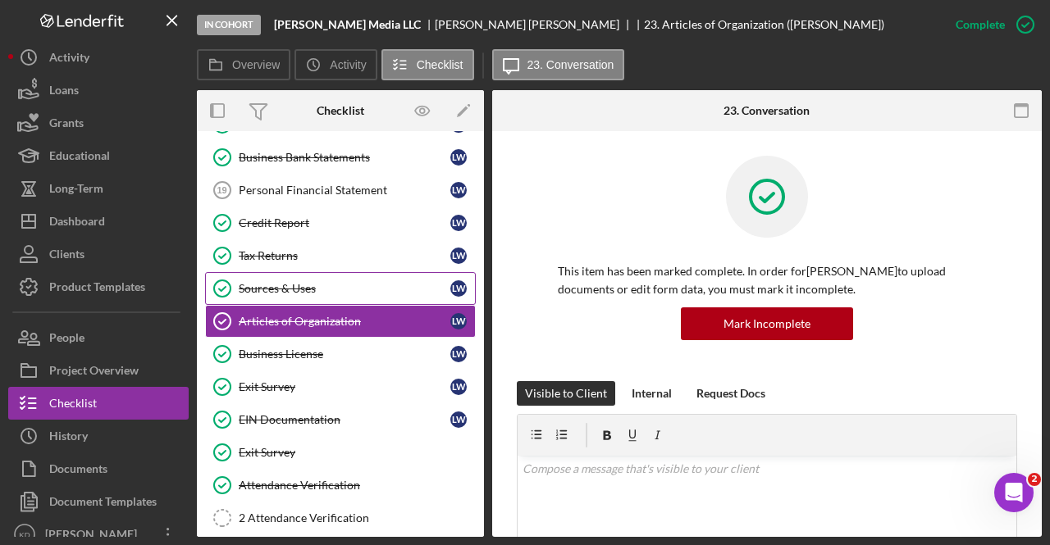
click at [84, 228] on div "Dashboard" at bounding box center [77, 223] width 56 height 37
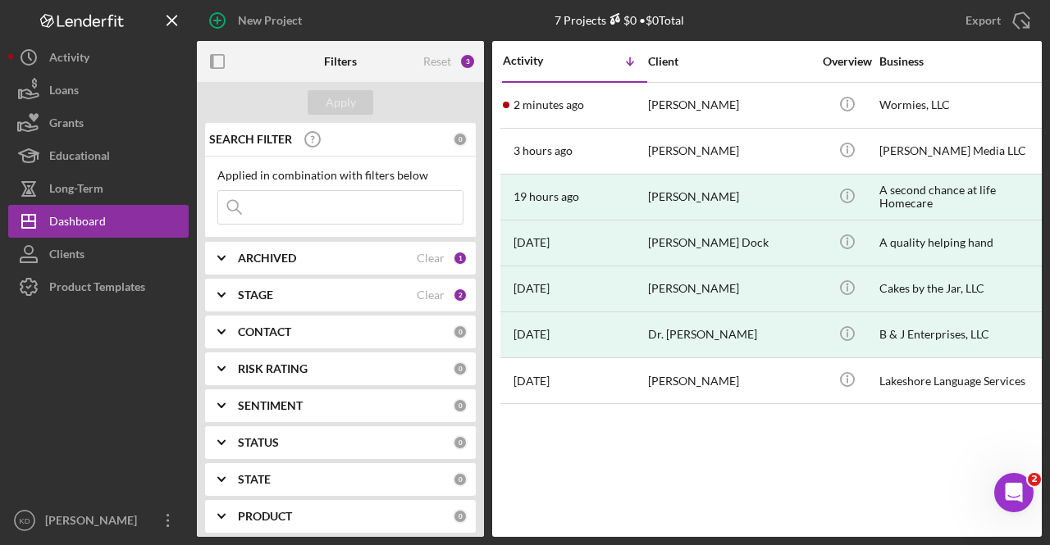
click at [595, 108] on div "2 minutes ago [PERSON_NAME]" at bounding box center [575, 105] width 144 height 43
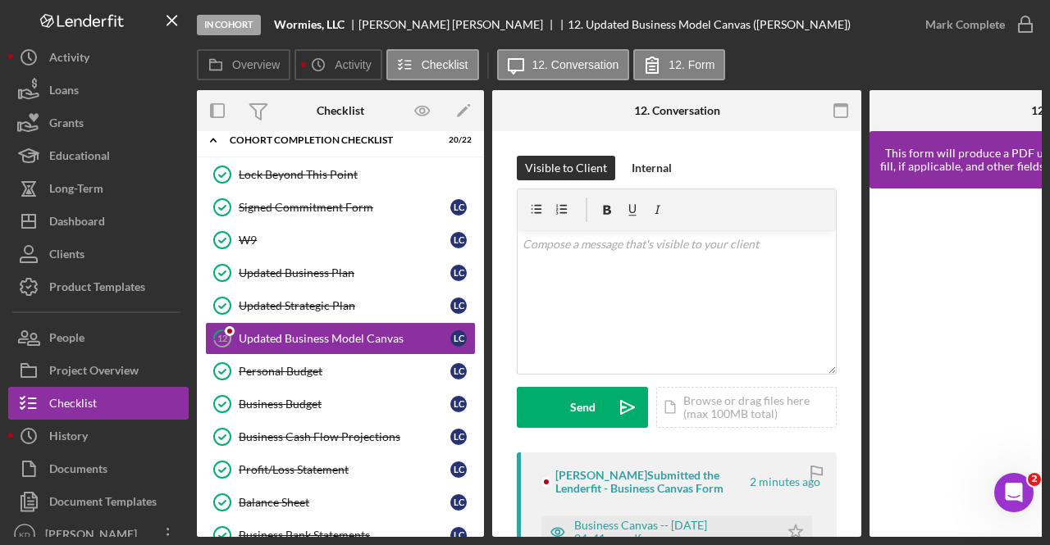
scroll to position [198, 0]
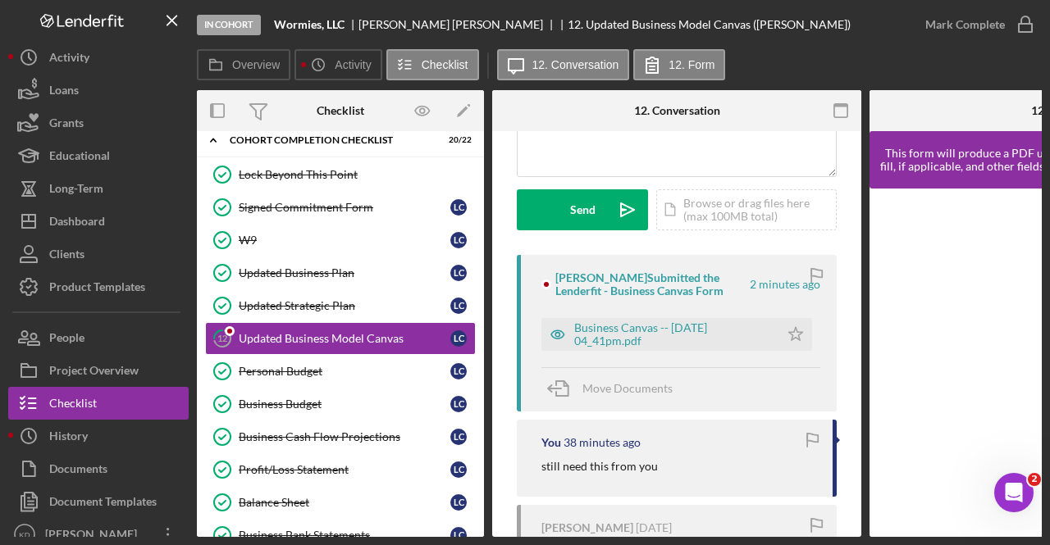
click at [632, 346] on div "Business Canvas -- [DATE] 04_41pm.pdf" at bounding box center [672, 335] width 197 height 26
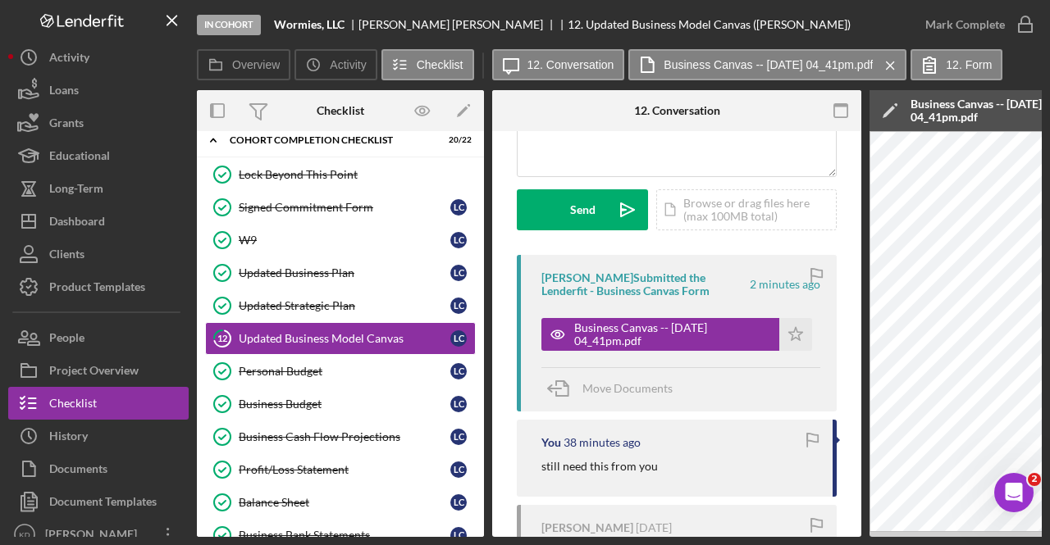
click at [793, 332] on polygon "button" at bounding box center [796, 333] width 14 height 13
click at [0, 0] on icon "button" at bounding box center [0, 0] width 0 height 0
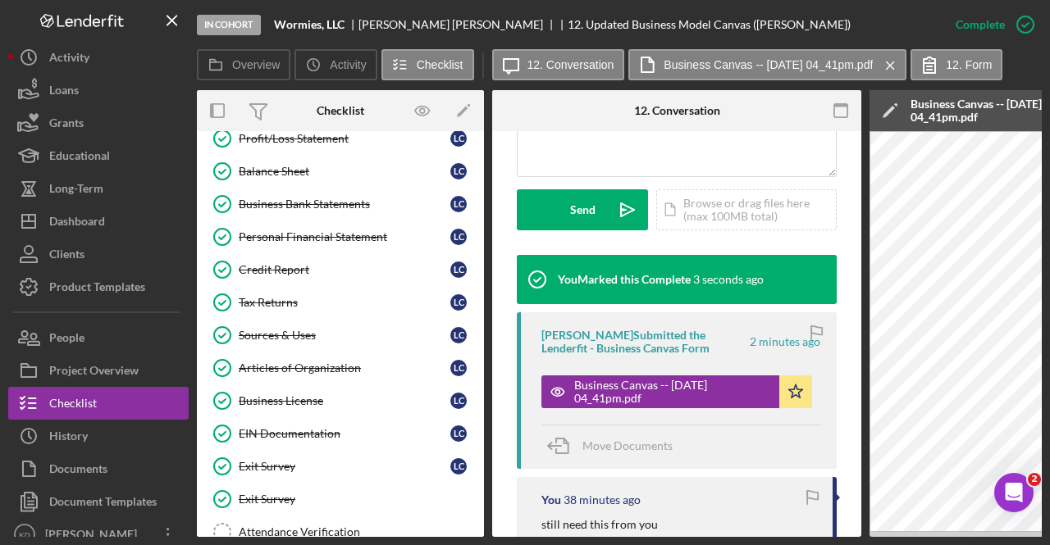
scroll to position [513, 0]
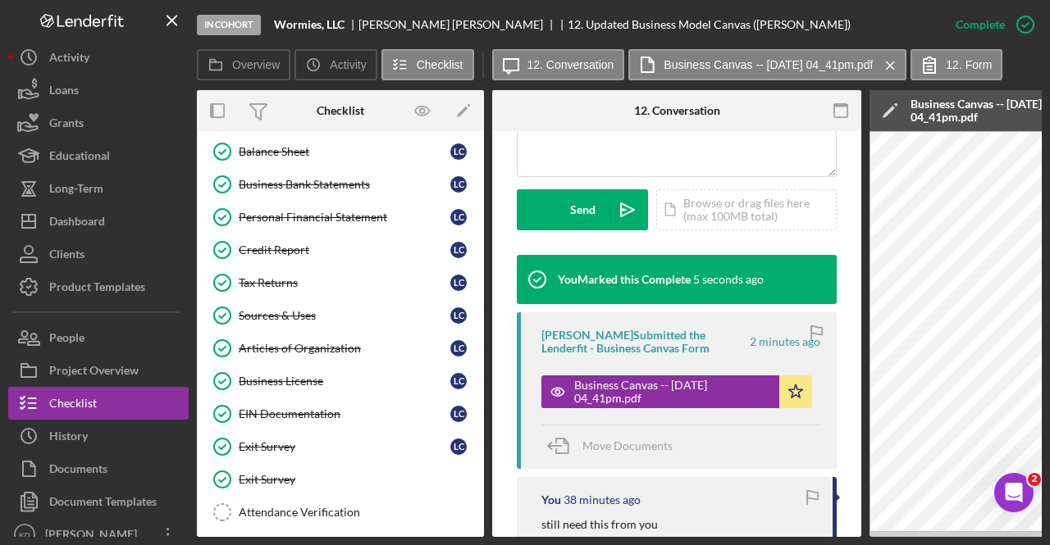
click at [328, 506] on div "Attendance Verification" at bounding box center [357, 512] width 236 height 13
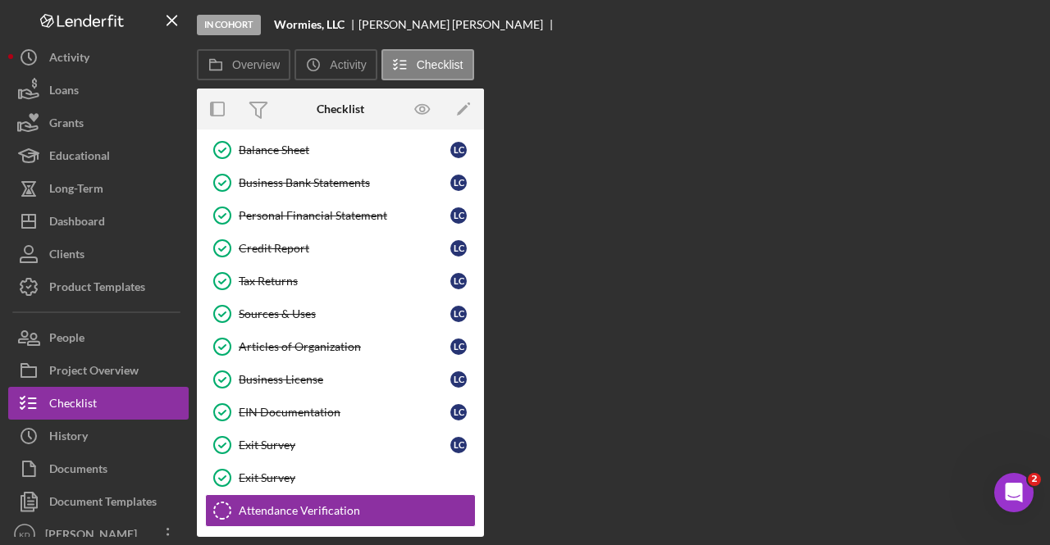
scroll to position [513, 0]
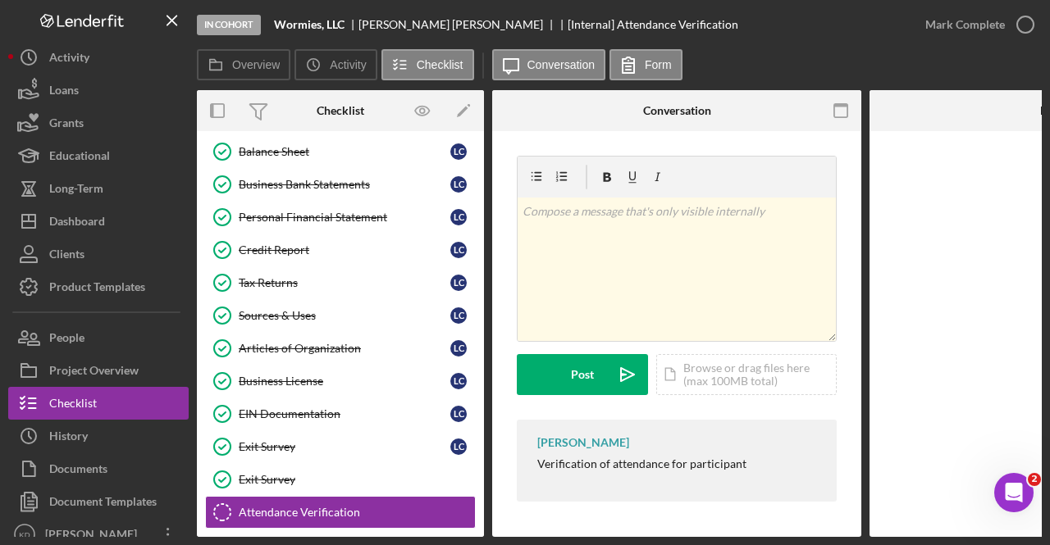
click at [986, 14] on div "Mark Complete" at bounding box center [965, 24] width 80 height 33
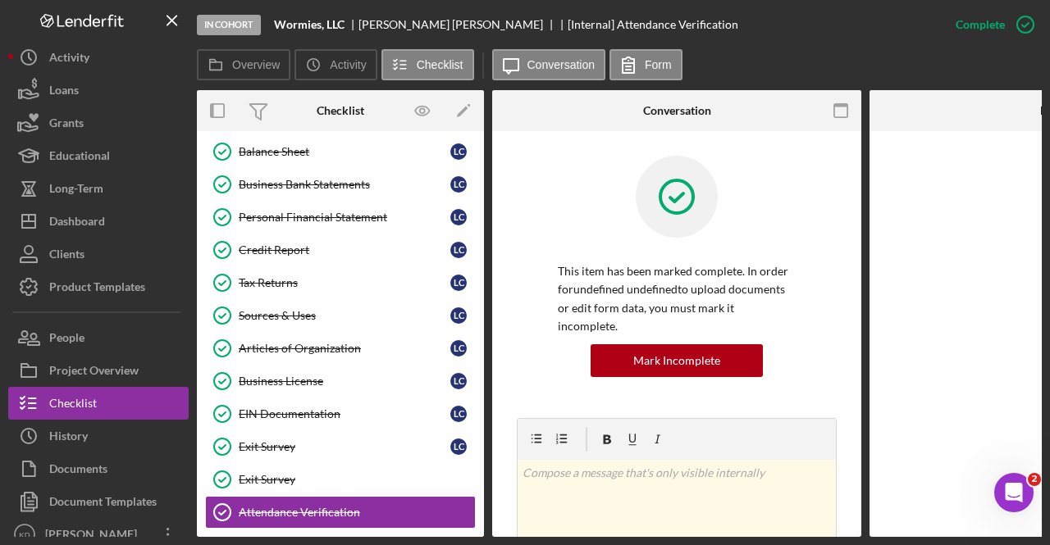
click at [468, 111] on icon "Icon/Edit" at bounding box center [463, 111] width 37 height 37
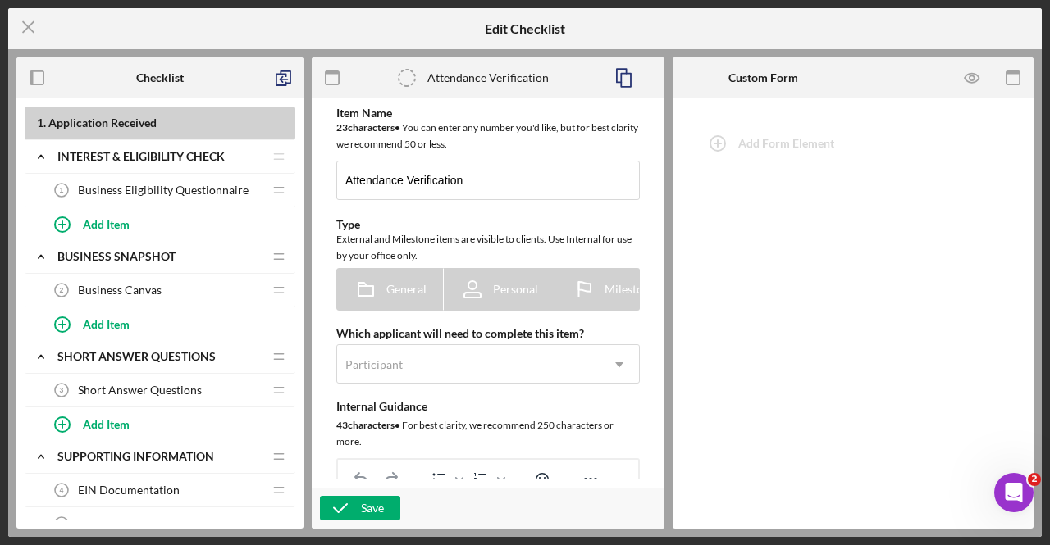
click at [34, 13] on icon "Icon/Menu Close" at bounding box center [28, 27] width 41 height 41
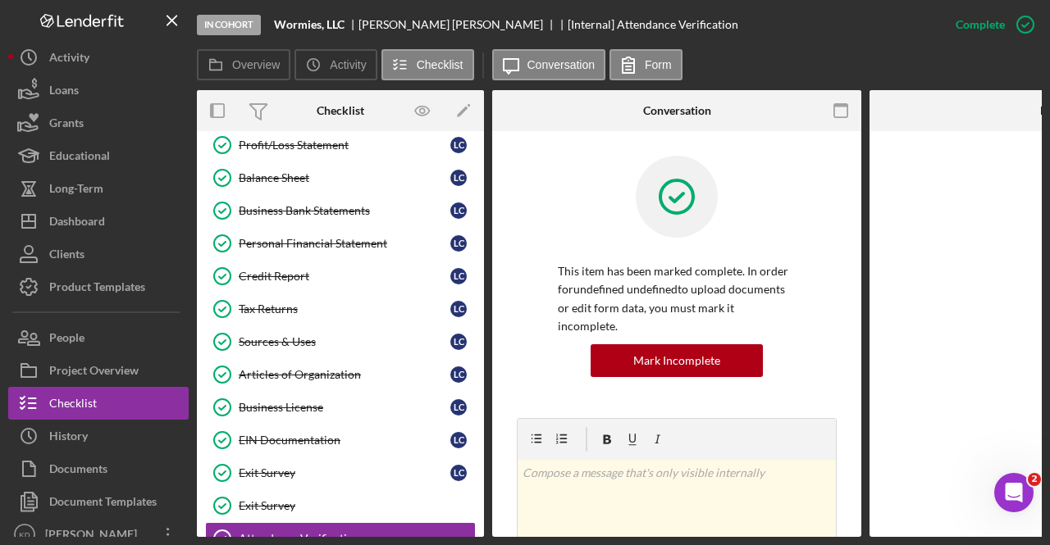
scroll to position [509, 0]
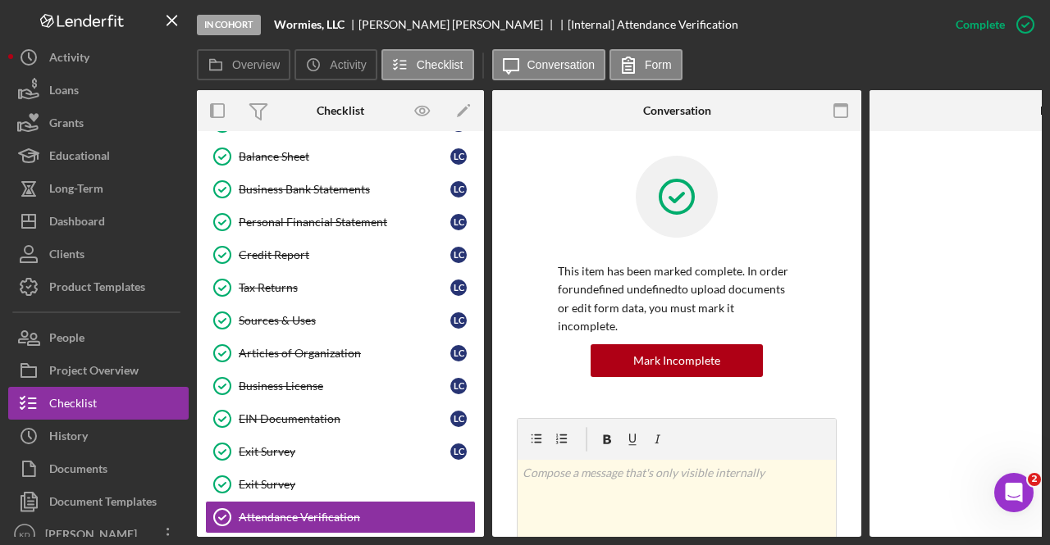
click at [469, 105] on icon "button" at bounding box center [469, 105] width 3 height 3
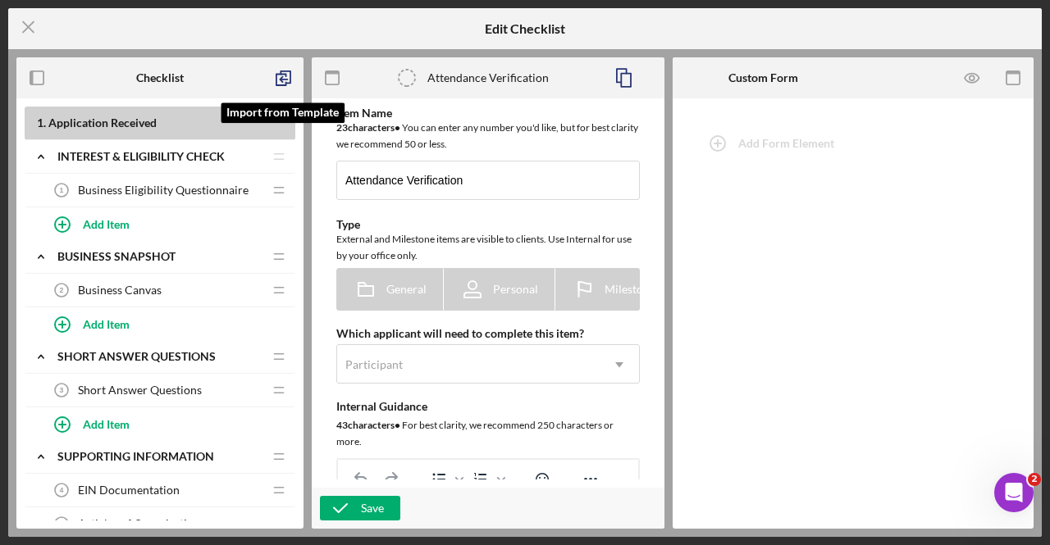
click at [291, 80] on icon "button" at bounding box center [283, 78] width 37 height 37
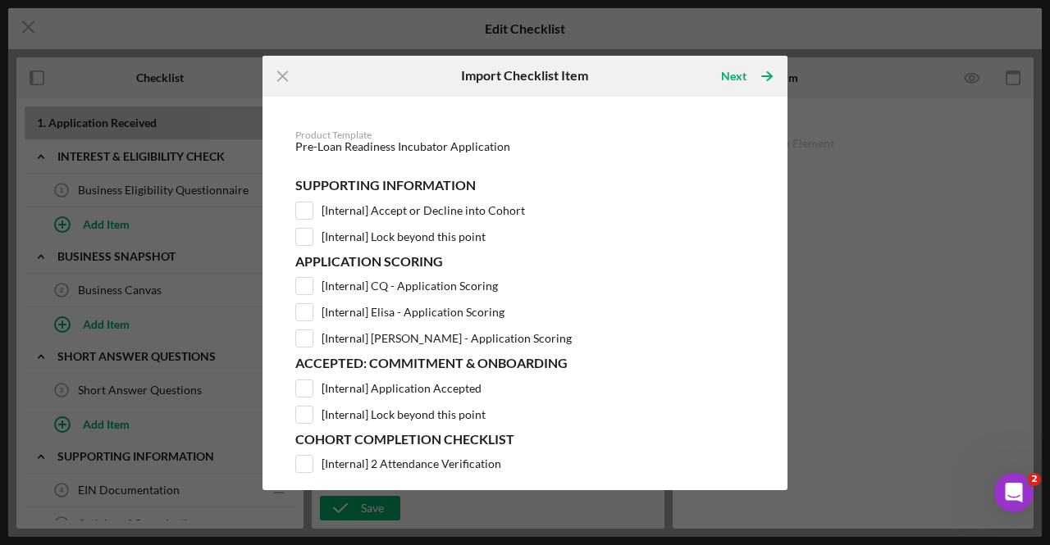
scroll to position [68, 0]
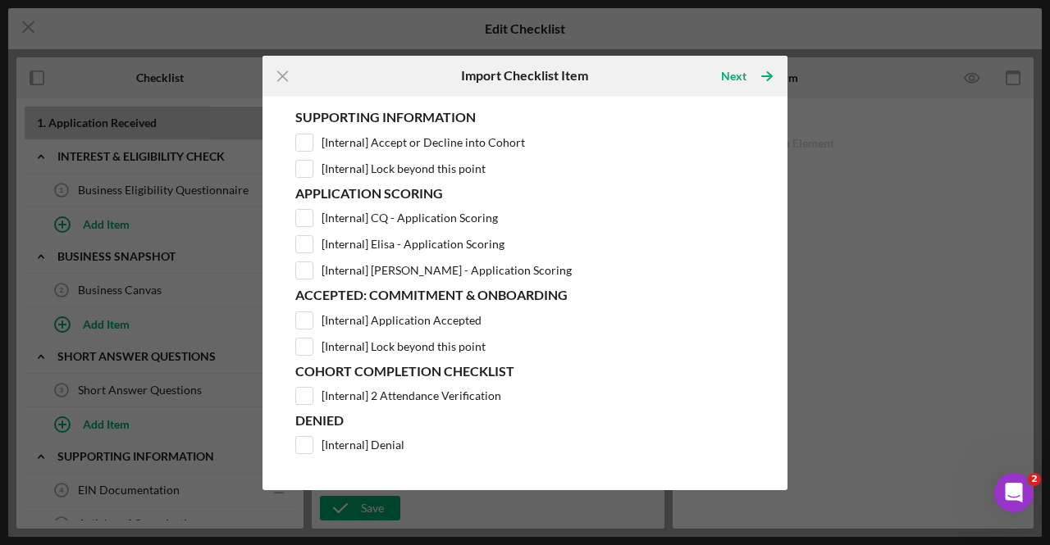
click at [311, 393] on input "[Internal] 2 Attendance Verification" at bounding box center [304, 396] width 16 height 16
checkbox input "true"
click at [745, 80] on div "Next" at bounding box center [733, 76] width 25 height 33
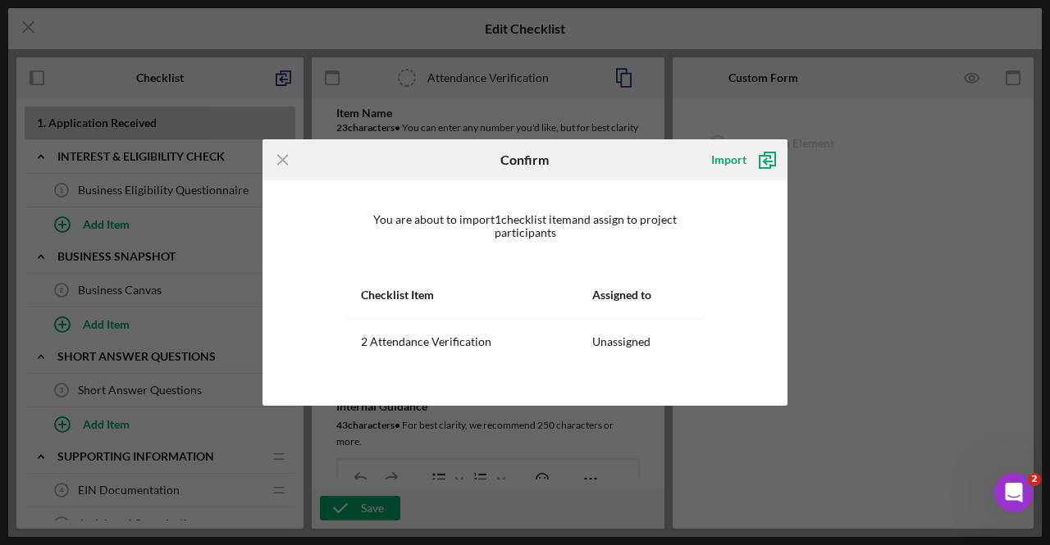
click at [748, 160] on icon "submit" at bounding box center [766, 159] width 41 height 41
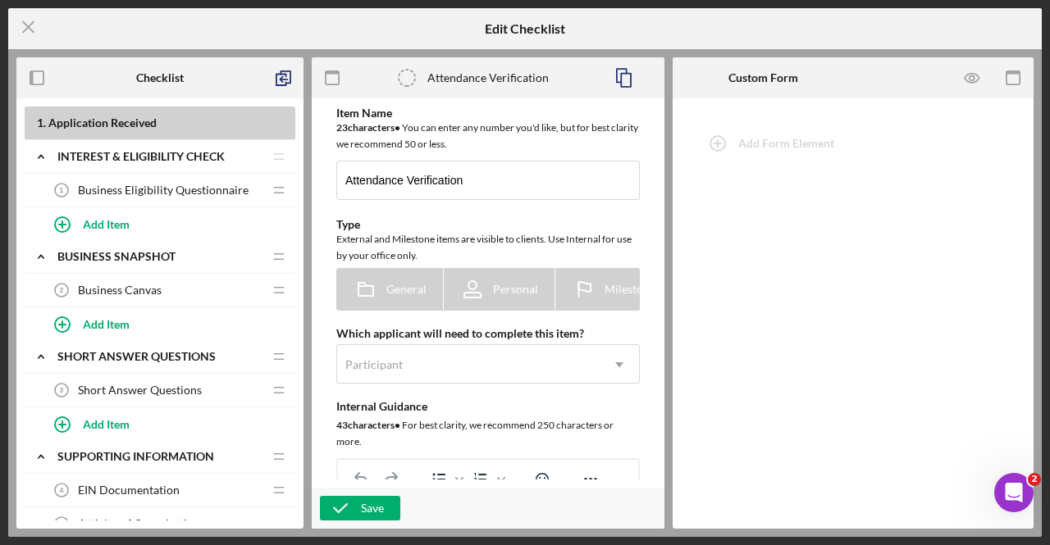
click at [381, 516] on div "Save" at bounding box center [372, 508] width 23 height 25
click at [33, 25] on icon "Icon/Menu Close" at bounding box center [28, 27] width 41 height 41
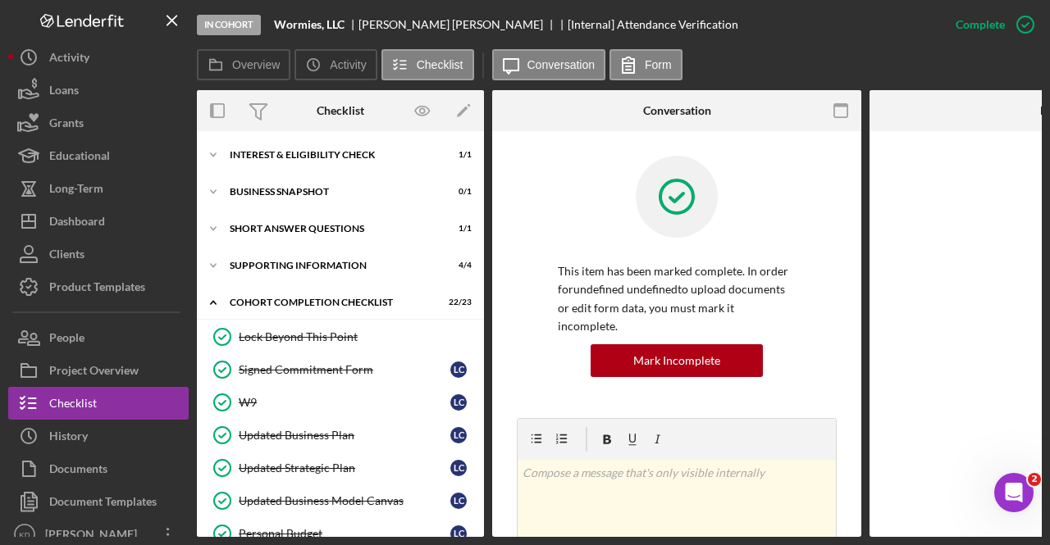
scroll to position [541, 0]
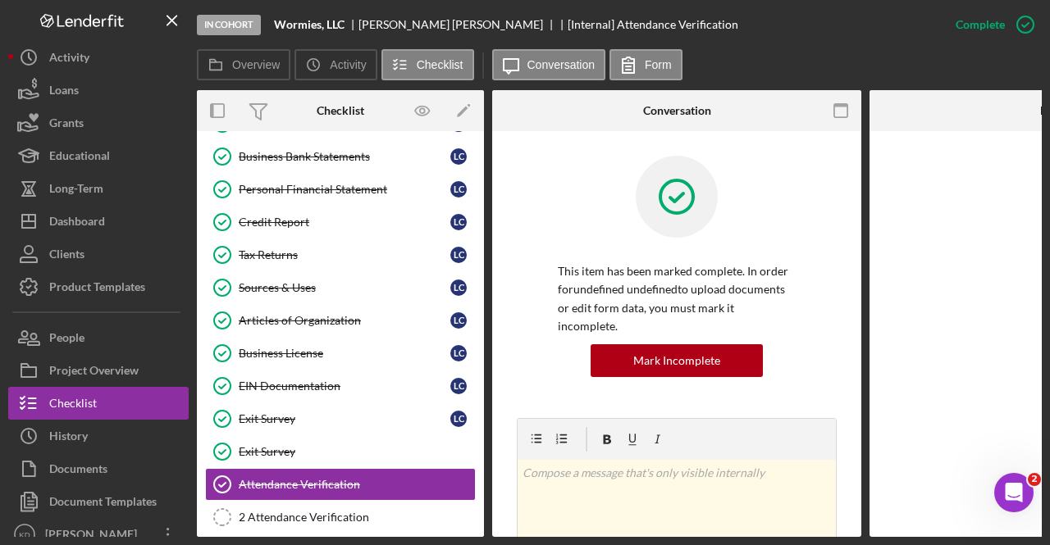
click at [344, 511] on div "2 Attendance Verification" at bounding box center [357, 517] width 236 height 13
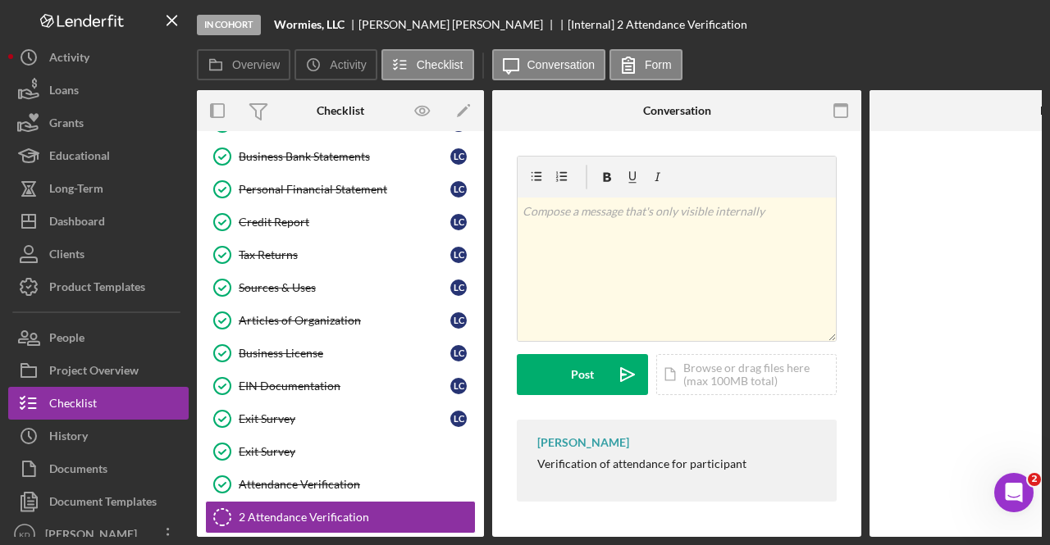
scroll to position [541, 0]
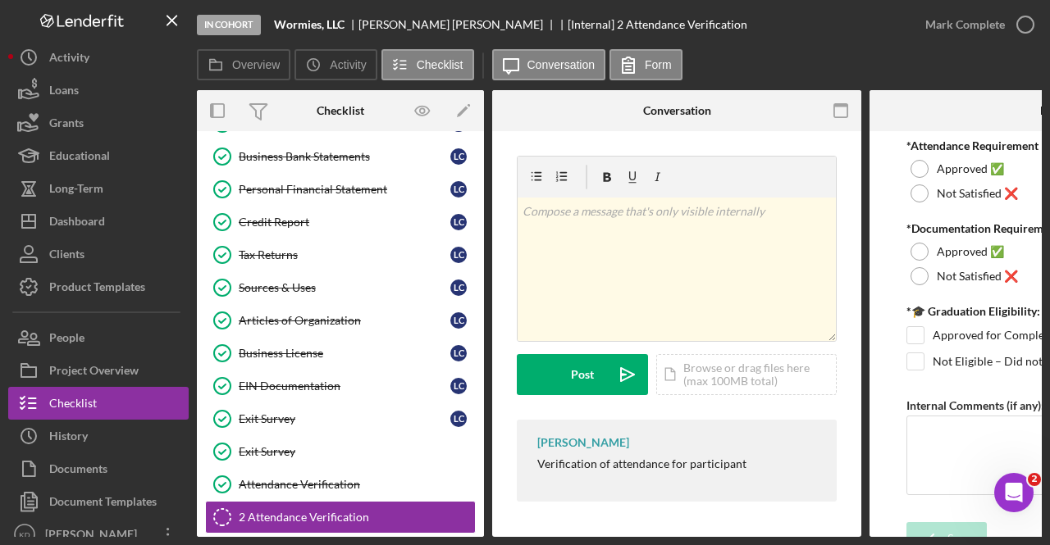
click at [931, 171] on div "Approved ✅" at bounding box center [1053, 169] width 295 height 25
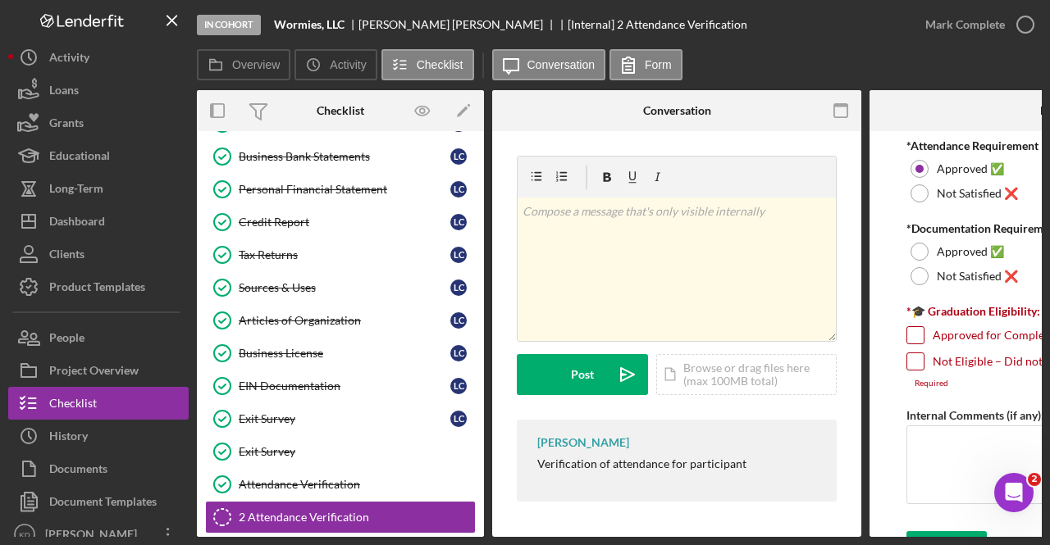
click at [937, 260] on div "Approved ✅" at bounding box center [1053, 251] width 295 height 25
click at [916, 344] on div at bounding box center [915, 335] width 18 height 18
click at [919, 331] on input "Approved for Completion Award ($1,000)" at bounding box center [915, 335] width 16 height 16
checkbox input "true"
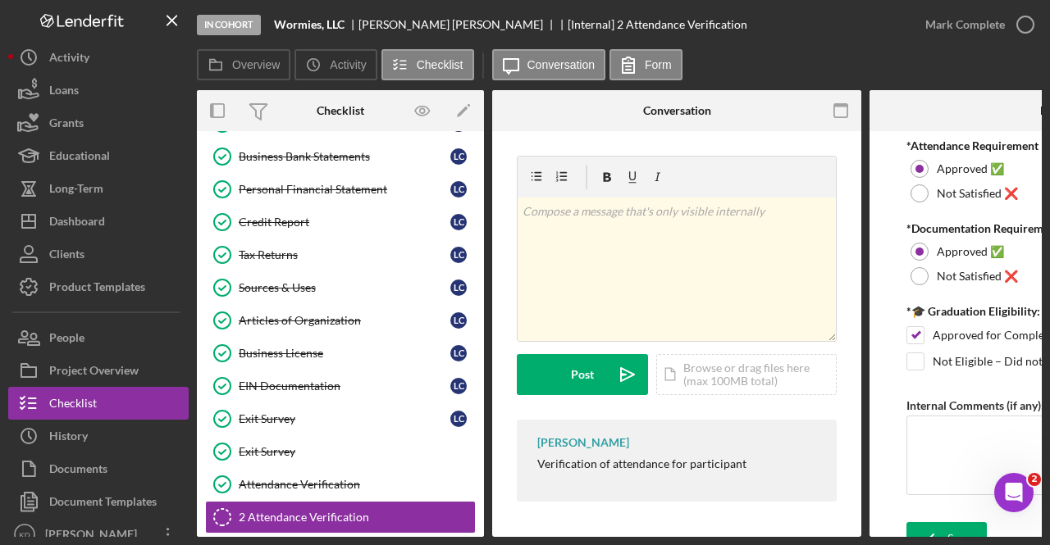
scroll to position [23, 0]
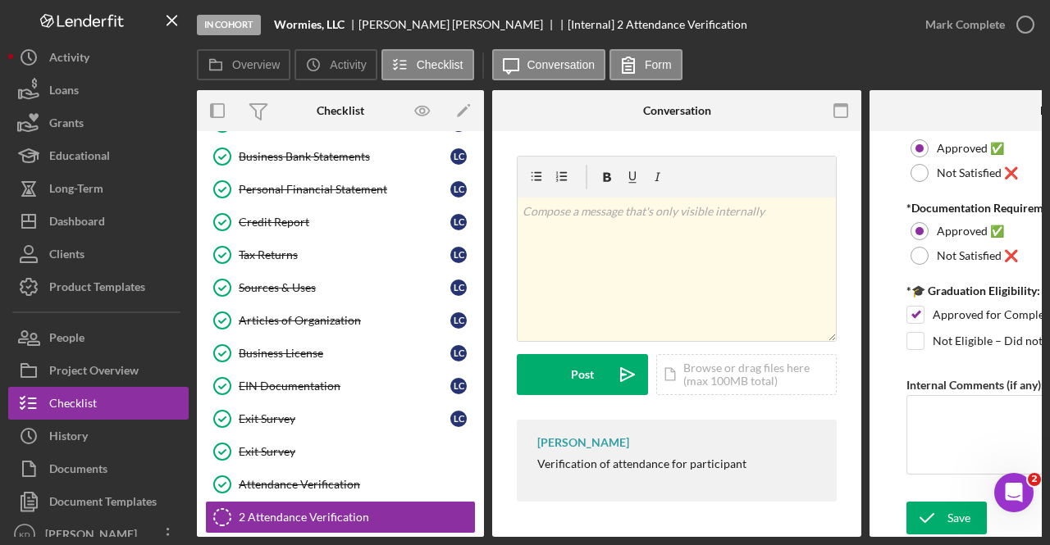
click at [933, 522] on icon "submit" at bounding box center [926, 518] width 41 height 41
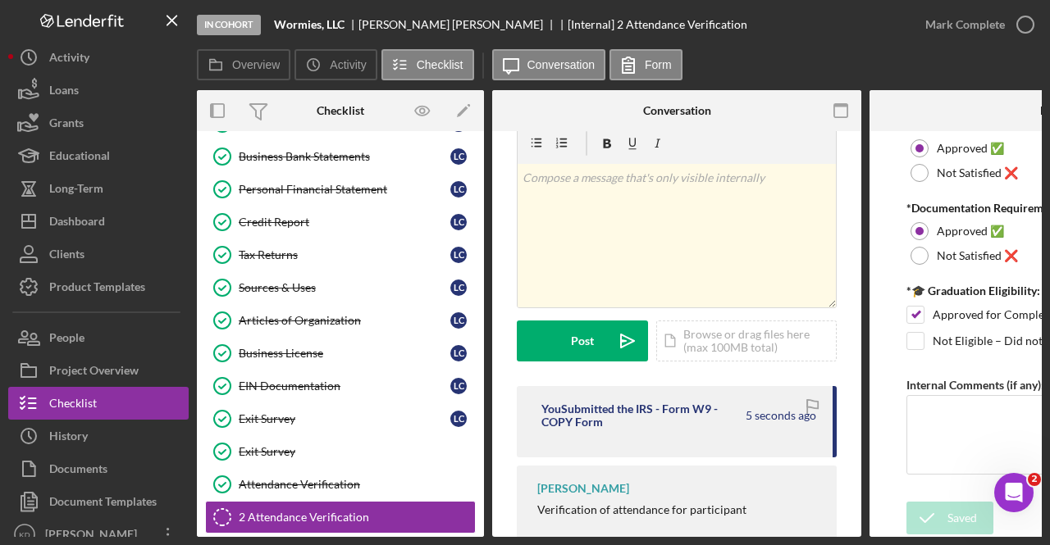
scroll to position [0, 0]
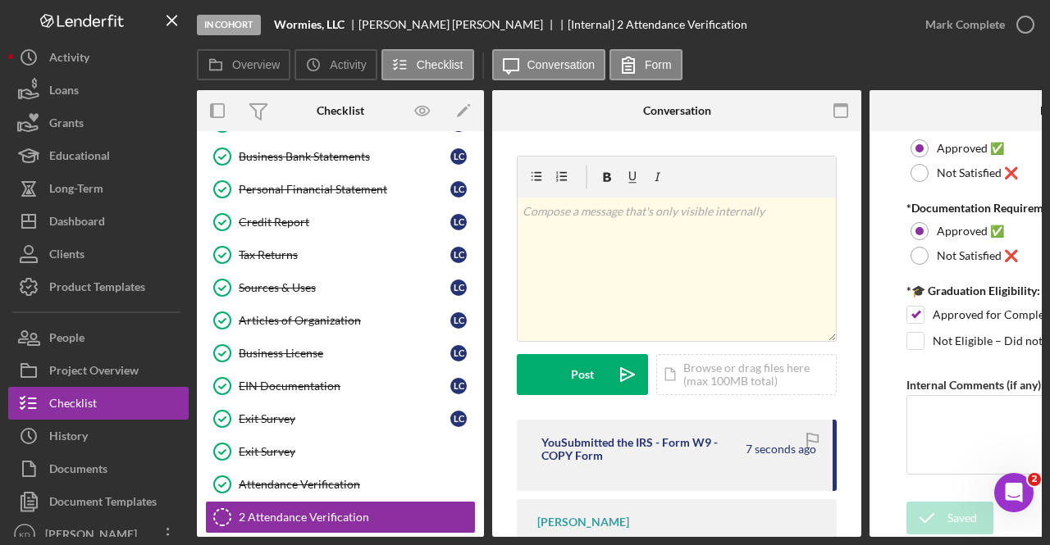
click at [130, 479] on button "Documents" at bounding box center [98, 469] width 180 height 33
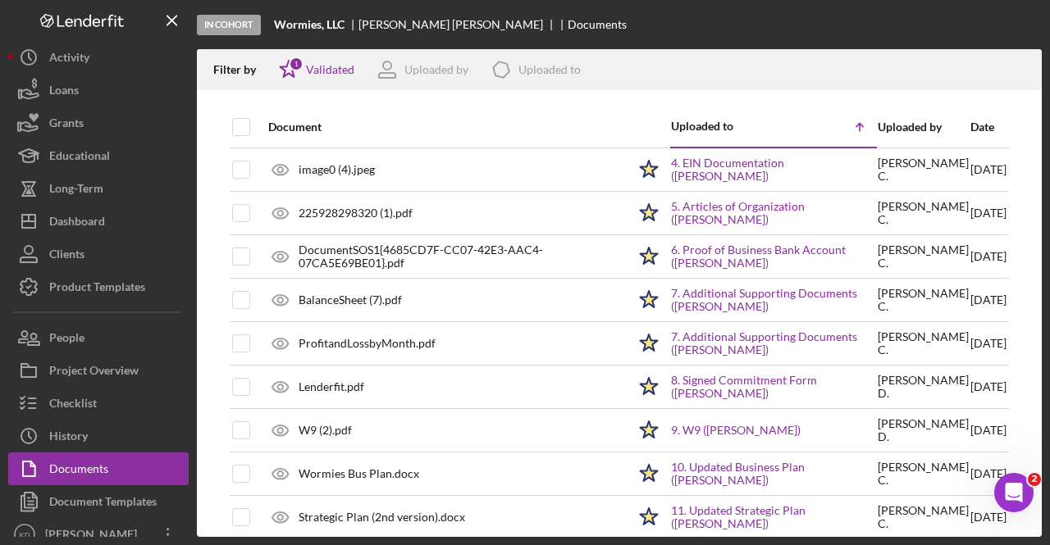
click at [970, 126] on div "Date" at bounding box center [988, 127] width 36 height 13
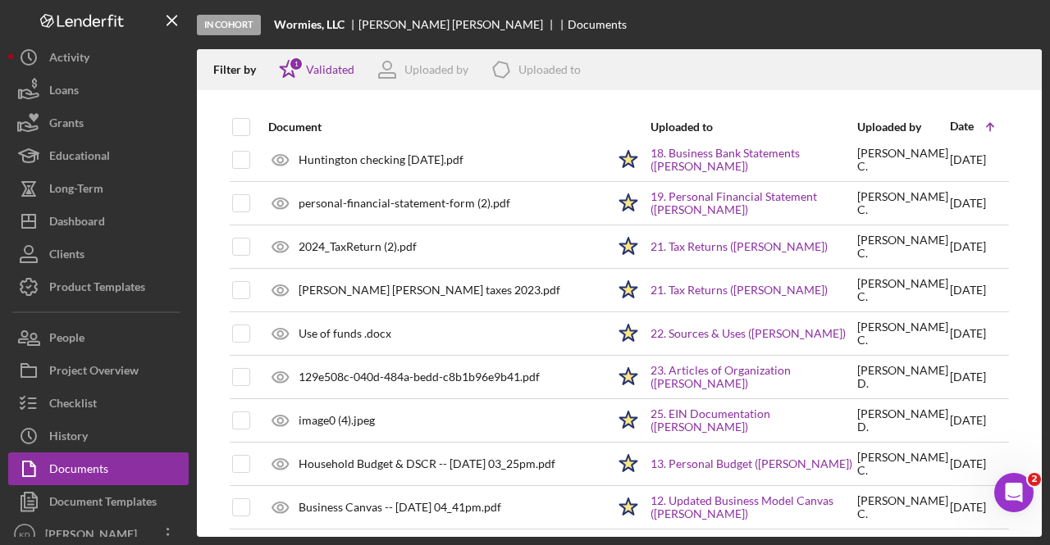
scroll to position [664, 0]
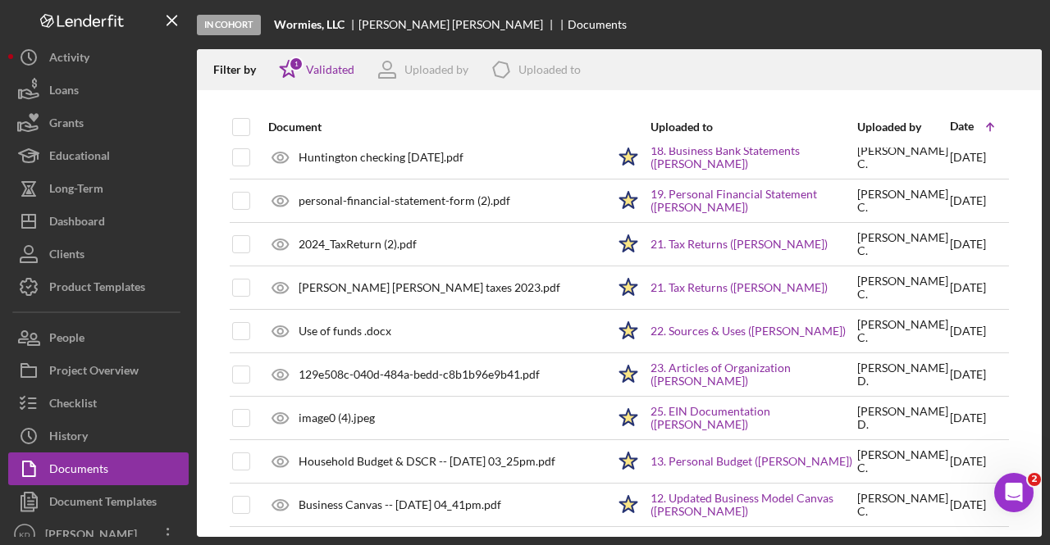
click at [87, 507] on div "Document Templates" at bounding box center [102, 504] width 107 height 37
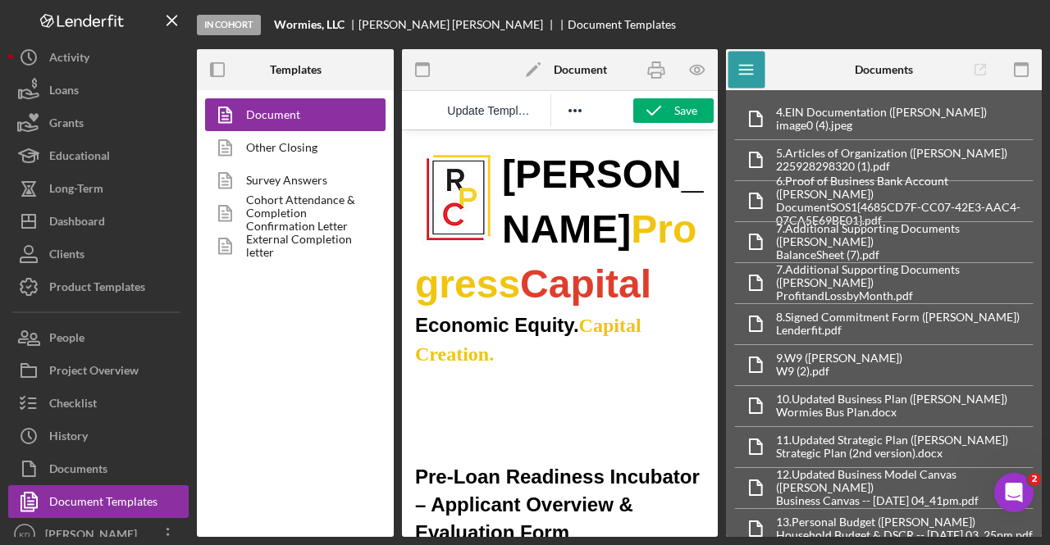
click at [297, 239] on link "External Completion letter" at bounding box center [291, 246] width 172 height 33
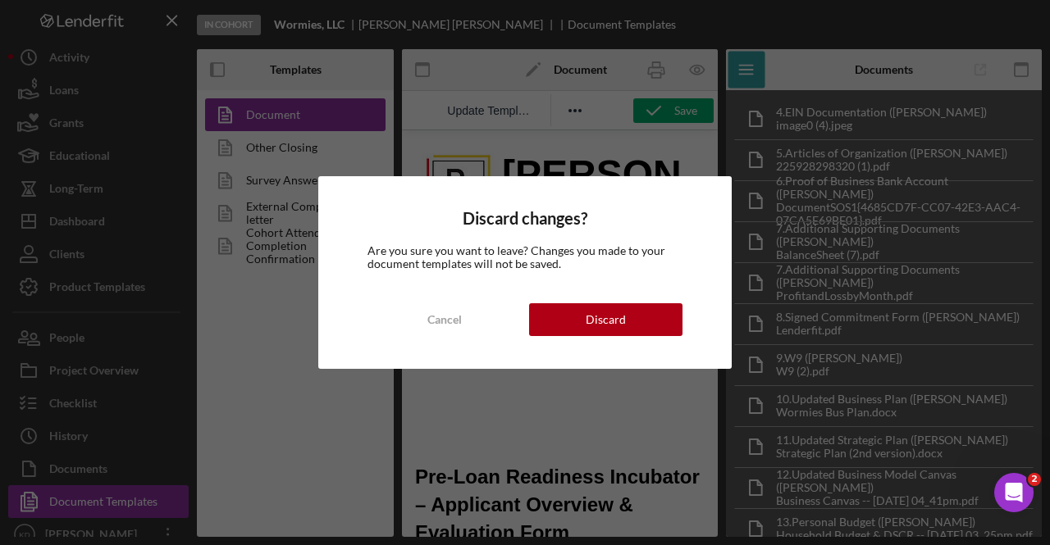
click at [627, 334] on button "Discard" at bounding box center [605, 319] width 153 height 33
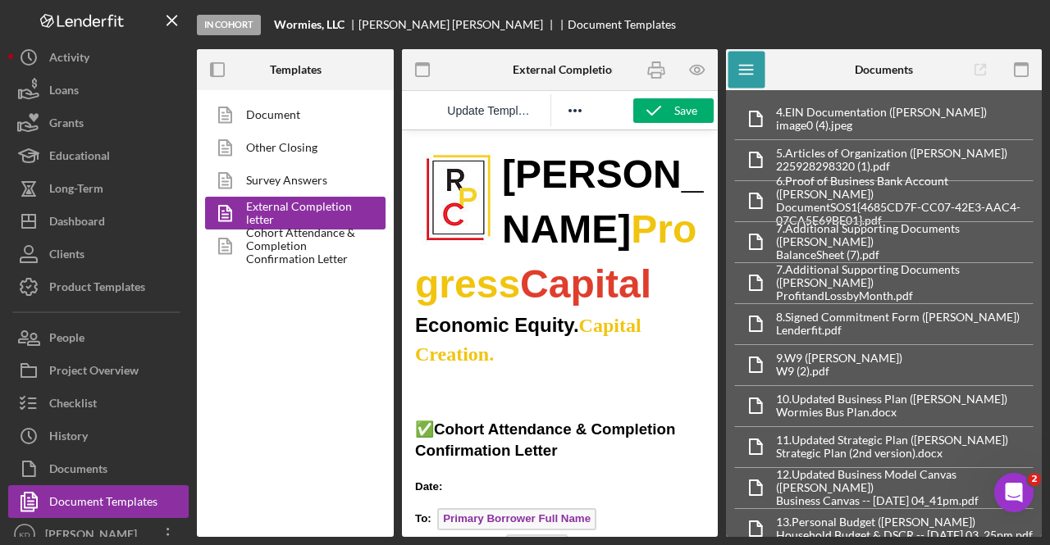
click at [507, 113] on span "Update Template" at bounding box center [490, 110] width 86 height 13
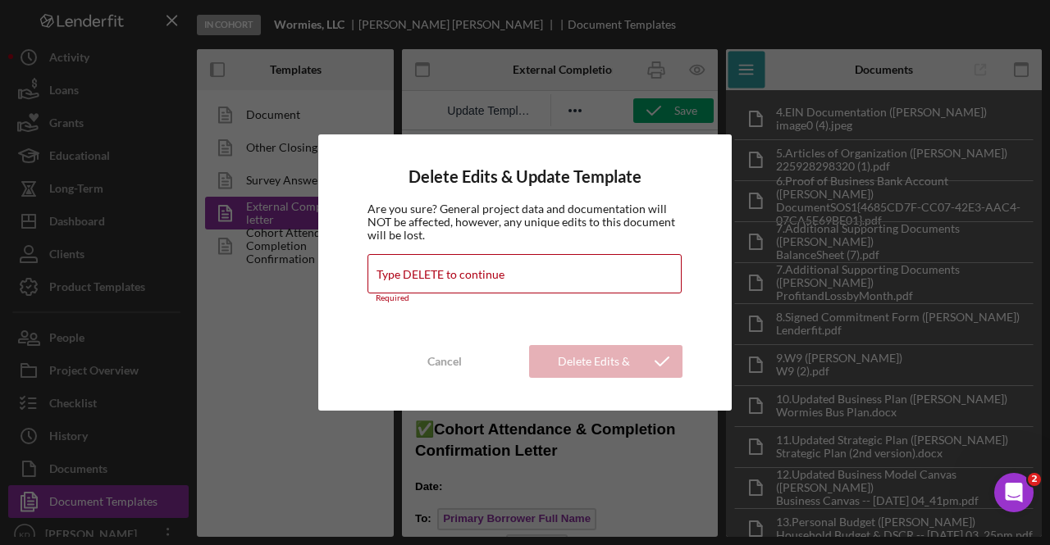
drag, startPoint x: 467, startPoint y: 317, endPoint x: 466, endPoint y: 285, distance: 32.0
click at [466, 285] on div "Delete Edits & Update Template Are you sure? General project data and documenta…" at bounding box center [524, 273] width 413 height 277
click at [466, 285] on input "Type DELETE to continue" at bounding box center [524, 273] width 314 height 39
type input "DELETE"
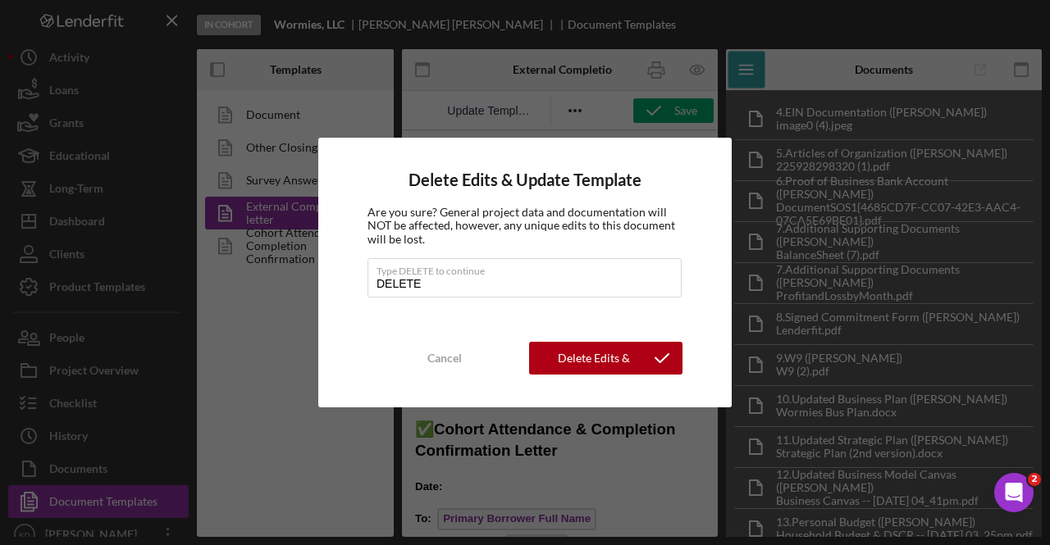
click at [551, 353] on div "Delete Edits & Update Template" at bounding box center [593, 358] width 96 height 33
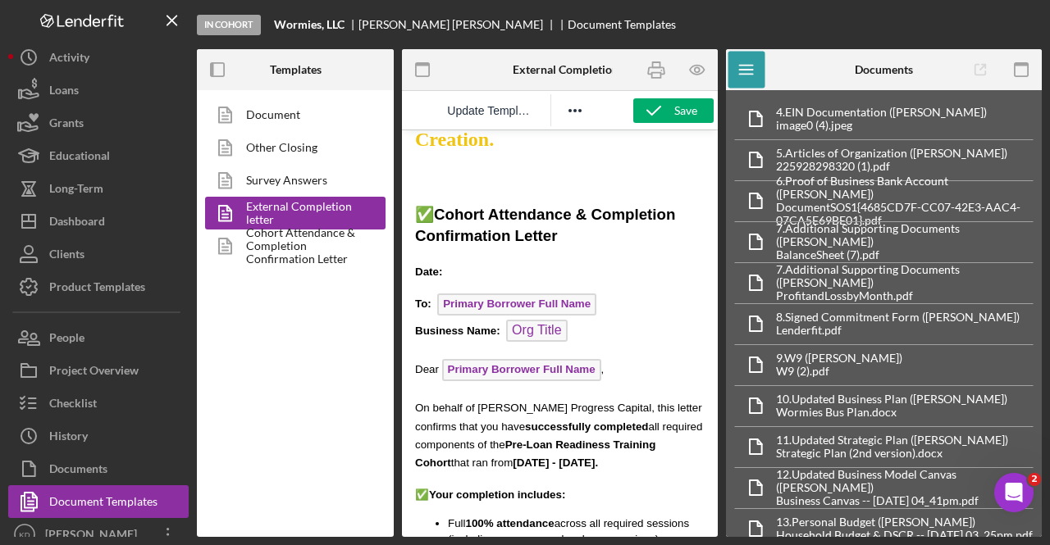
scroll to position [218, 0]
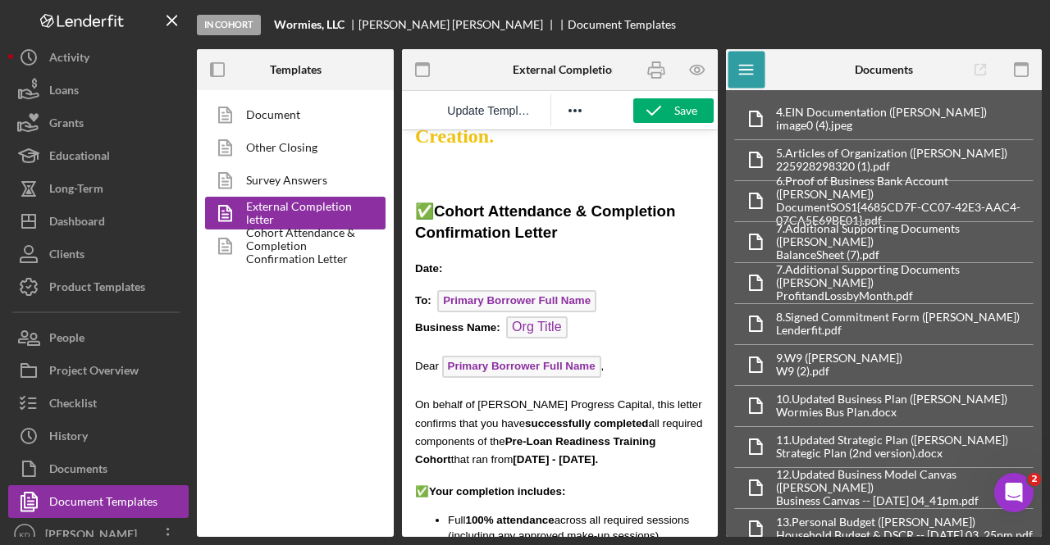
click at [491, 262] on p "Date:" at bounding box center [560, 268] width 290 height 18
click at [686, 101] on div "Save" at bounding box center [685, 110] width 23 height 25
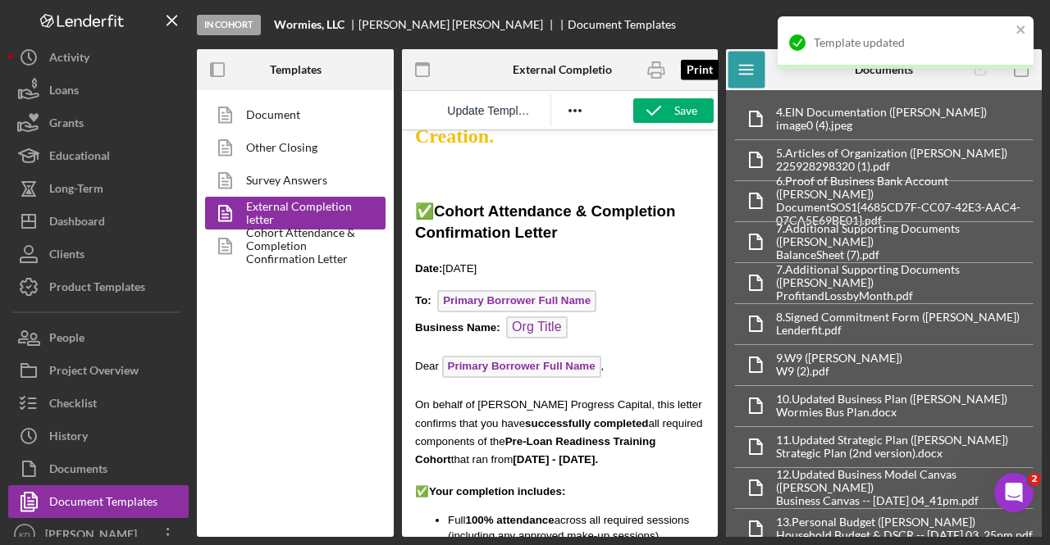
click at [659, 62] on icon "button" at bounding box center [655, 70] width 37 height 37
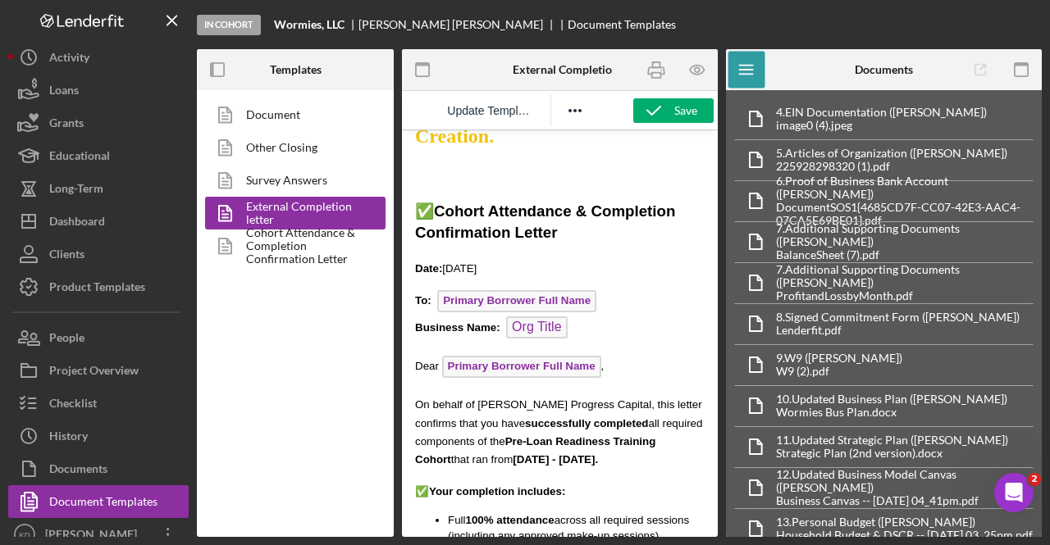
scroll to position [13, 0]
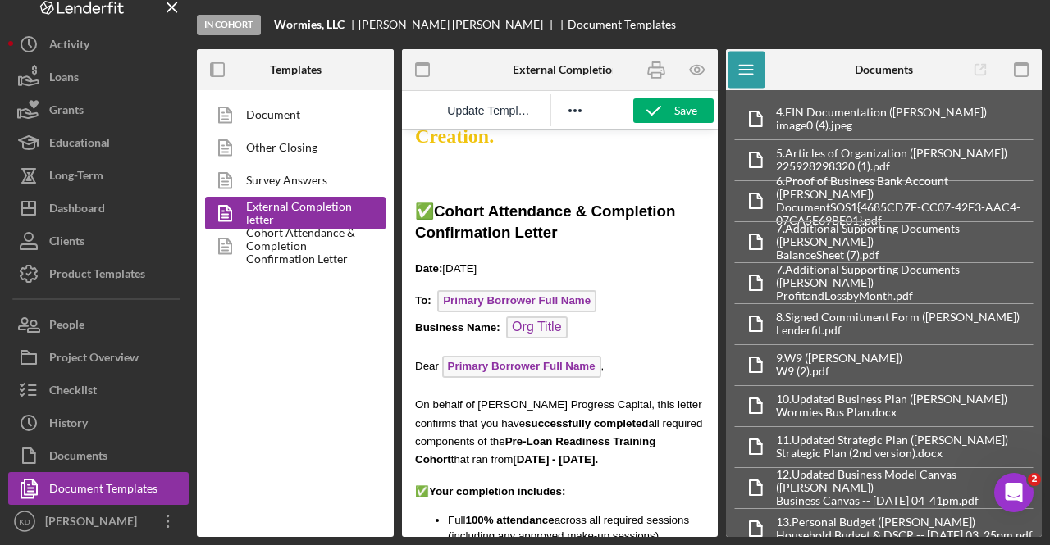
click at [92, 390] on div "Checklist" at bounding box center [73, 392] width 48 height 37
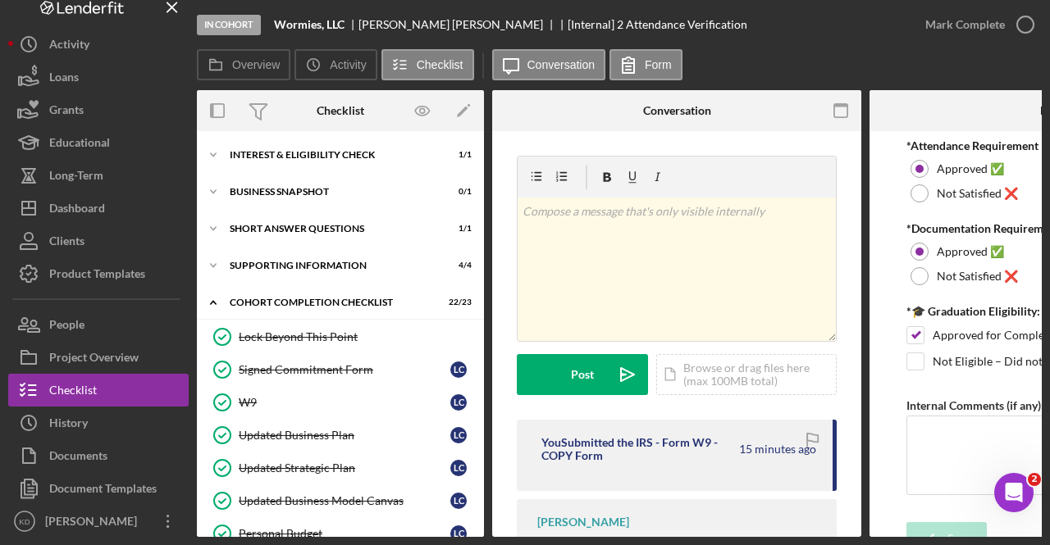
click at [89, 203] on div "Dashboard" at bounding box center [77, 210] width 56 height 37
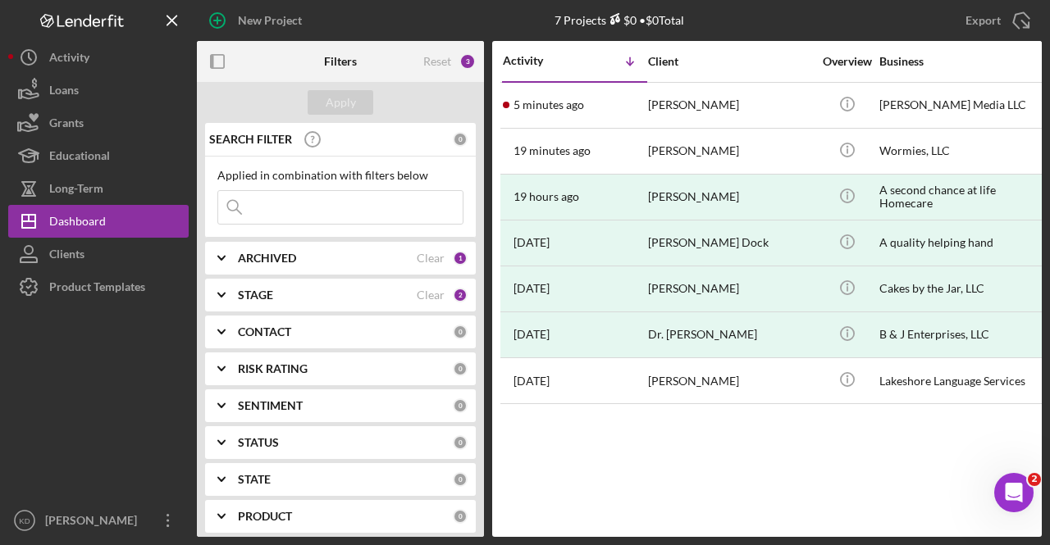
click at [716, 104] on div "[PERSON_NAME]" at bounding box center [730, 105] width 164 height 43
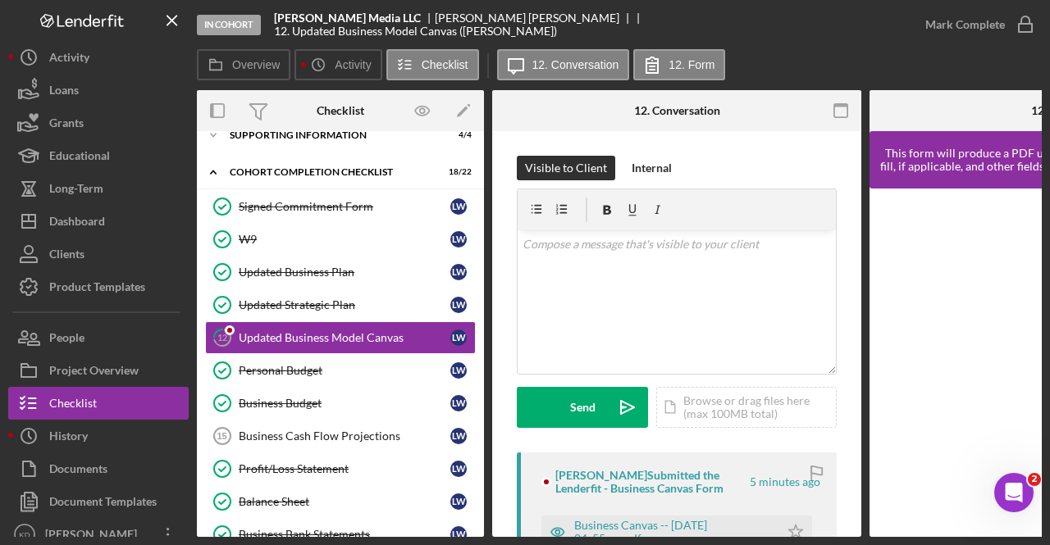
scroll to position [217, 0]
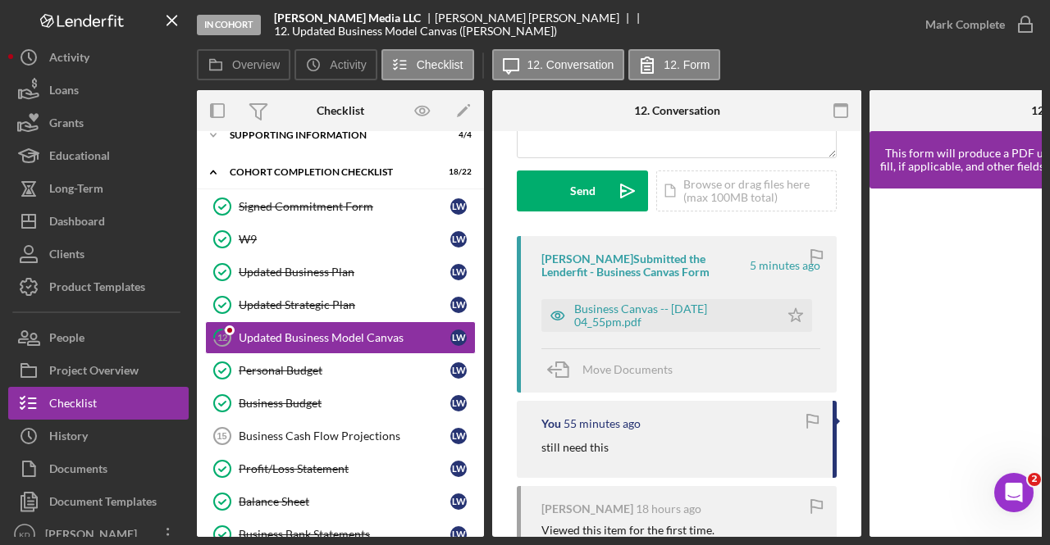
click at [627, 324] on div "Business Canvas -- [DATE] 04_55pm.pdf" at bounding box center [672, 316] width 197 height 26
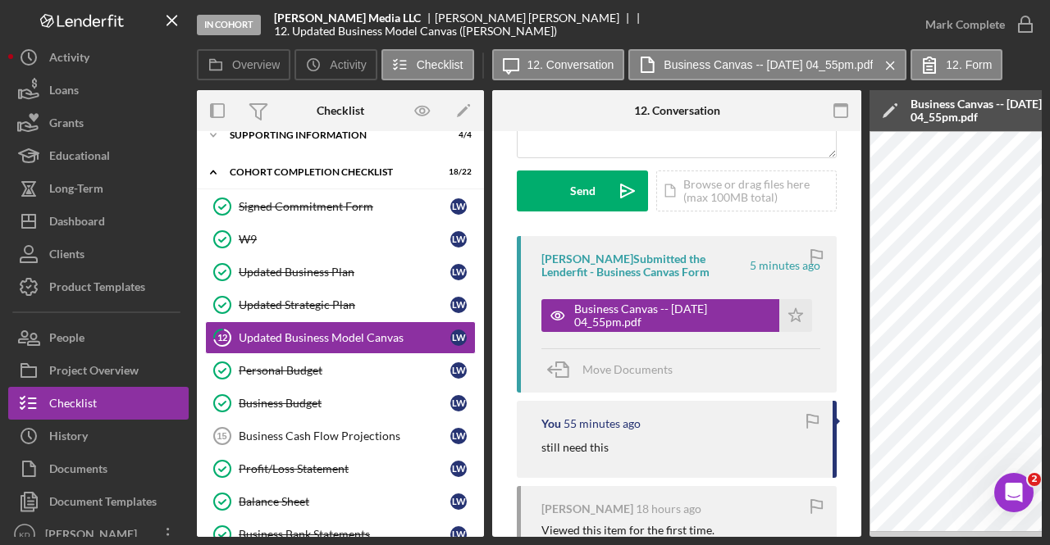
click at [794, 310] on icon "Icon/Star" at bounding box center [795, 315] width 33 height 33
click at [0, 0] on icon "button" at bounding box center [0, 0] width 0 height 0
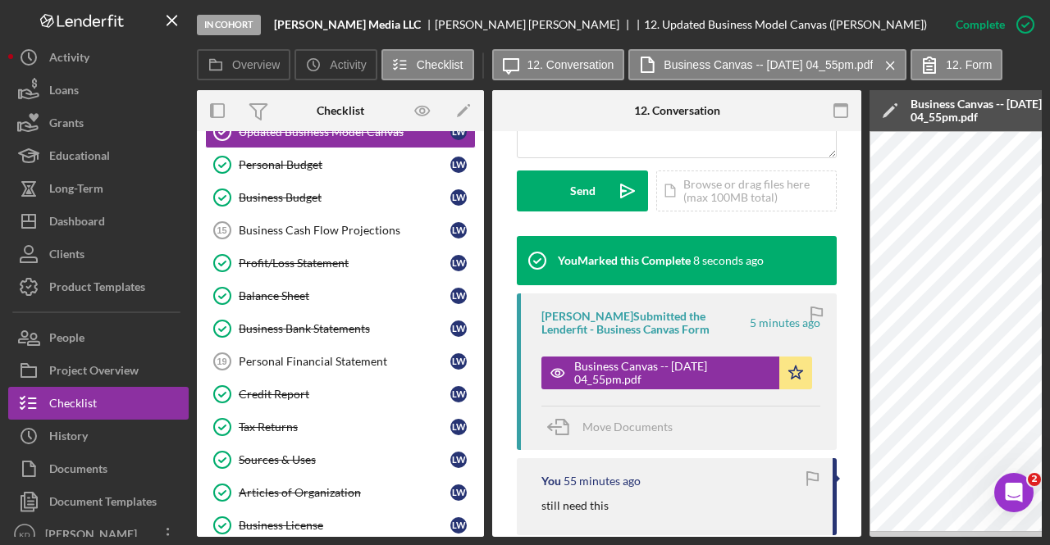
scroll to position [513, 0]
